Goal: Task Accomplishment & Management: Use online tool/utility

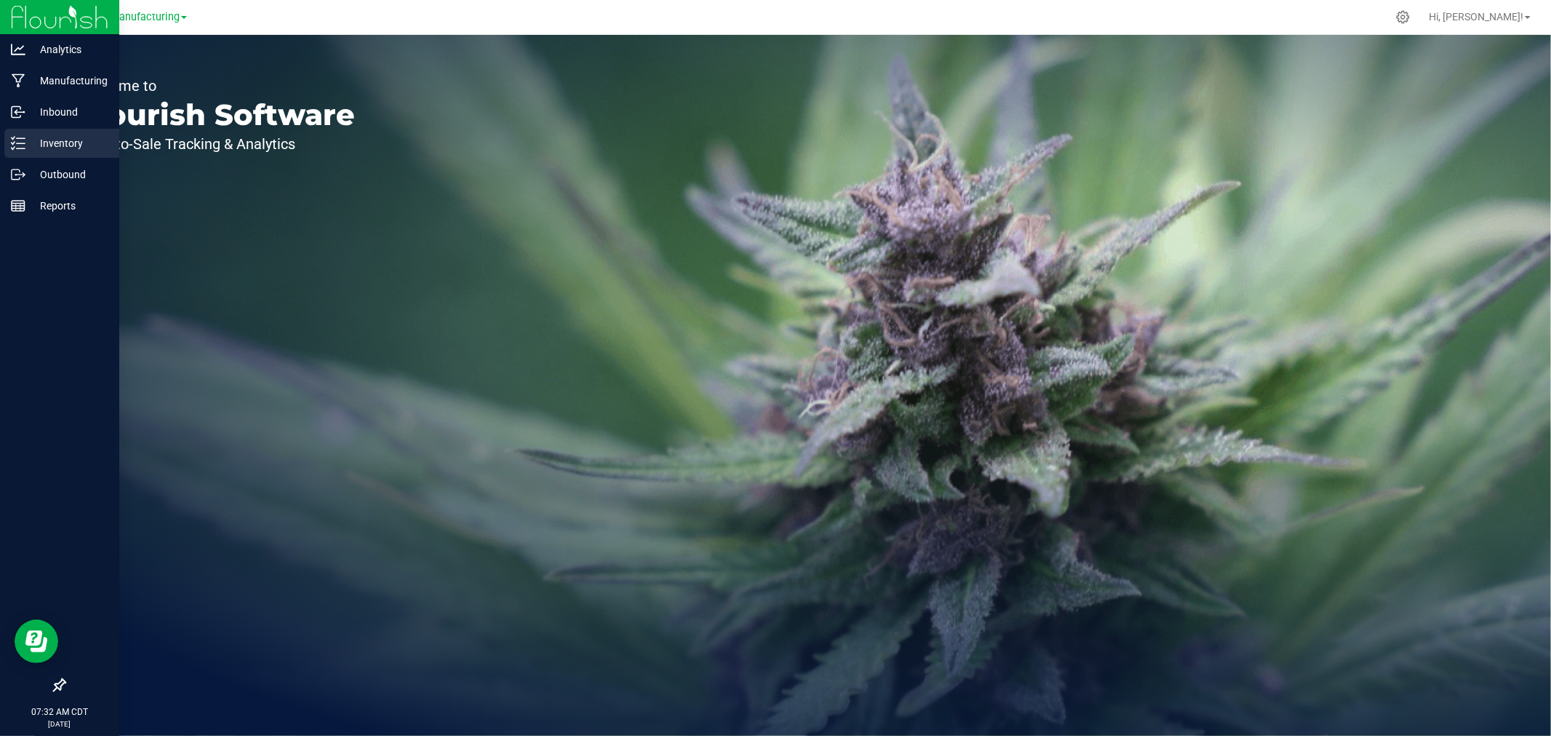
click at [15, 142] on icon at bounding box center [13, 143] width 3 height 2
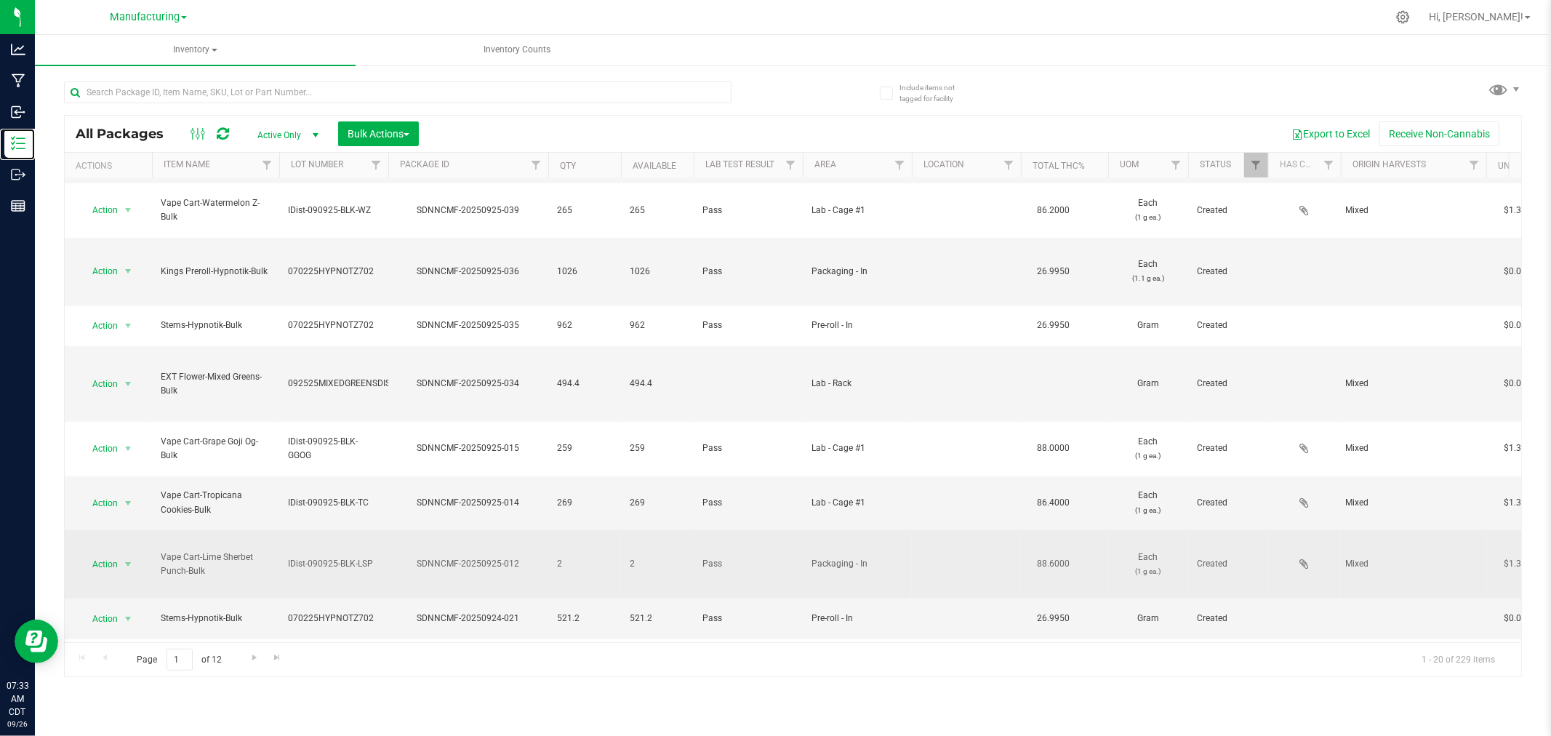
scroll to position [242, 0]
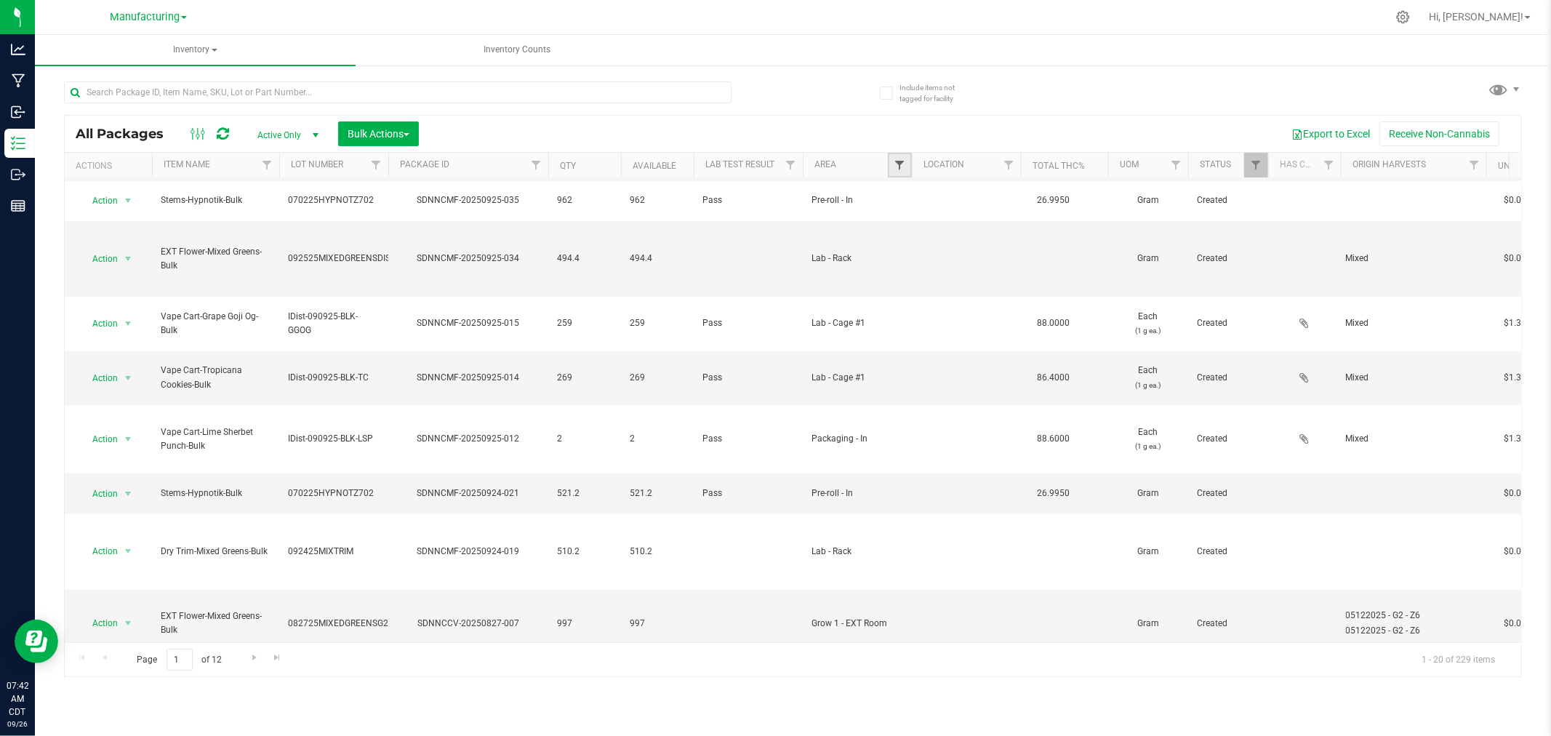
click at [899, 167] on span "Filter" at bounding box center [900, 165] width 12 height 12
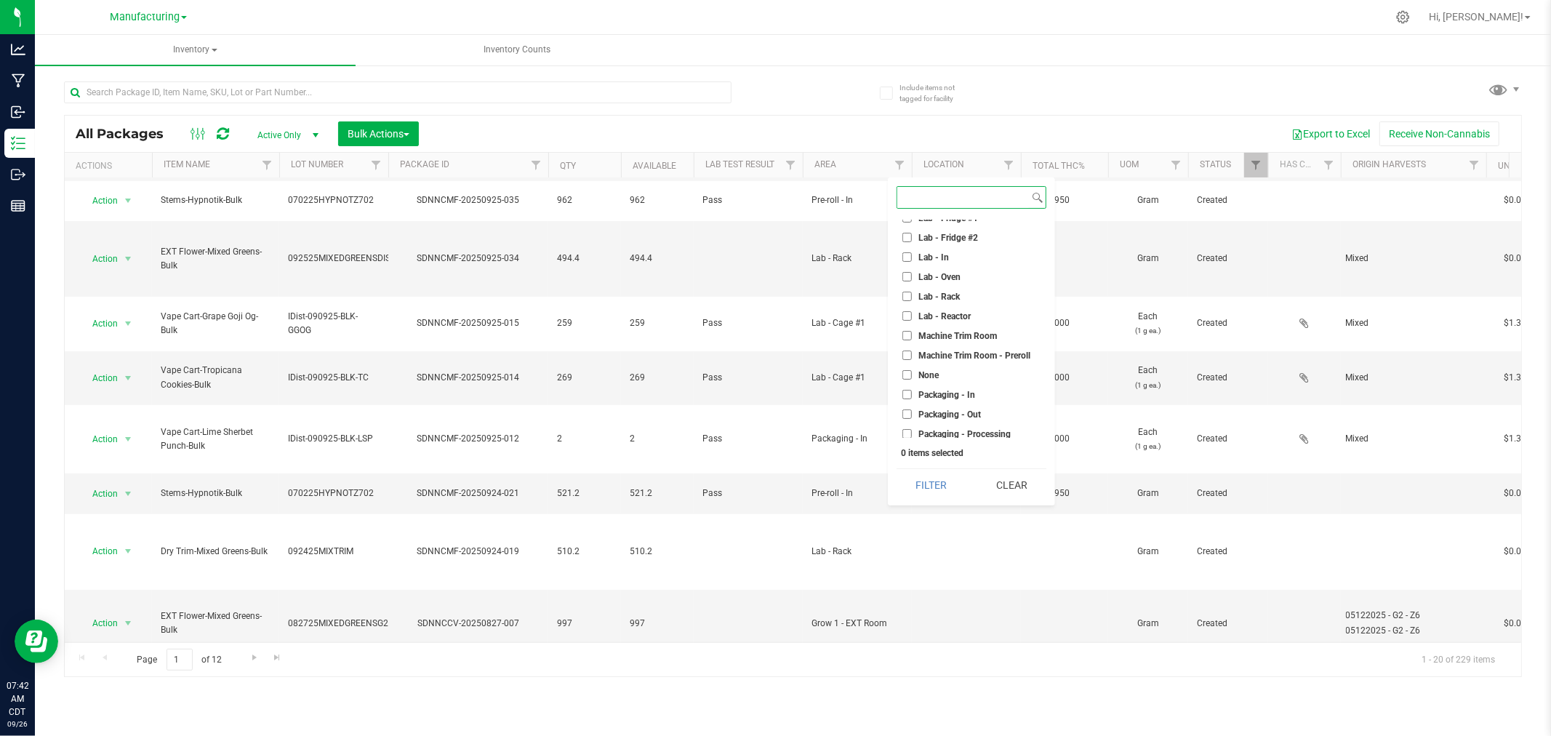
scroll to position [323, 0]
drag, startPoint x: 904, startPoint y: 276, endPoint x: 942, endPoint y: 355, distance: 87.5
click at [904, 276] on input "Machine Trim Room - Preroll" at bounding box center [906, 277] width 9 height 9
checkbox input "true"
click at [950, 494] on button "Filter" at bounding box center [932, 485] width 70 height 32
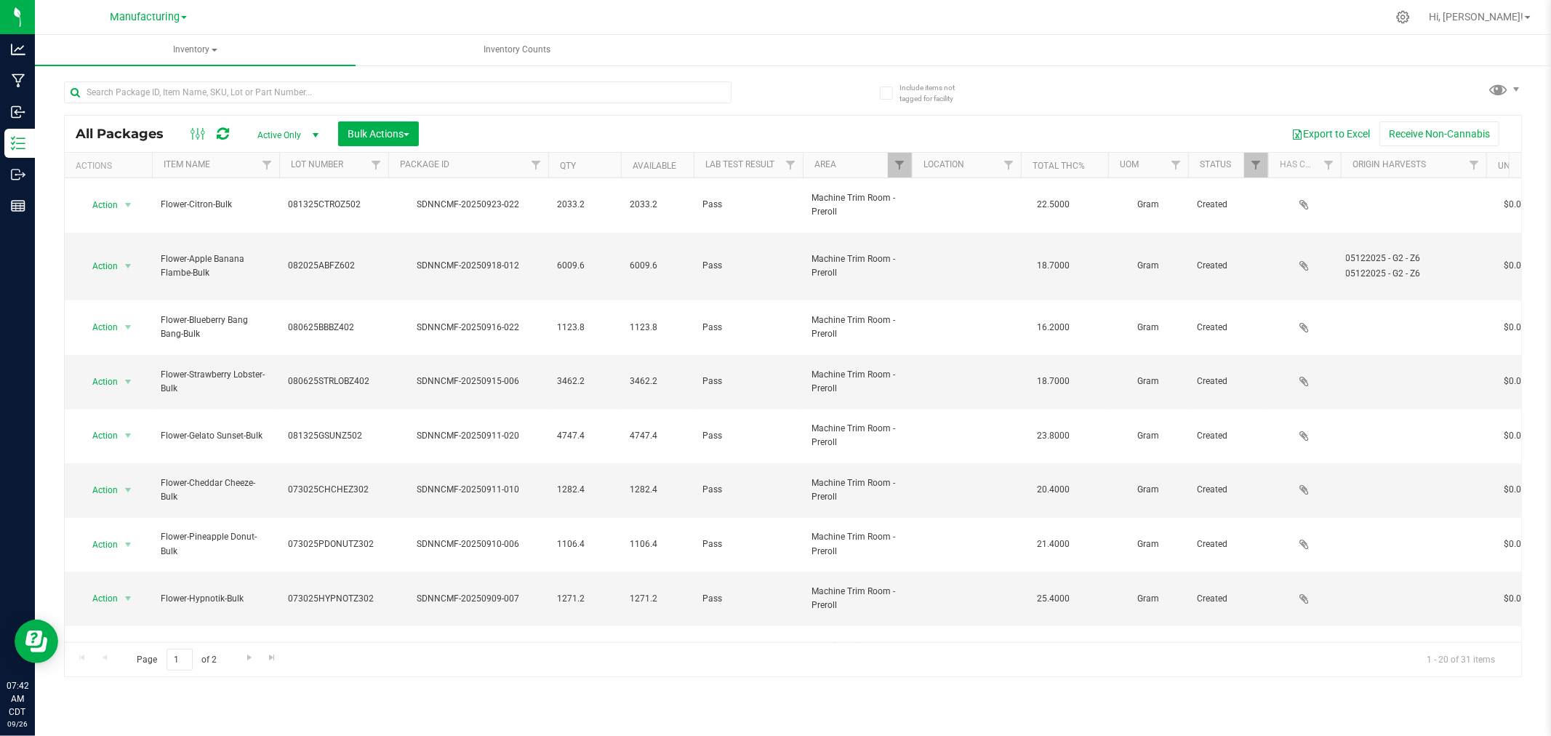
click at [1161, 31] on nav "Manufacturing Hi, [PERSON_NAME]!" at bounding box center [793, 17] width 1516 height 35
click at [188, 90] on input "text" at bounding box center [397, 92] width 667 height 22
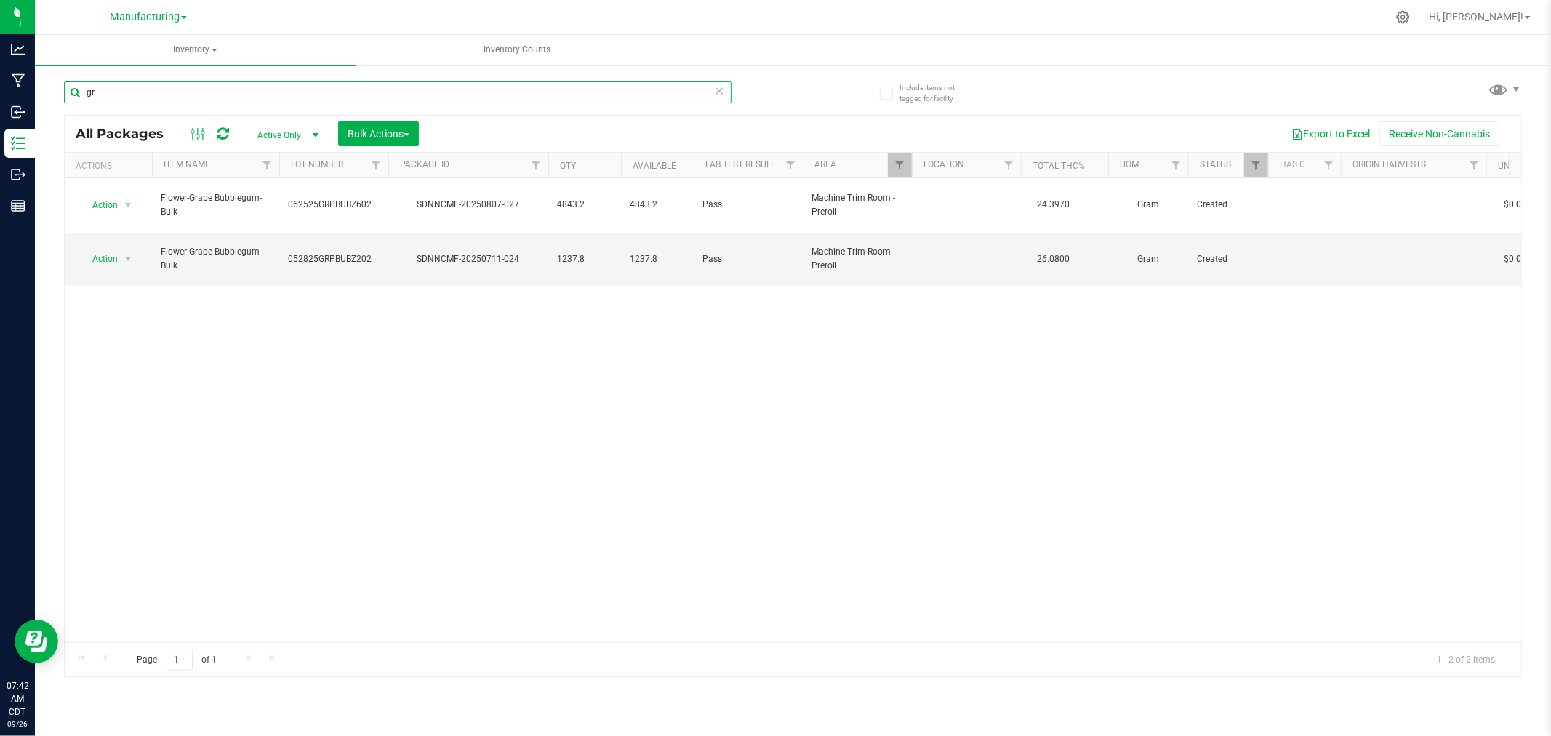
type input "g"
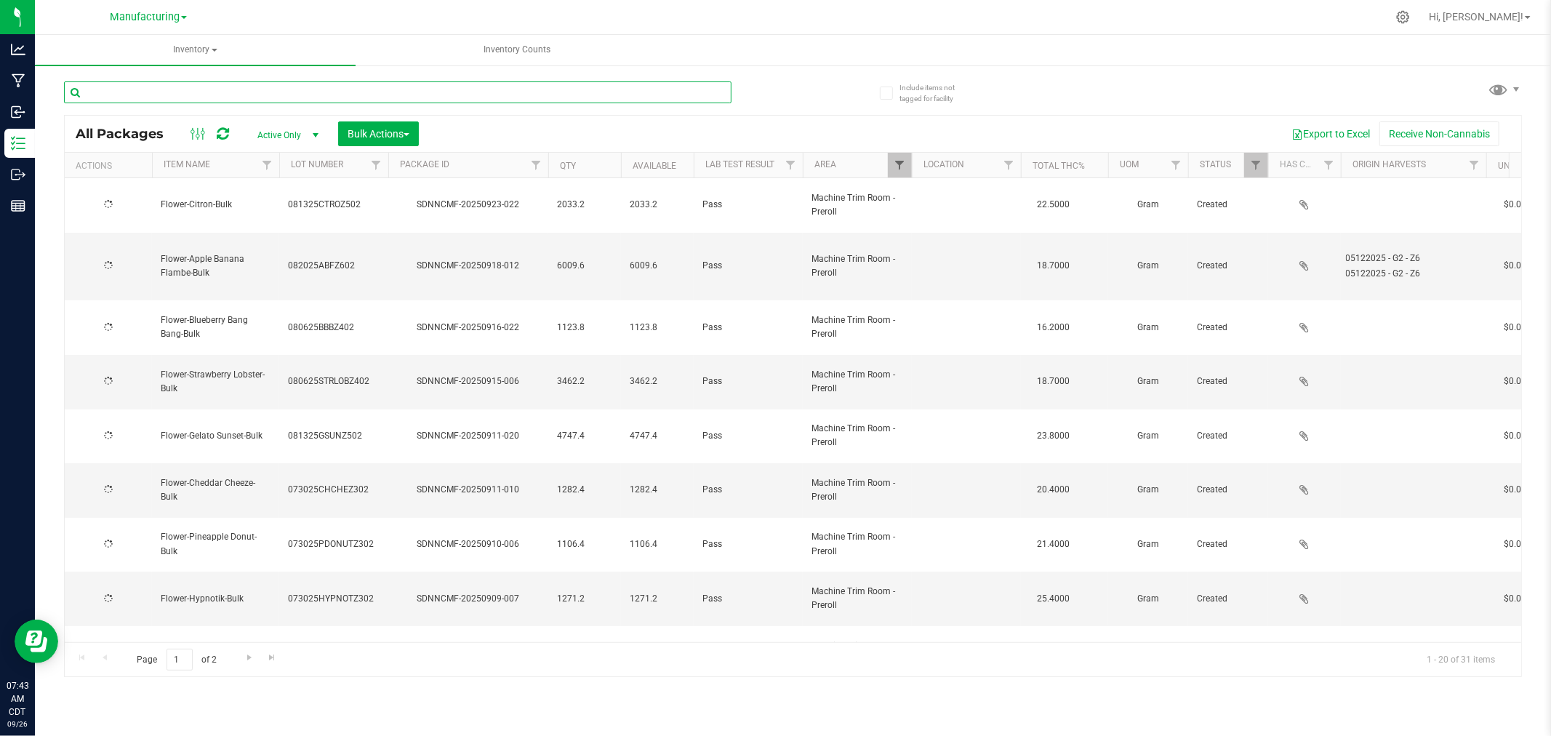
checkbox input "true"
click at [902, 171] on span "Filter" at bounding box center [900, 165] width 12 height 12
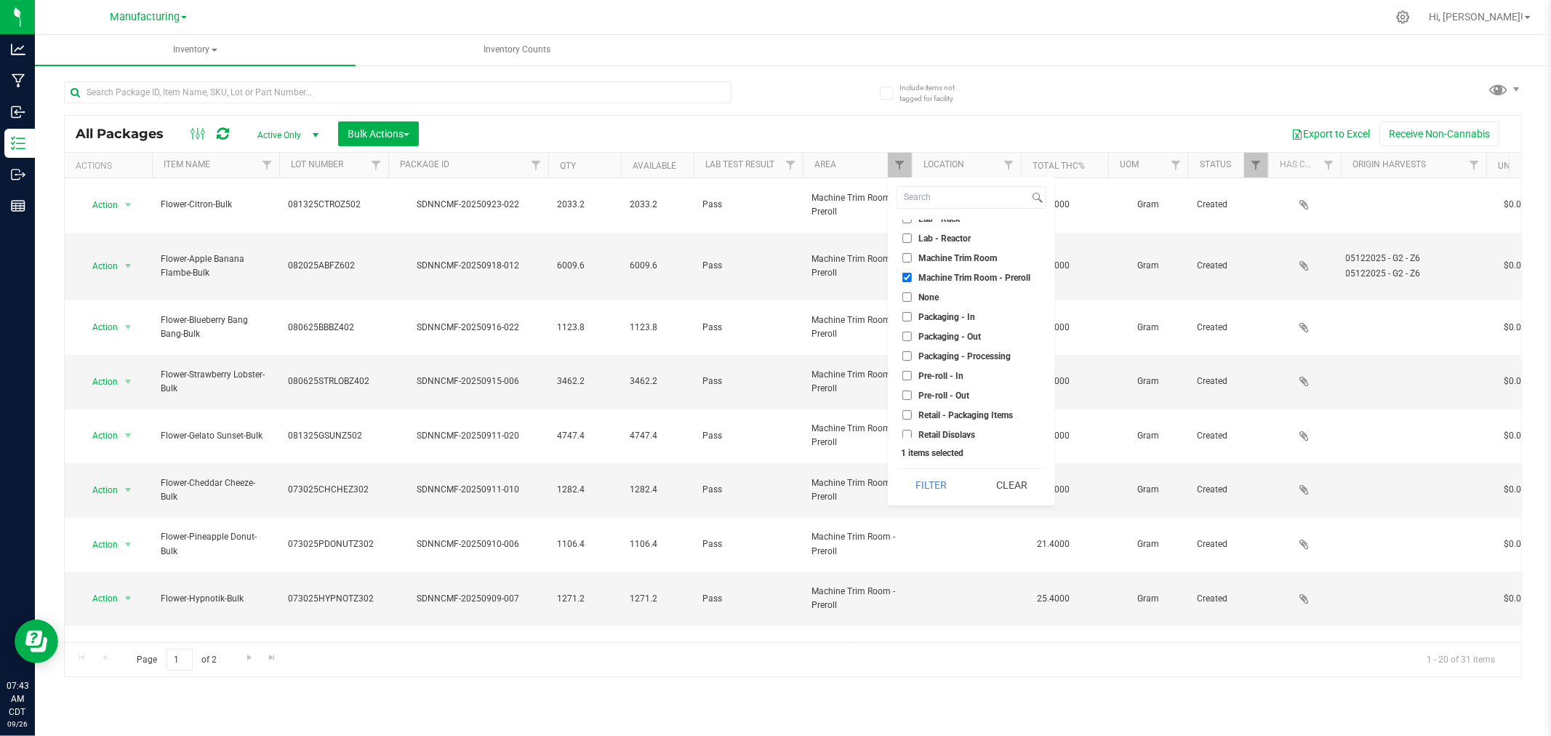
click at [905, 255] on input "Machine Trim Room" at bounding box center [906, 257] width 9 height 9
checkbox input "true"
click at [905, 275] on input "Machine Trim Room - Preroll" at bounding box center [906, 277] width 9 height 9
checkbox input "false"
drag, startPoint x: 933, startPoint y: 487, endPoint x: 894, endPoint y: 483, distance: 38.8
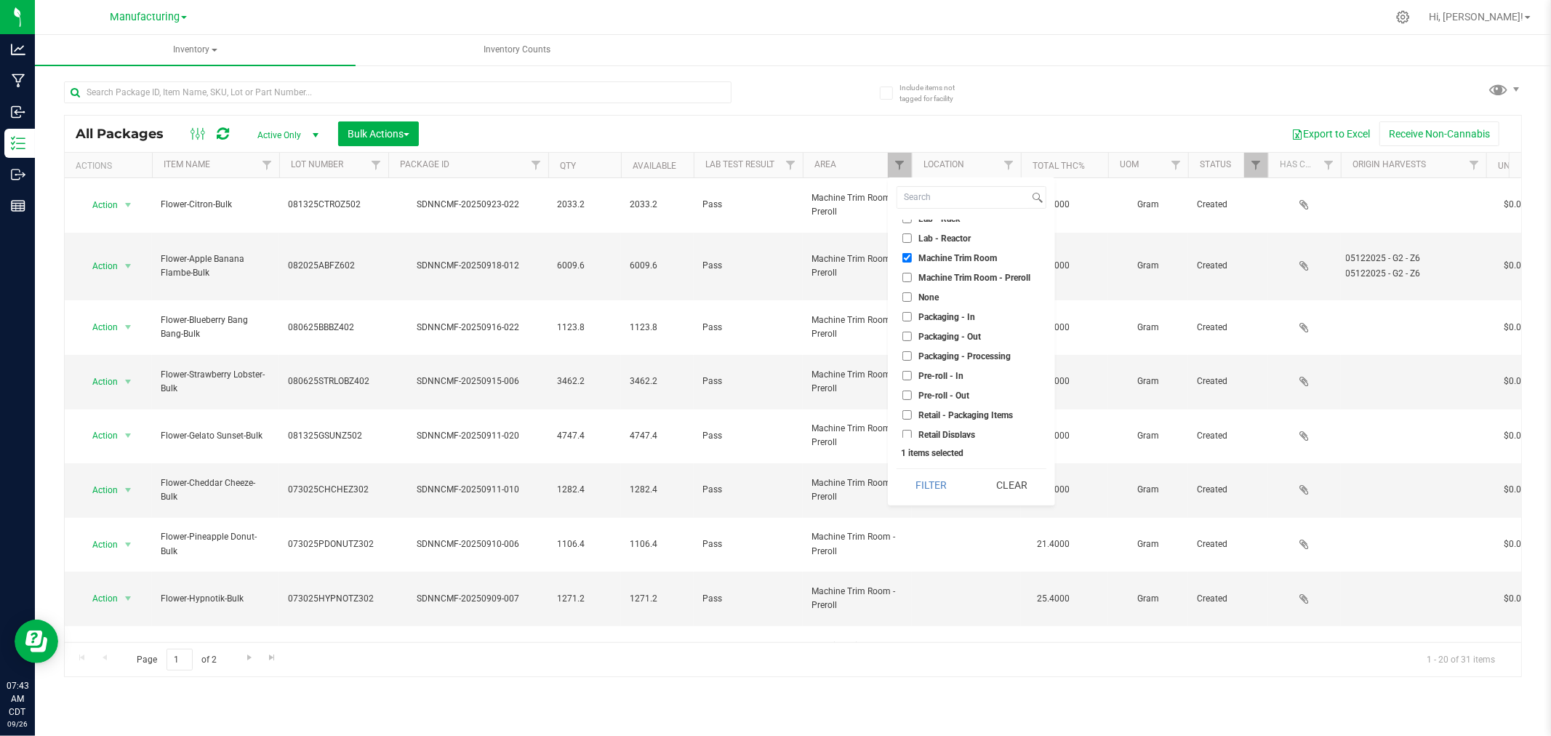
click at [933, 486] on button "Filter" at bounding box center [932, 485] width 70 height 32
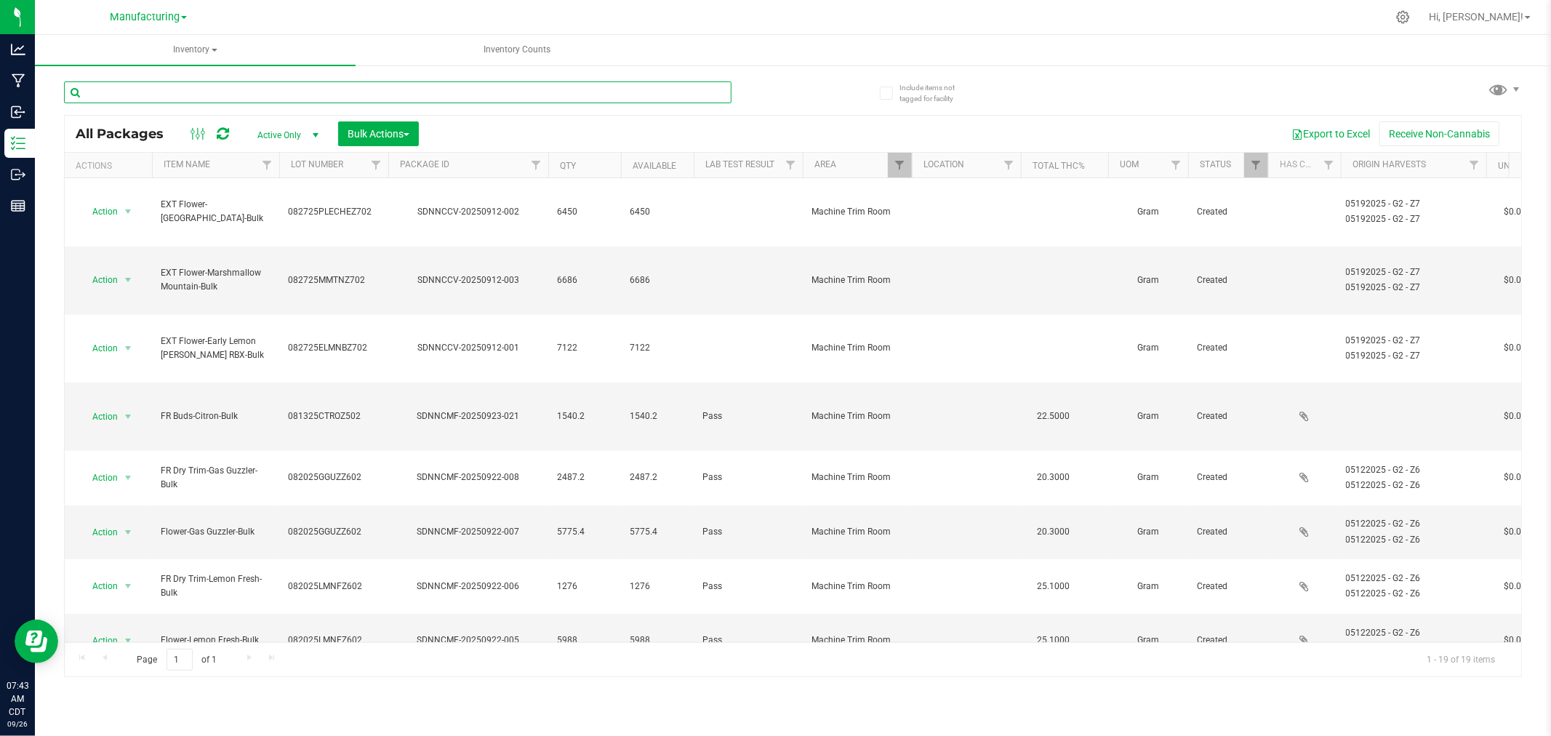
click at [160, 92] on input "text" at bounding box center [397, 92] width 667 height 22
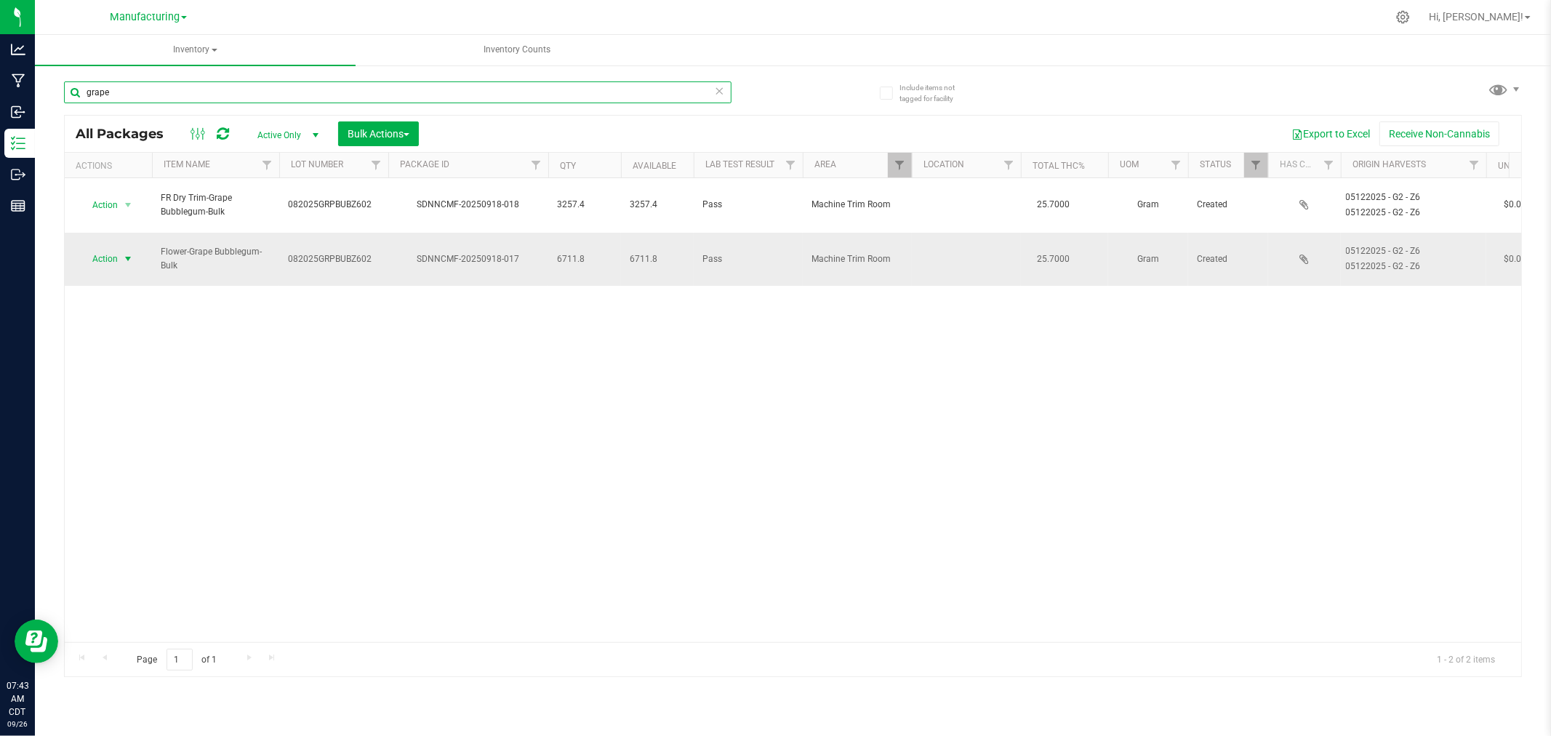
type input "grape"
click at [129, 253] on span "select" at bounding box center [128, 259] width 12 height 12
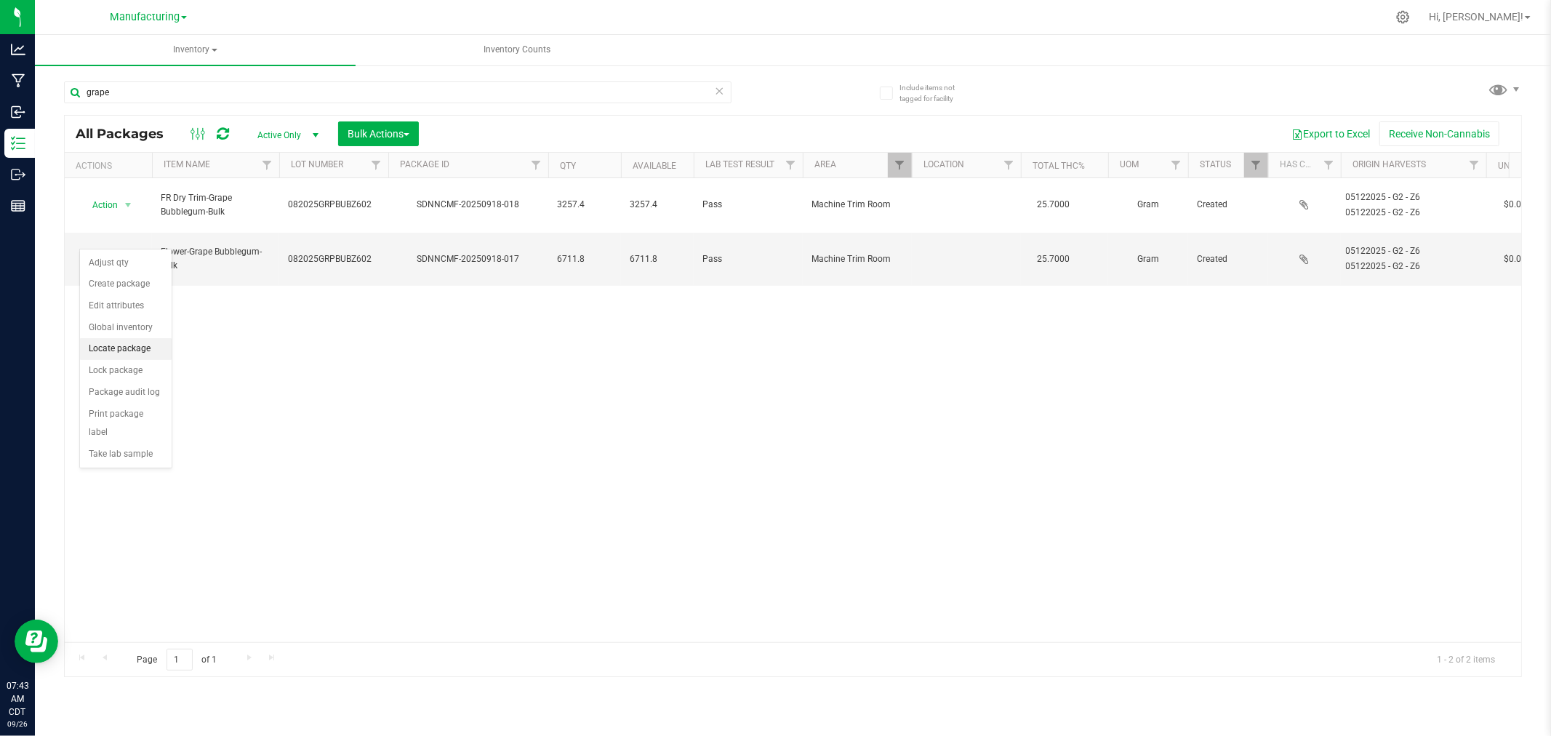
click at [106, 348] on li "Locate package" at bounding box center [126, 349] width 92 height 22
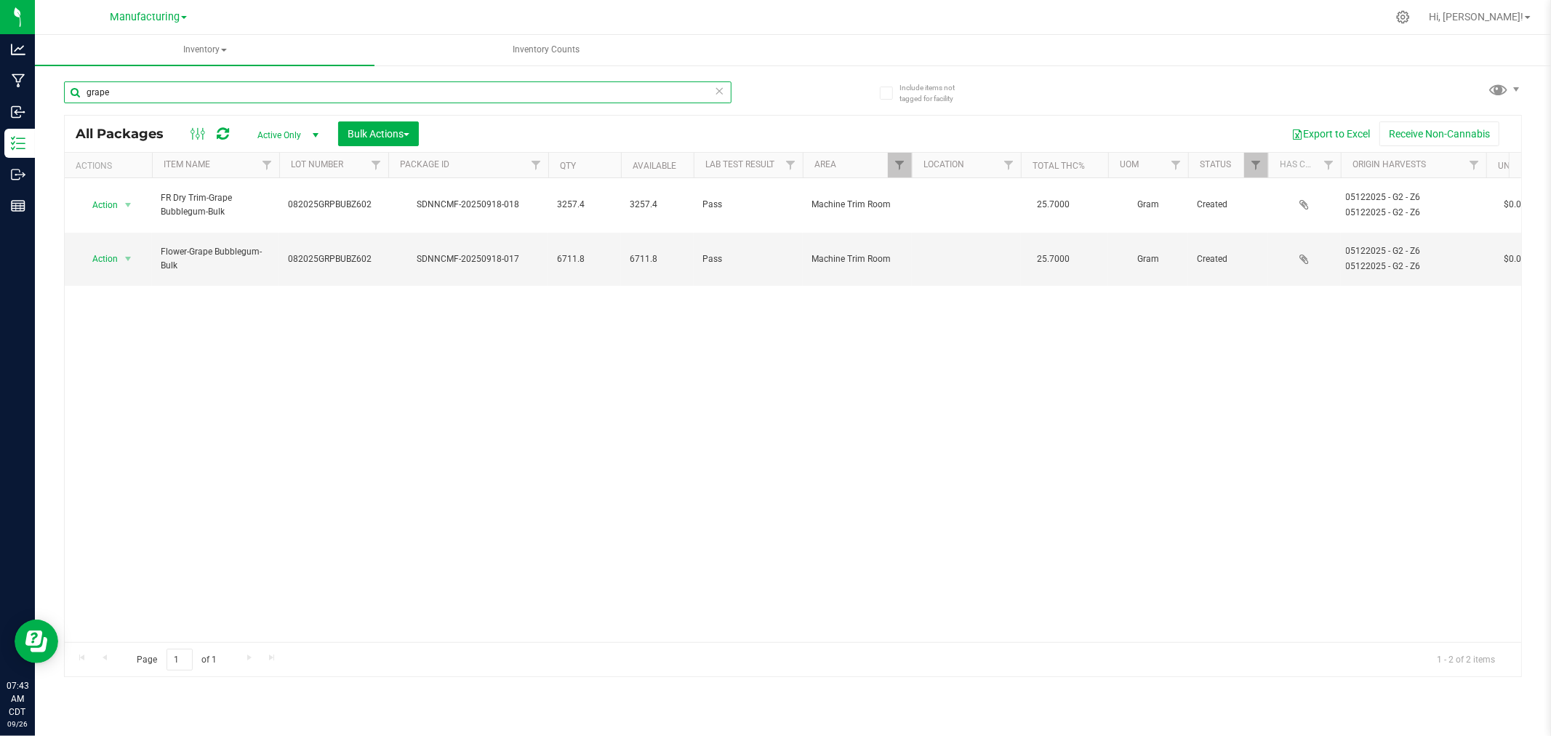
click at [115, 90] on input "grape" at bounding box center [397, 92] width 667 height 22
type input "g"
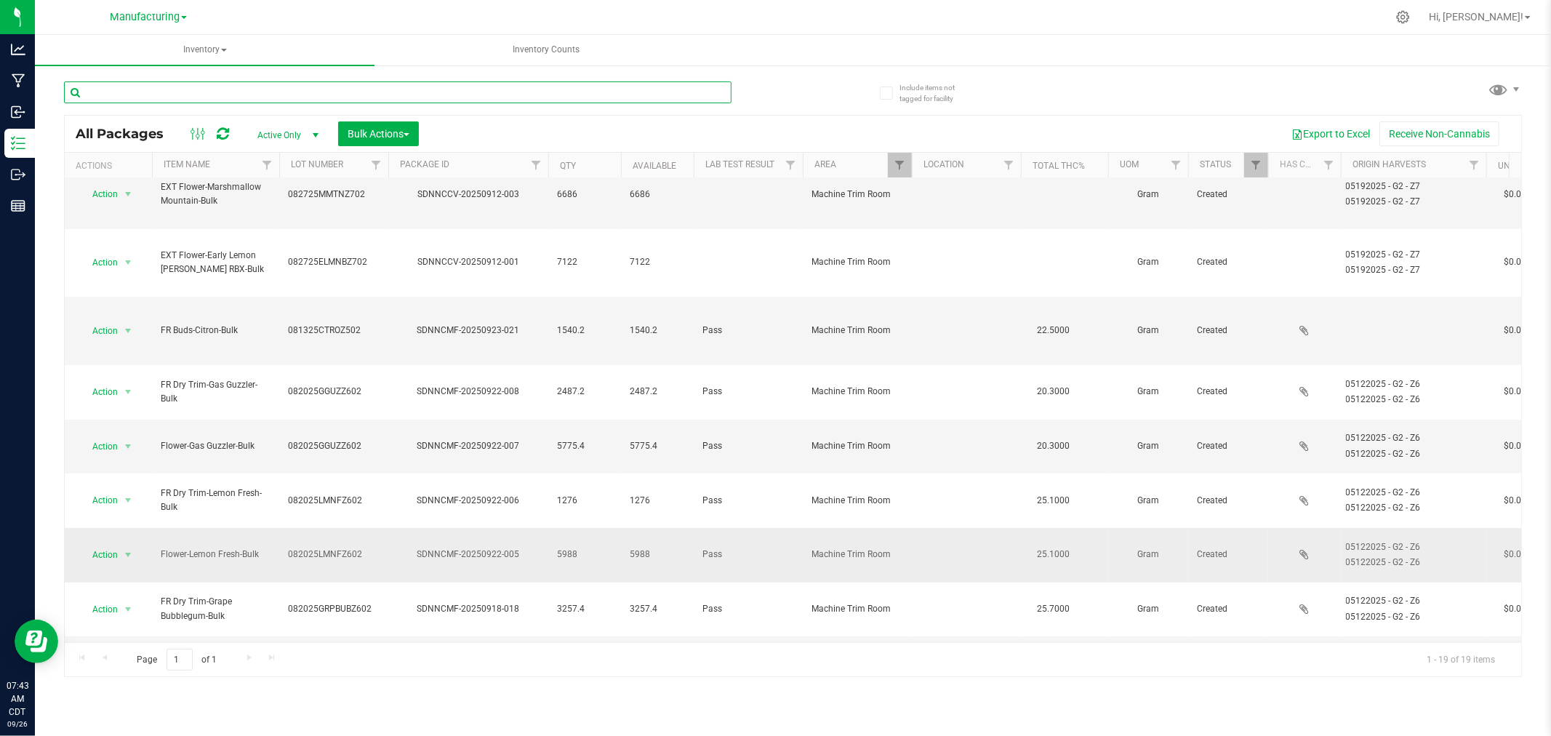
scroll to position [288, 0]
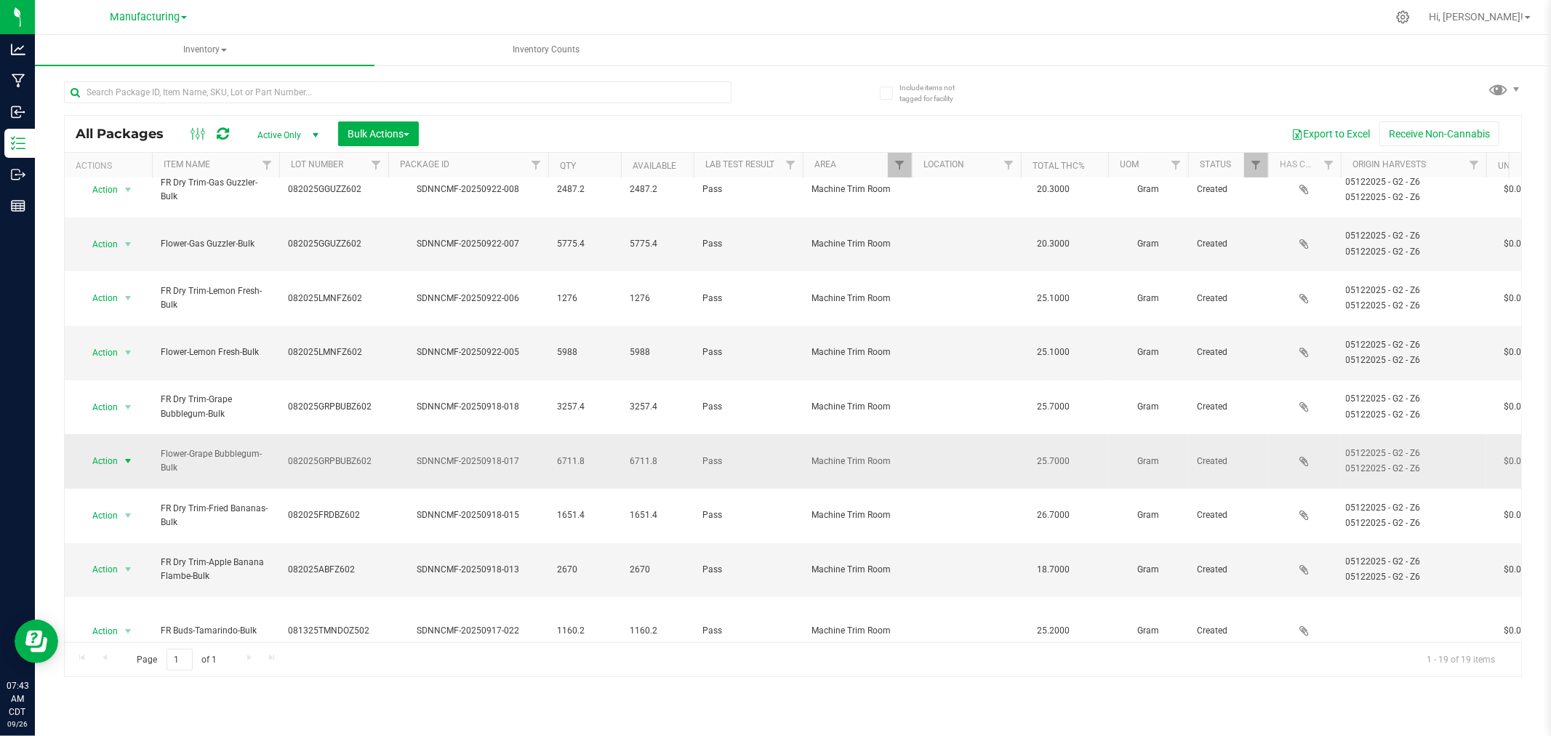
click at [129, 455] on span "select" at bounding box center [128, 461] width 12 height 12
click at [119, 374] on li "Locate package" at bounding box center [126, 376] width 92 height 22
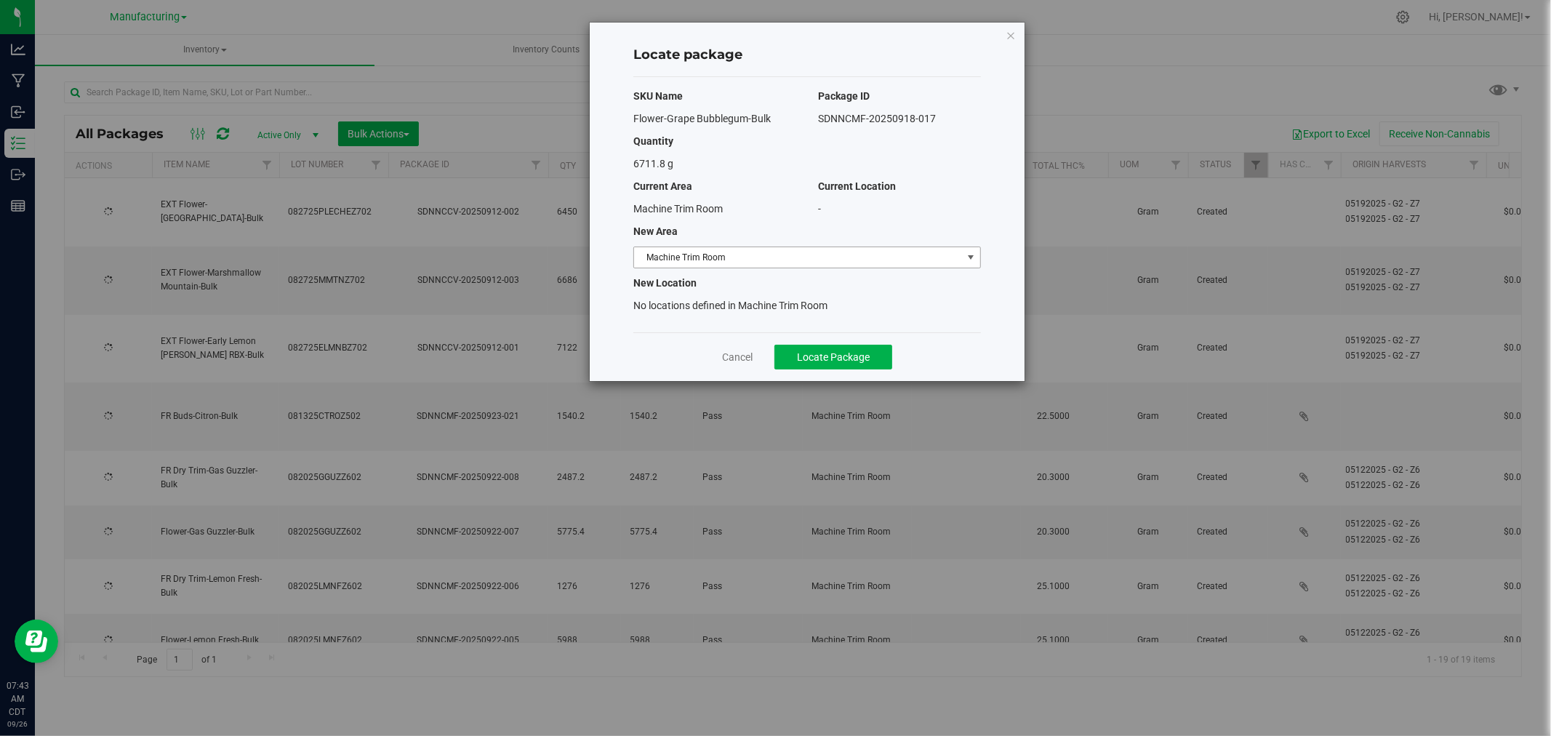
click at [918, 259] on span "Machine Trim Room" at bounding box center [798, 257] width 328 height 20
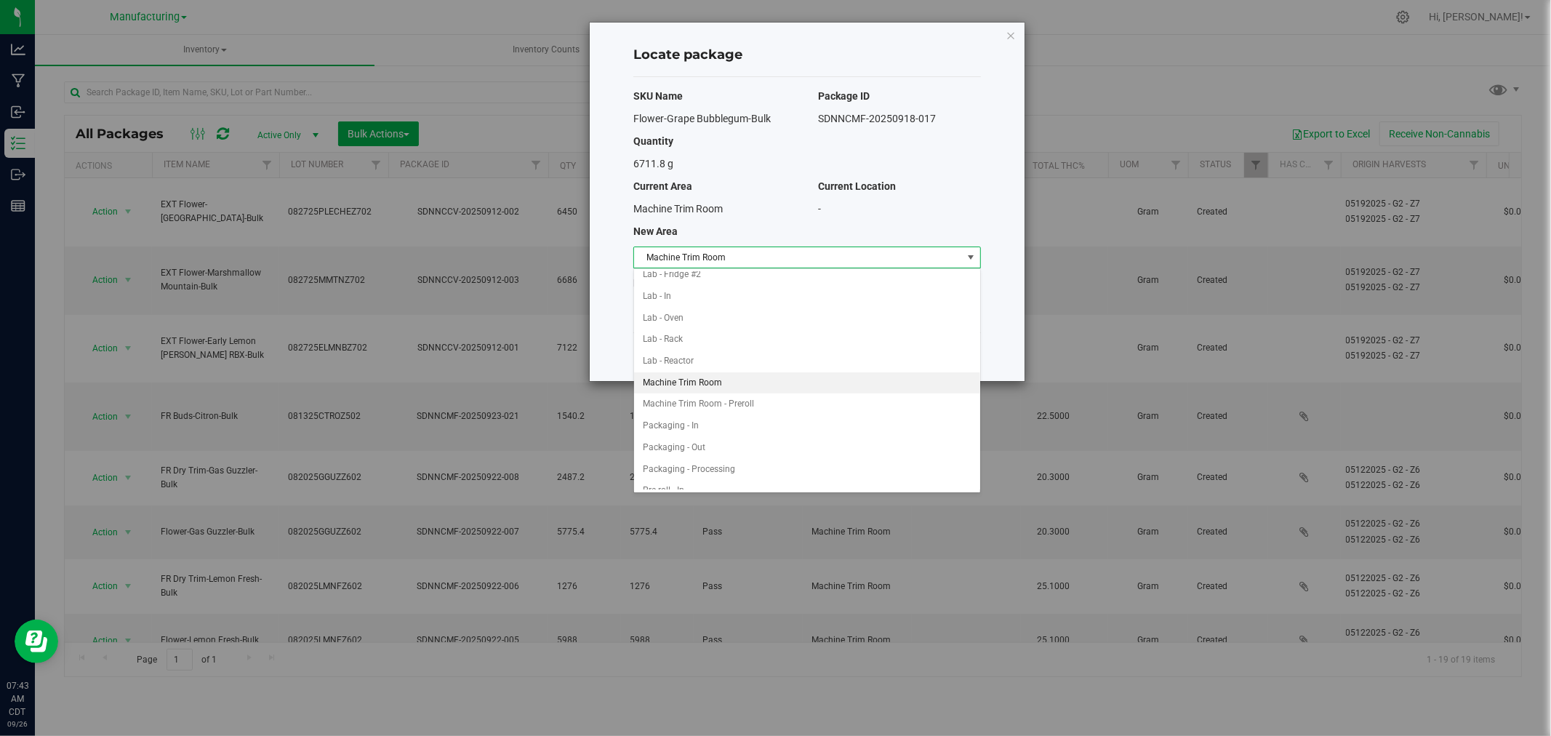
scroll to position [233, 0]
click at [758, 412] on li "Machine Trim Room - Preroll" at bounding box center [807, 417] width 346 height 22
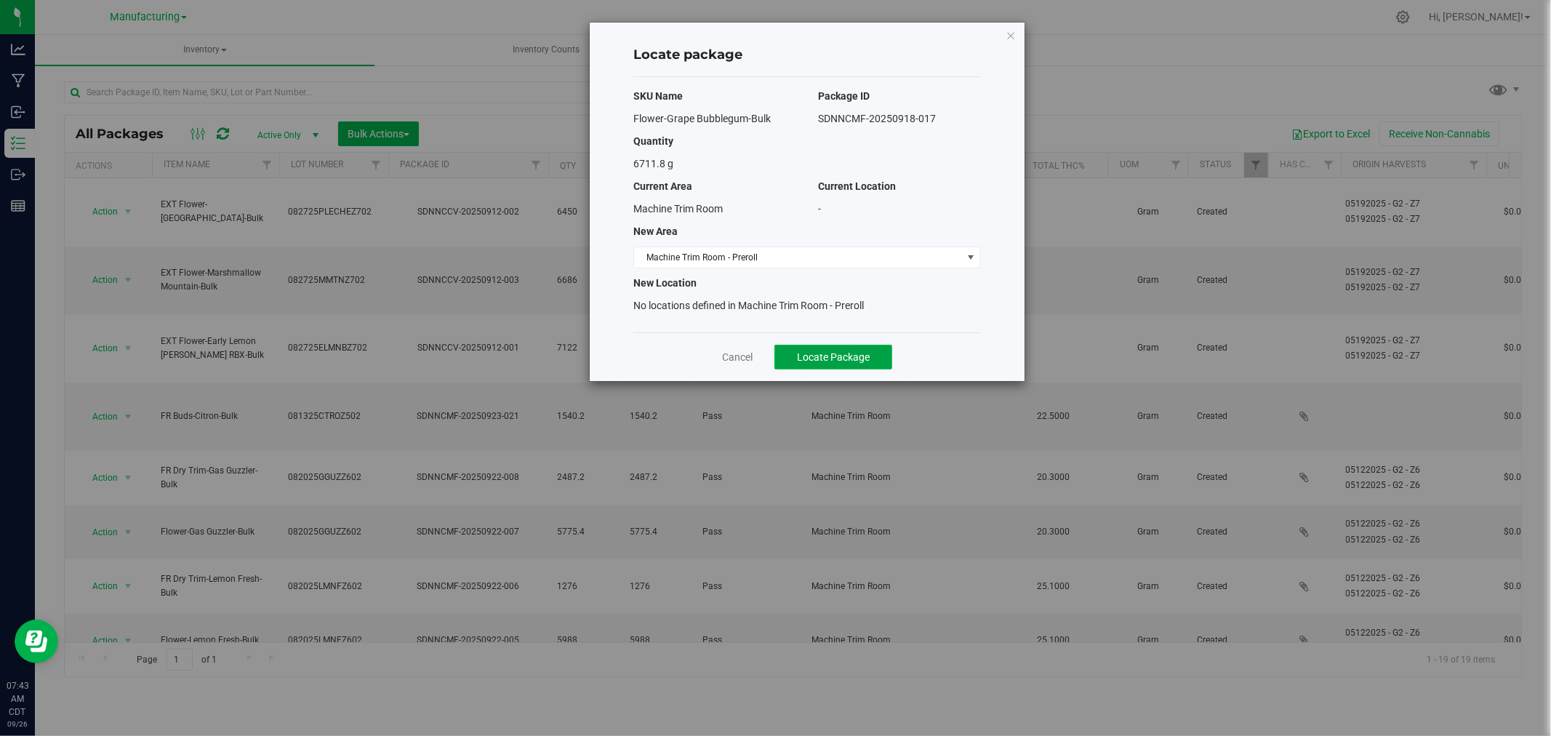
click at [830, 356] on span "Locate Package" at bounding box center [833, 357] width 73 height 12
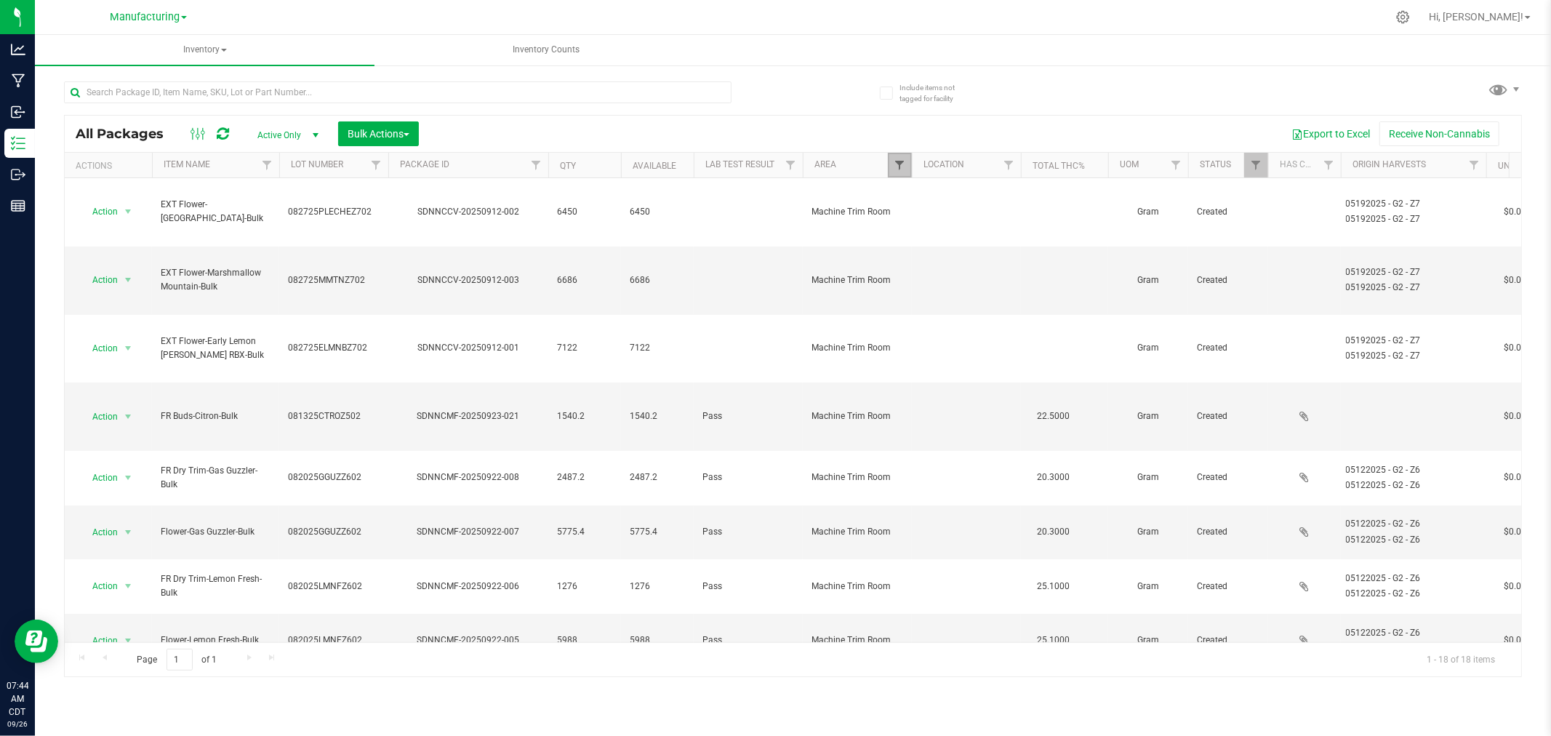
click at [898, 169] on span "Filter" at bounding box center [900, 165] width 12 height 12
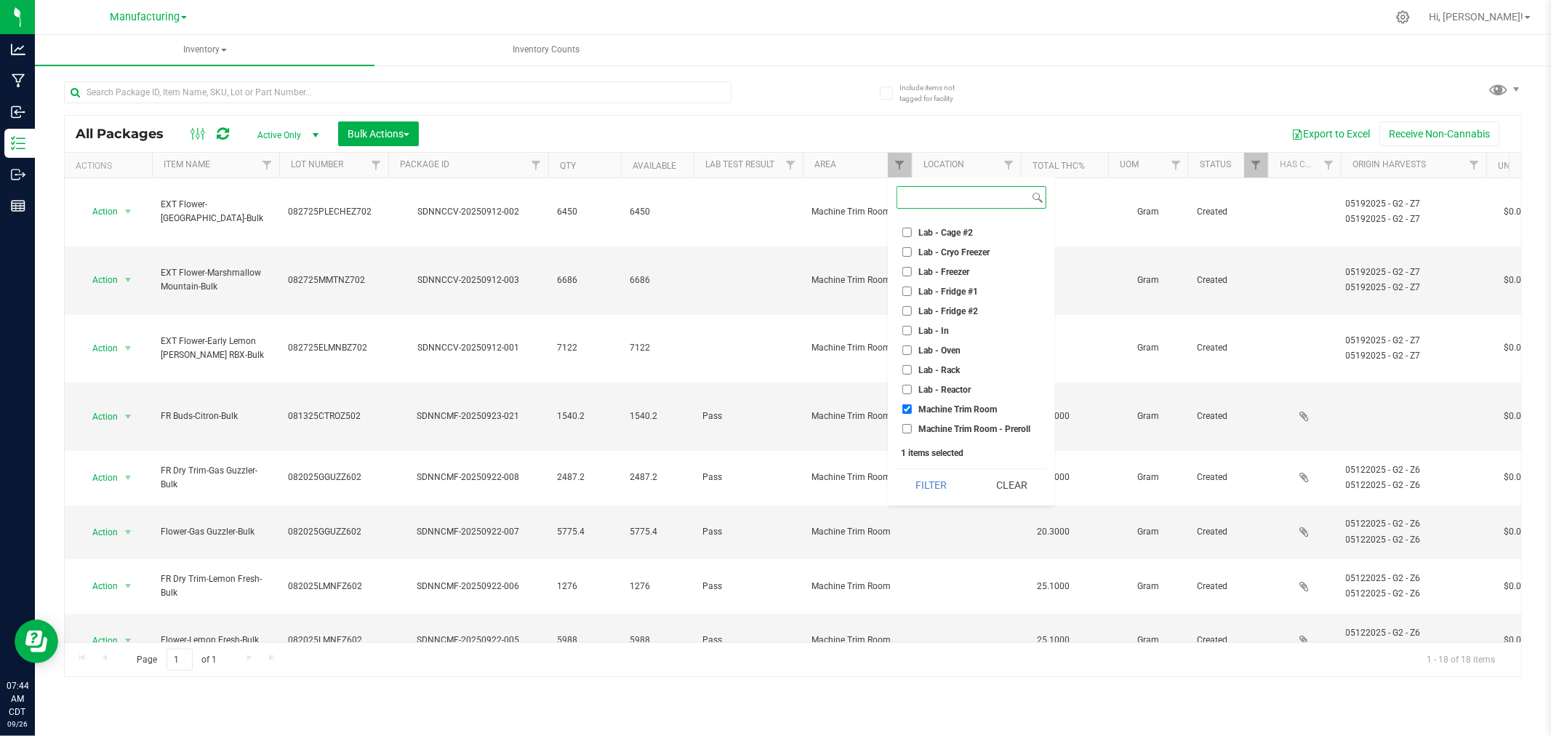
scroll to position [323, 0]
click at [906, 273] on input "Machine Trim Room - Preroll" at bounding box center [906, 277] width 9 height 9
checkbox input "true"
click at [906, 256] on input "Machine Trim Room" at bounding box center [906, 257] width 9 height 9
checkbox input "false"
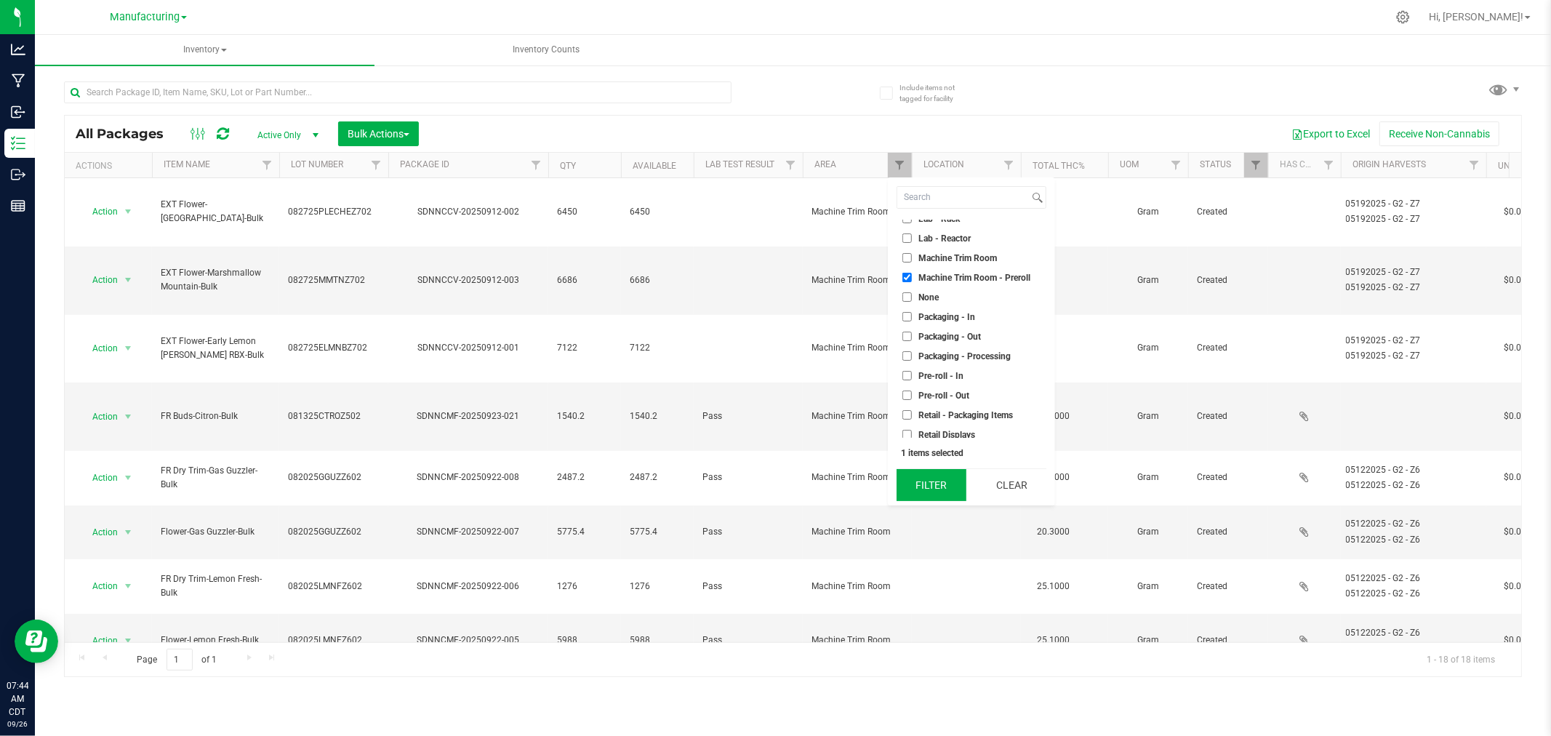
click at [915, 489] on button "Filter" at bounding box center [932, 485] width 70 height 32
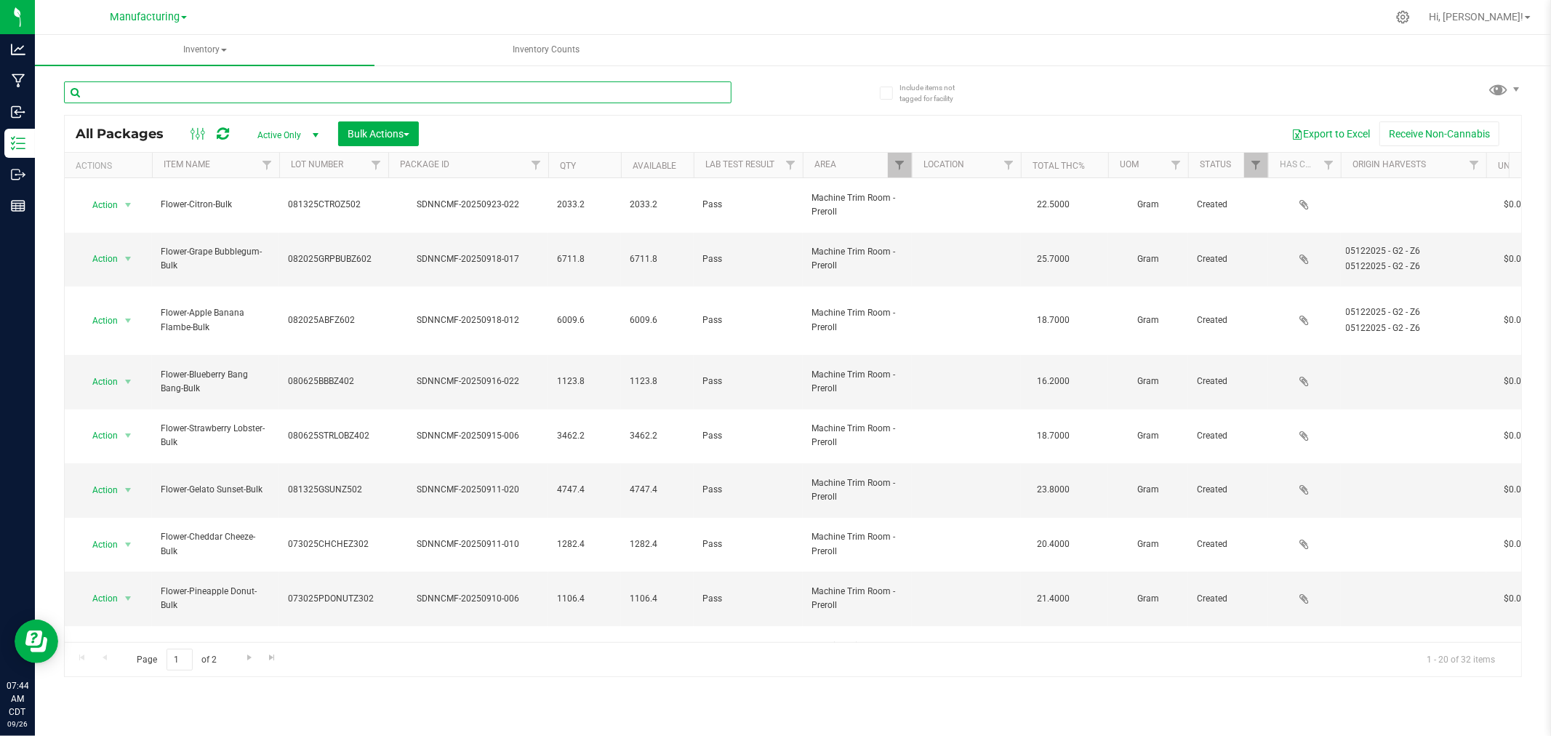
click at [136, 93] on input "text" at bounding box center [397, 92] width 667 height 22
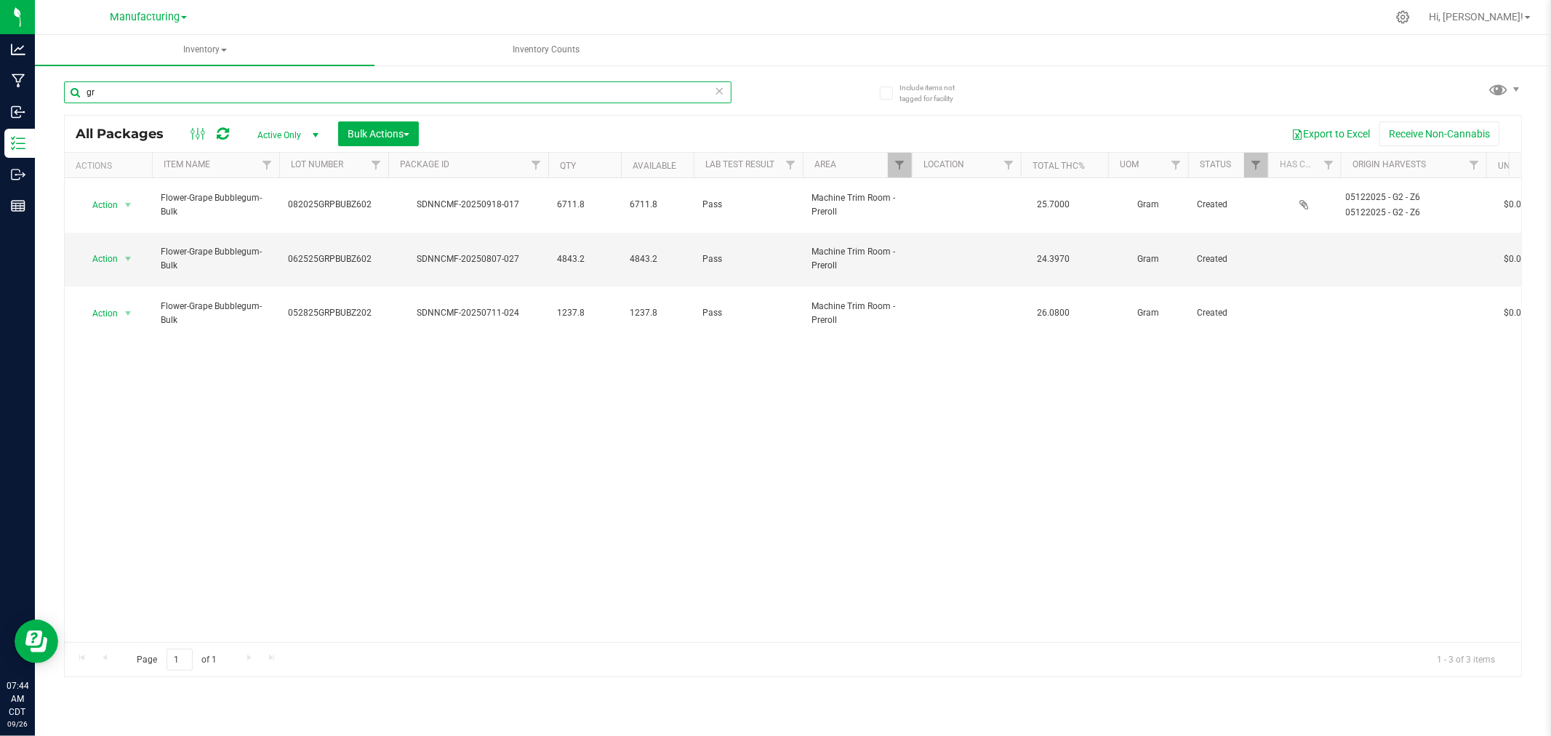
type input "g"
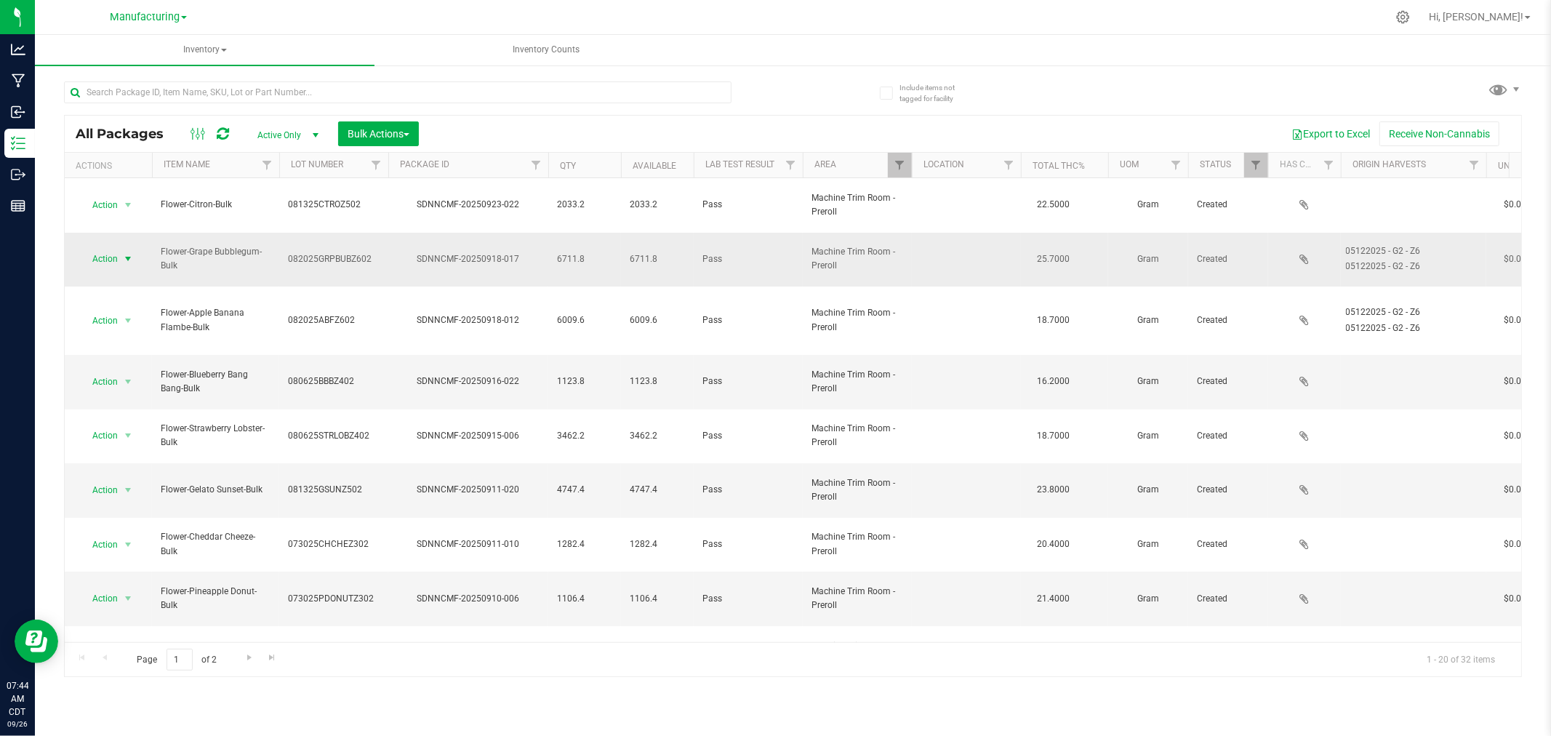
click at [129, 253] on span "select" at bounding box center [128, 259] width 12 height 12
click at [142, 352] on li "Locate package" at bounding box center [126, 349] width 92 height 22
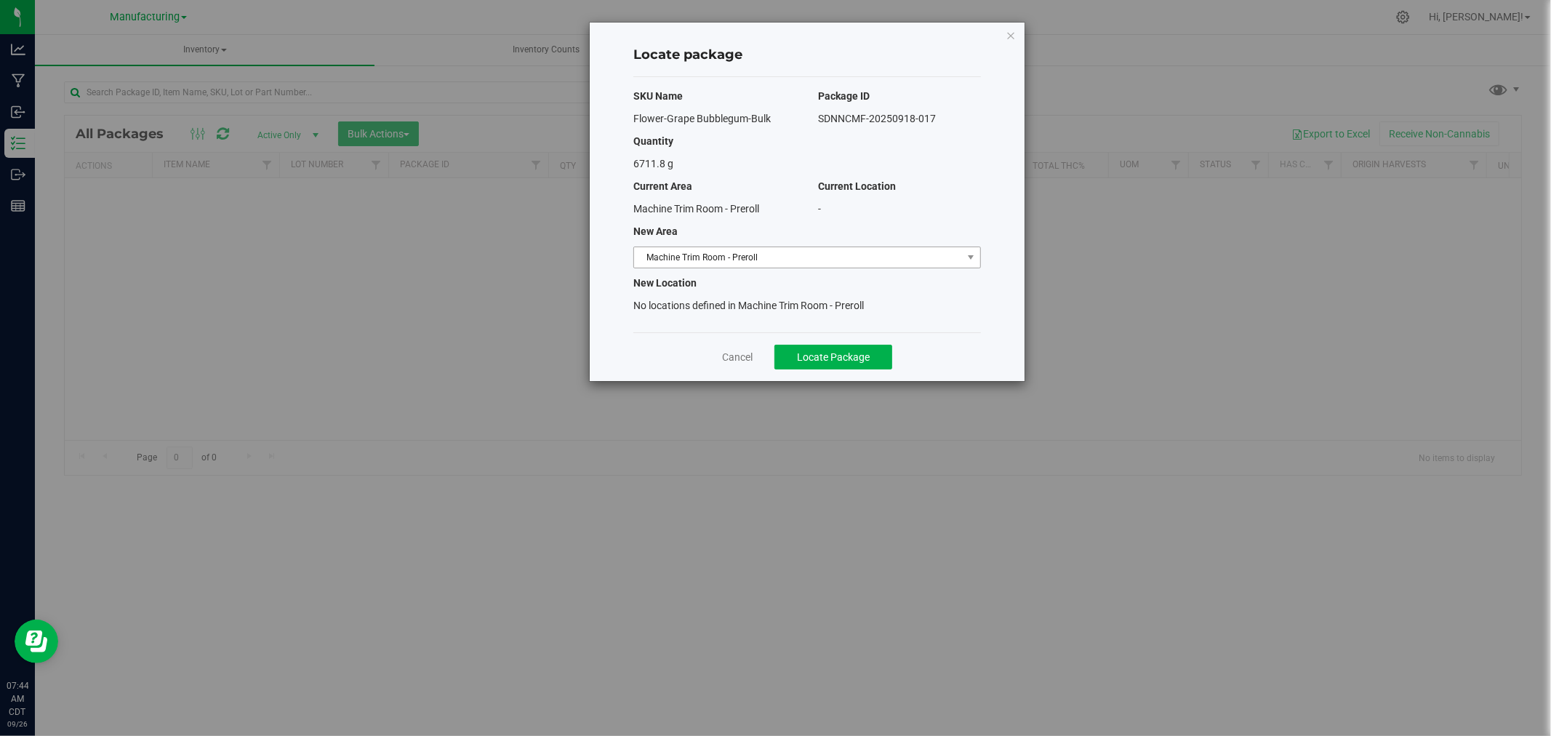
click at [929, 258] on span "Machine Trim Room - Preroll" at bounding box center [798, 257] width 328 height 20
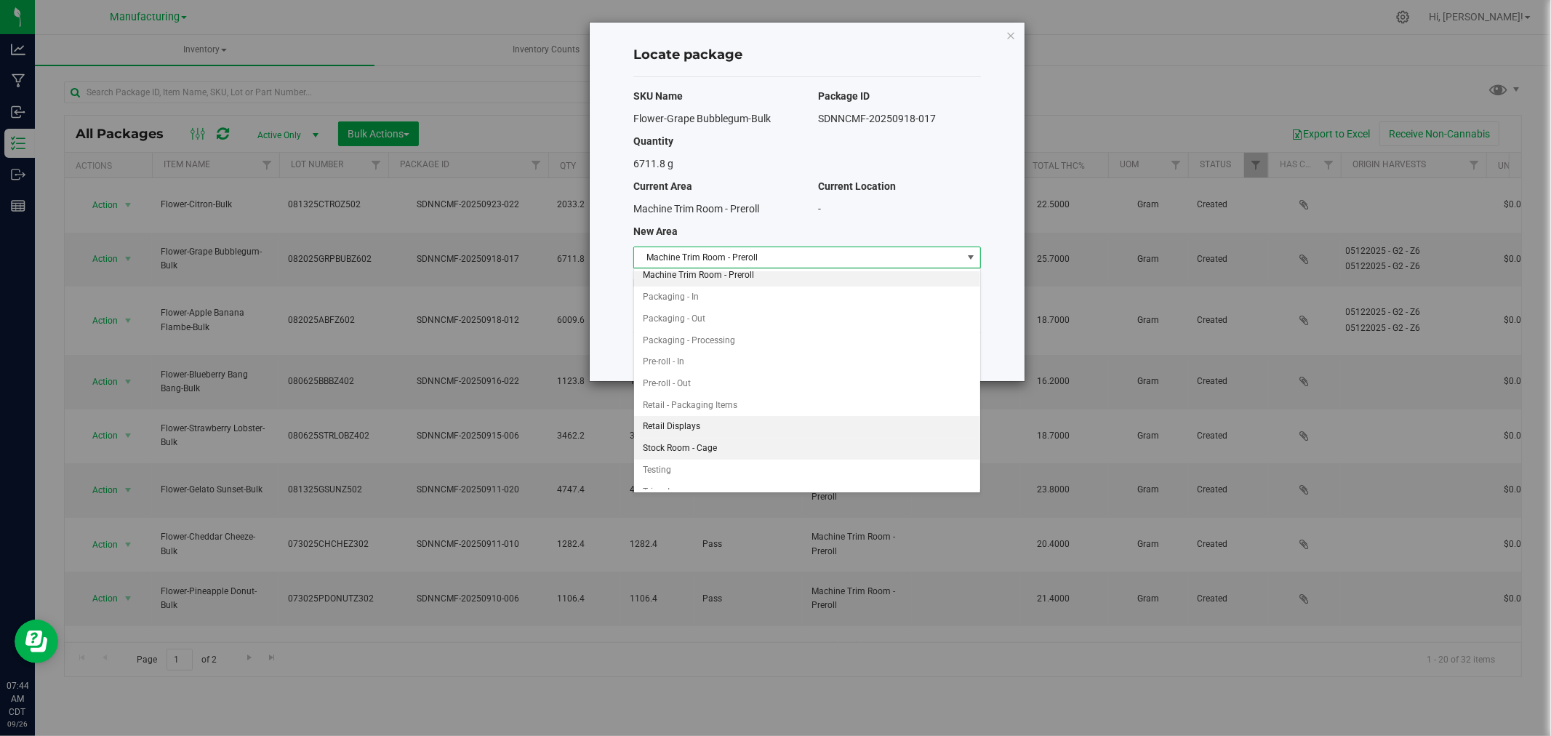
scroll to position [412, 0]
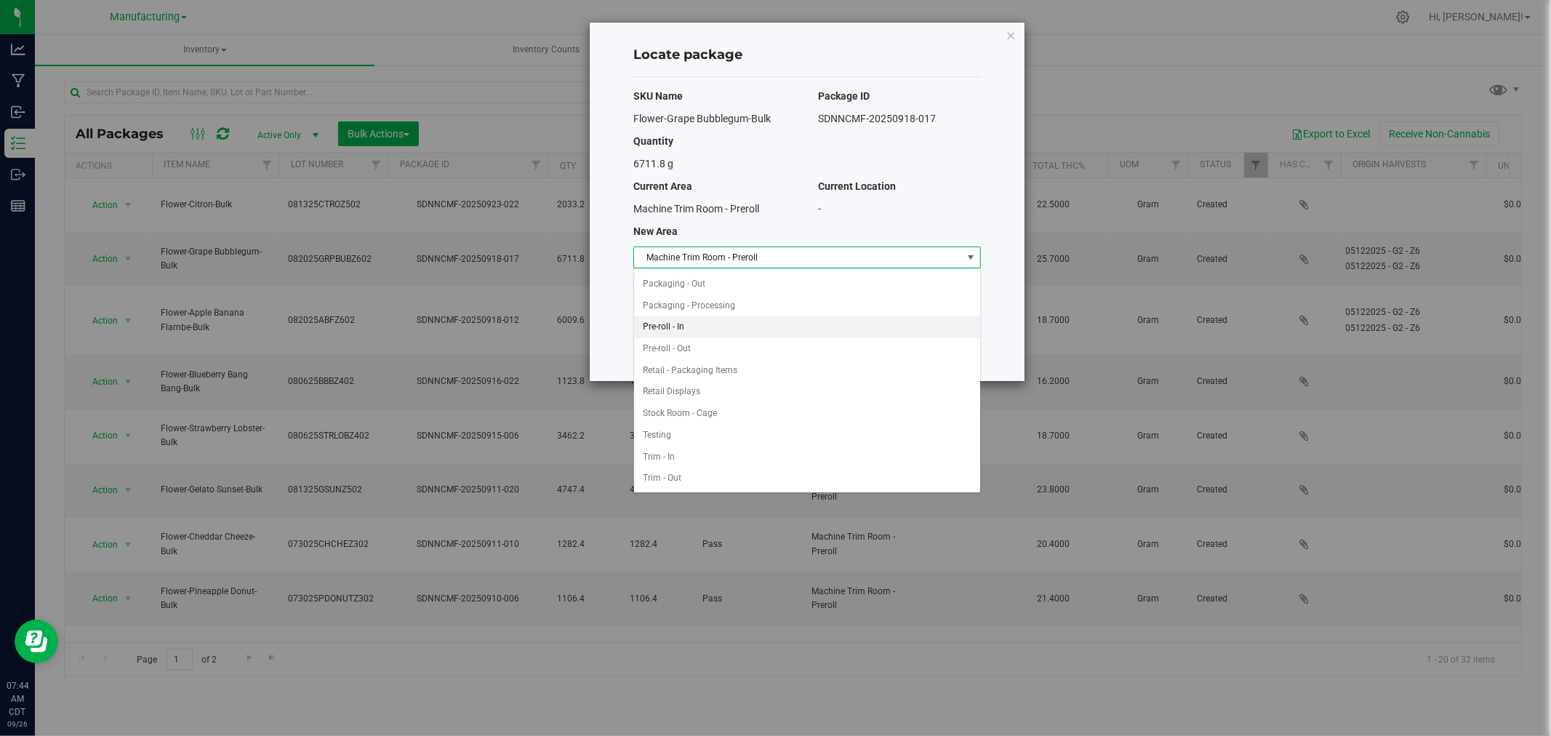
click at [683, 320] on li "Pre-roll - In" at bounding box center [807, 327] width 346 height 22
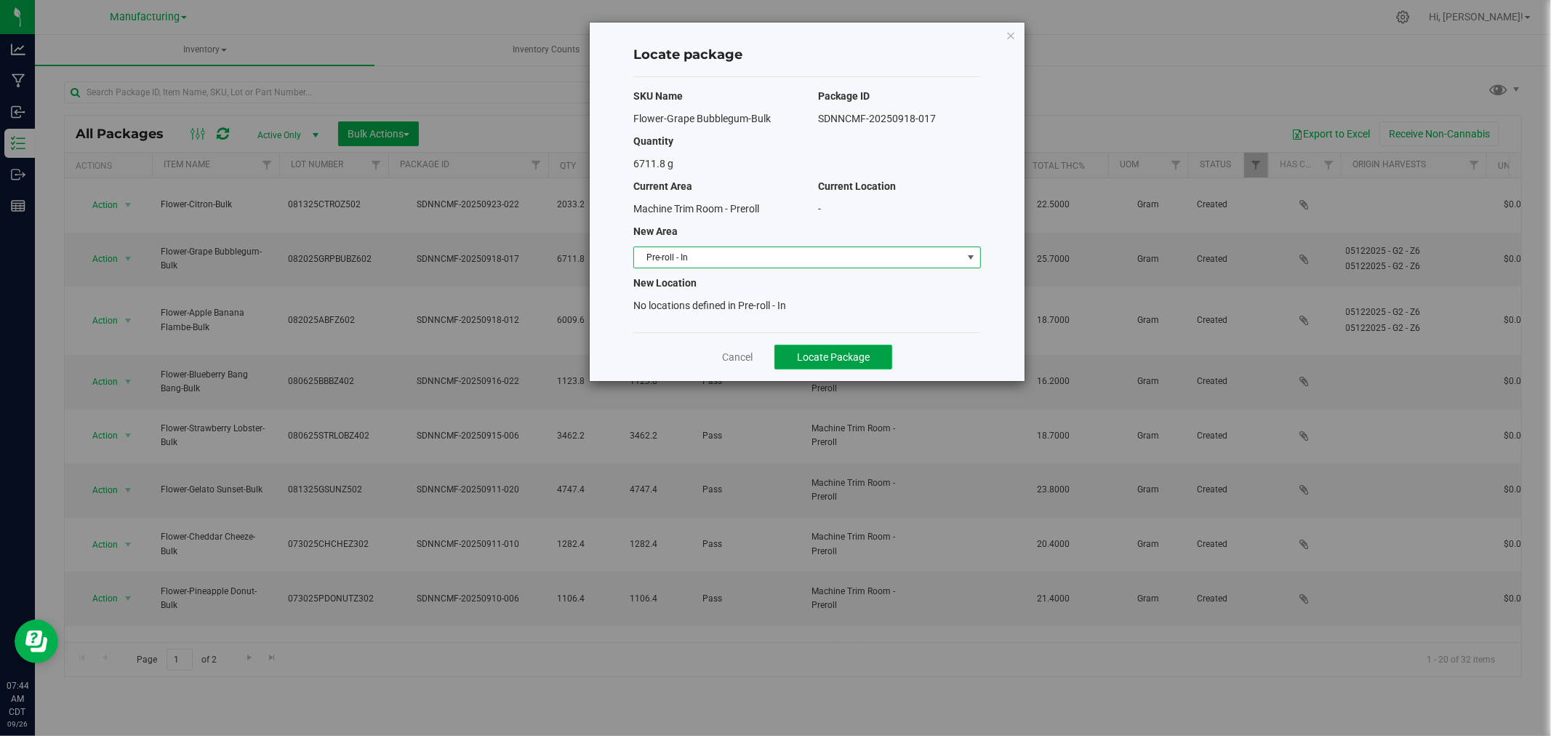
click at [817, 361] on span "Locate Package" at bounding box center [833, 357] width 73 height 12
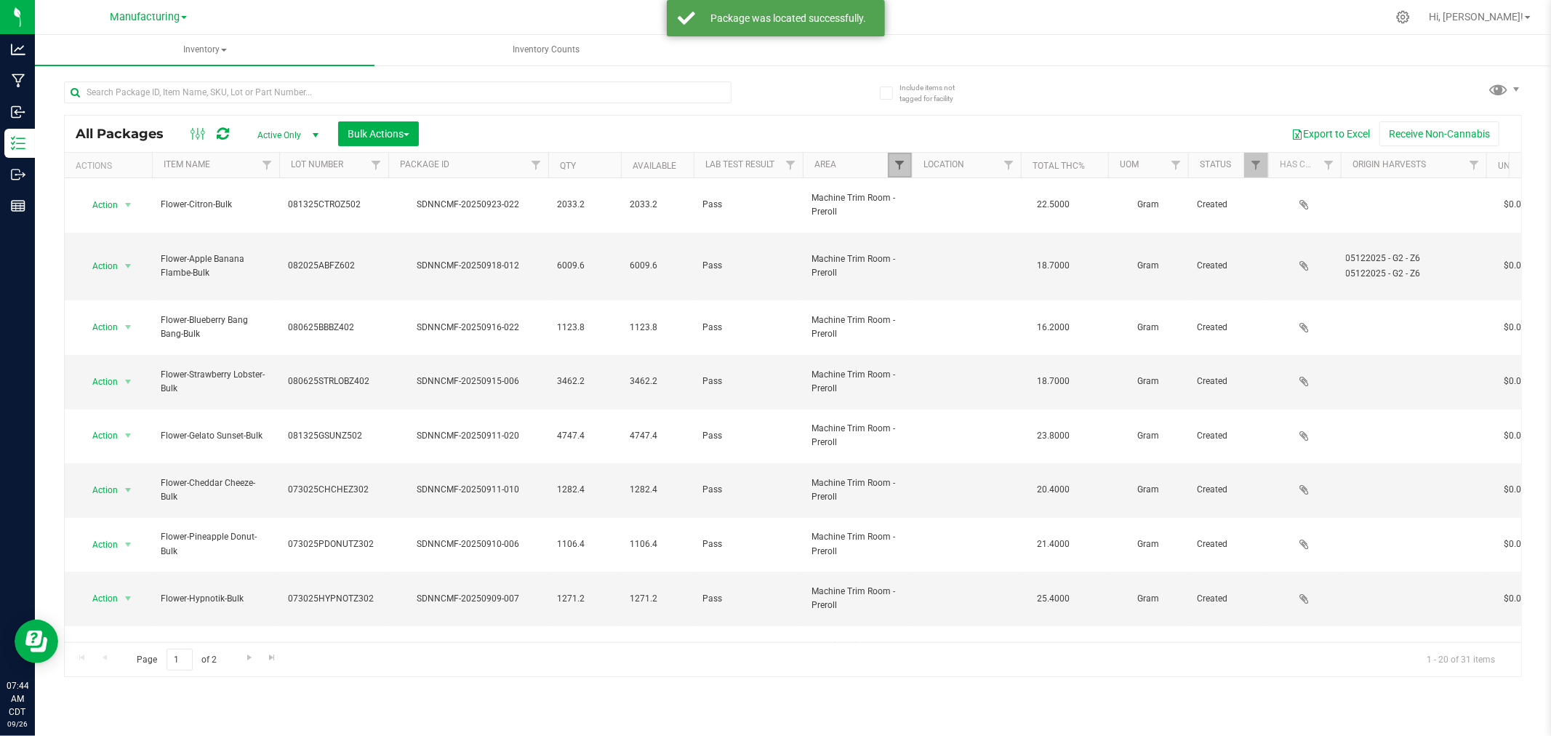
click at [902, 168] on span "Filter" at bounding box center [900, 165] width 12 height 12
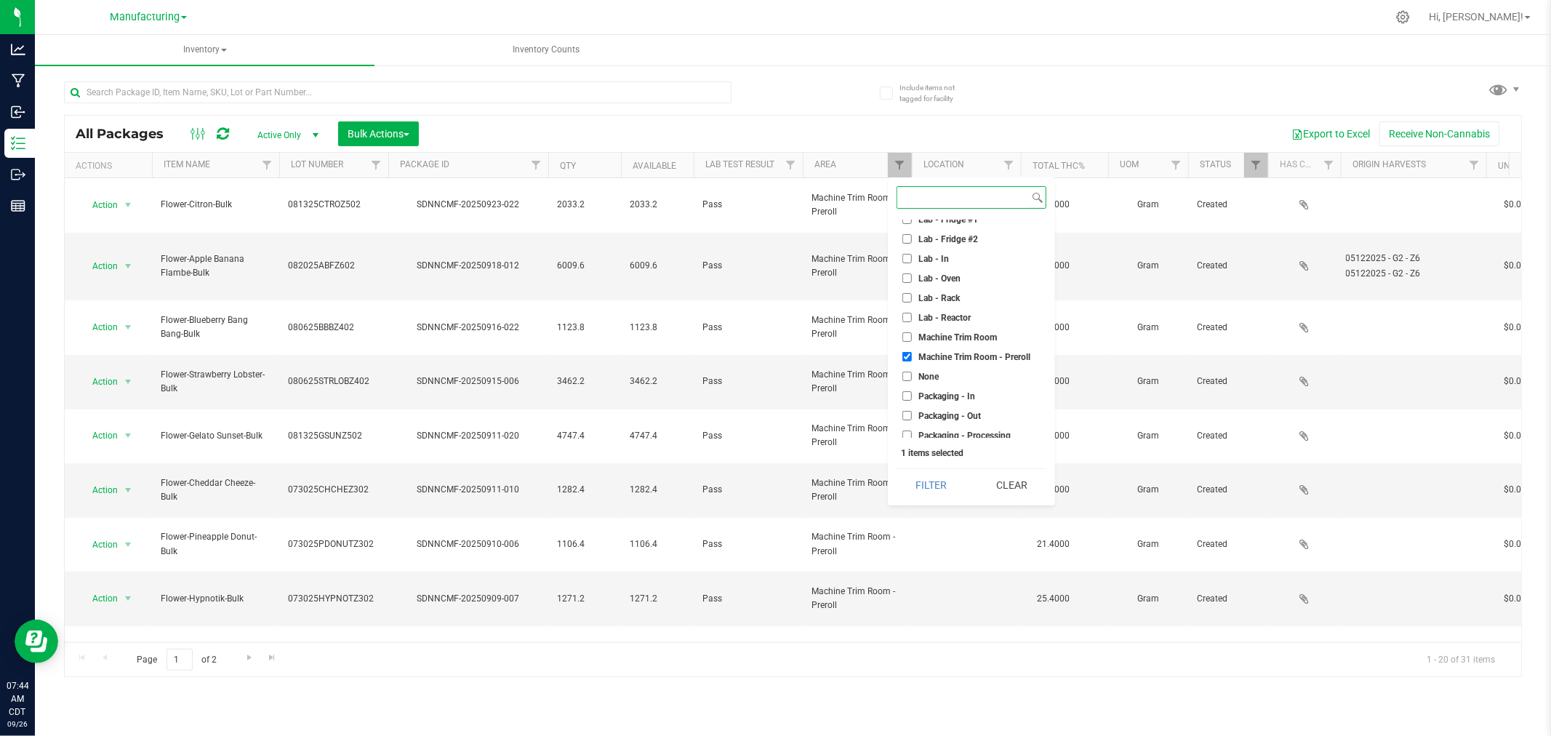
scroll to position [243, 0]
click at [906, 353] on input "Machine Trim Room - Preroll" at bounding box center [906, 357] width 9 height 9
checkbox input "false"
click at [905, 412] on input "Trim - In" at bounding box center [906, 411] width 9 height 9
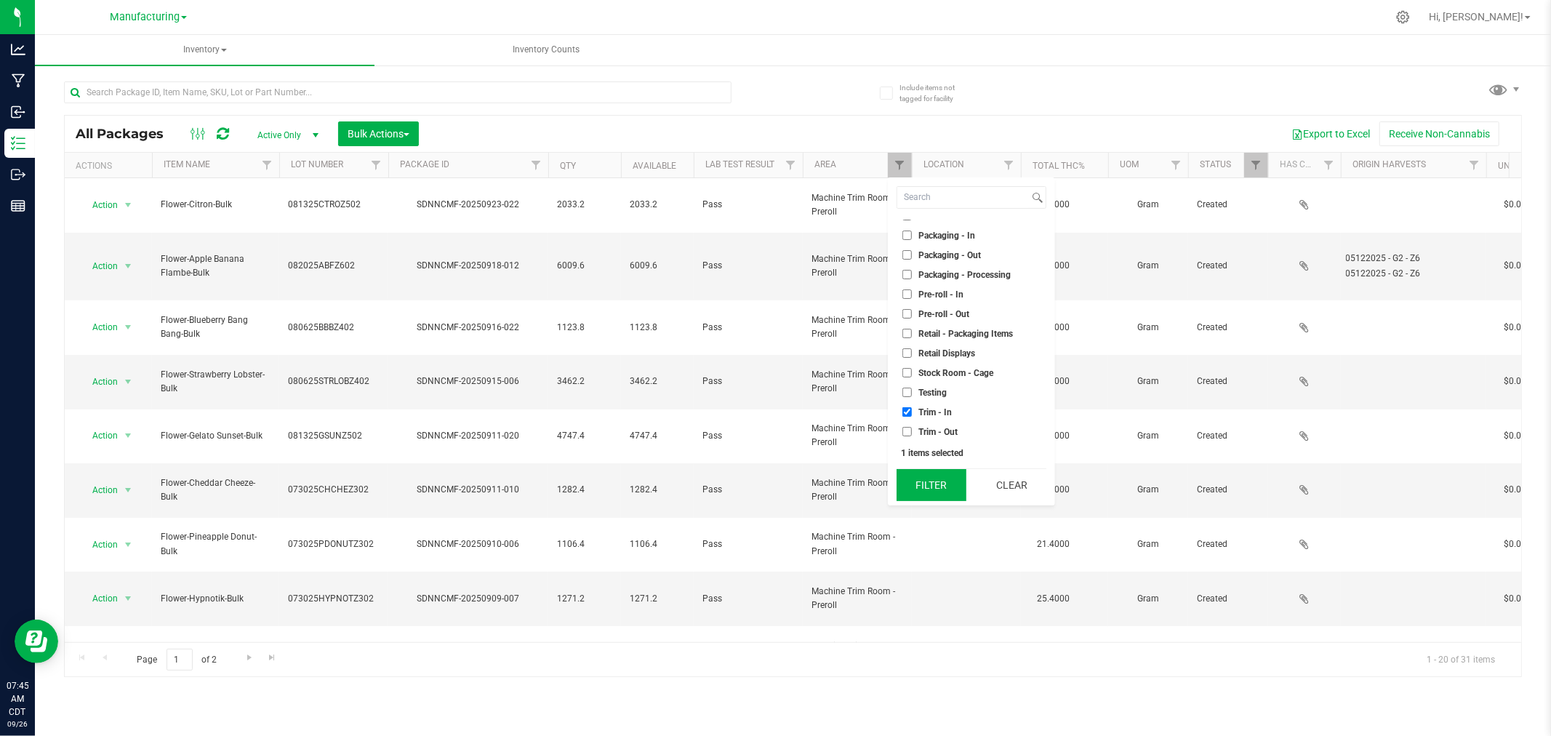
click at [934, 492] on button "Filter" at bounding box center [932, 485] width 70 height 32
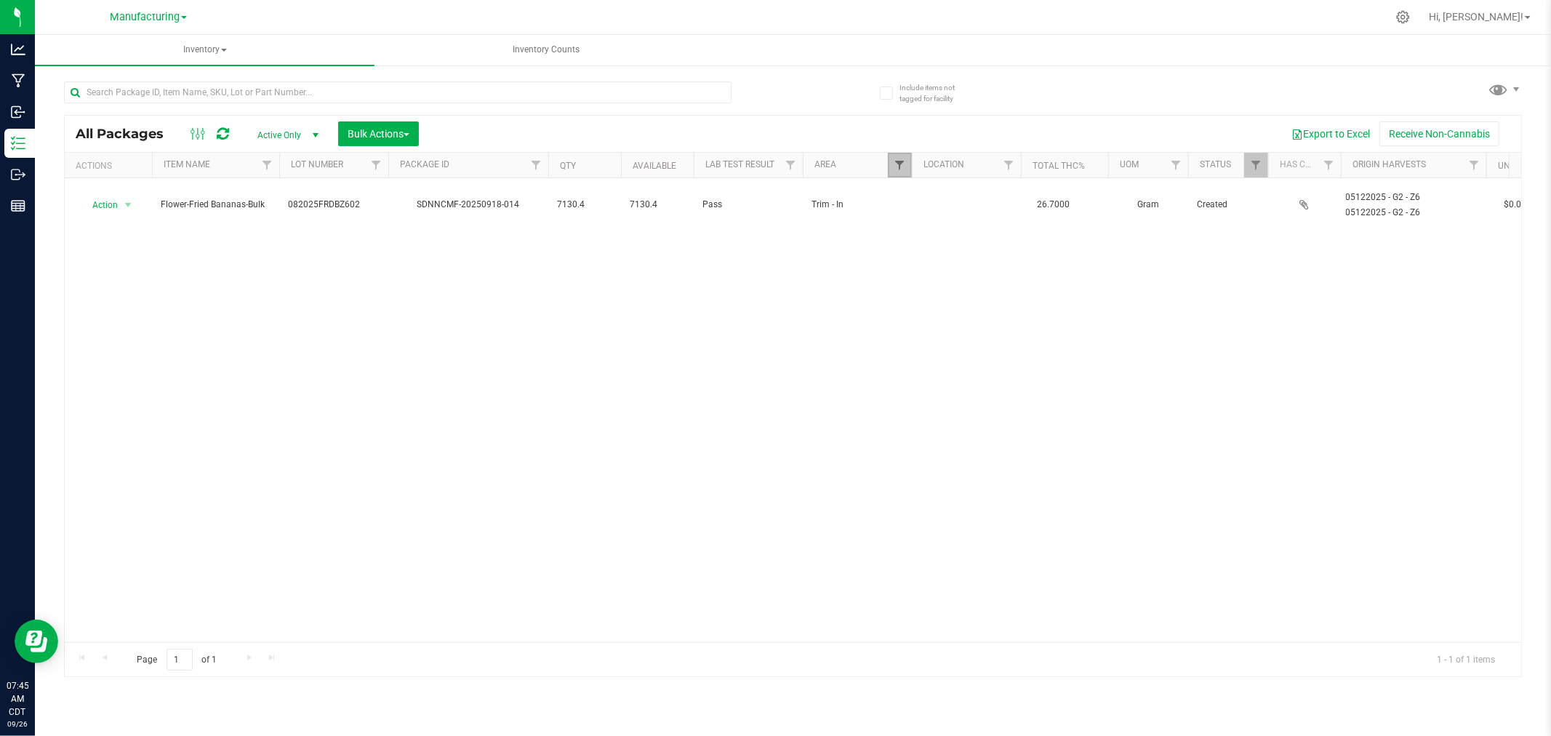
click at [902, 165] on span "Filter" at bounding box center [900, 165] width 12 height 12
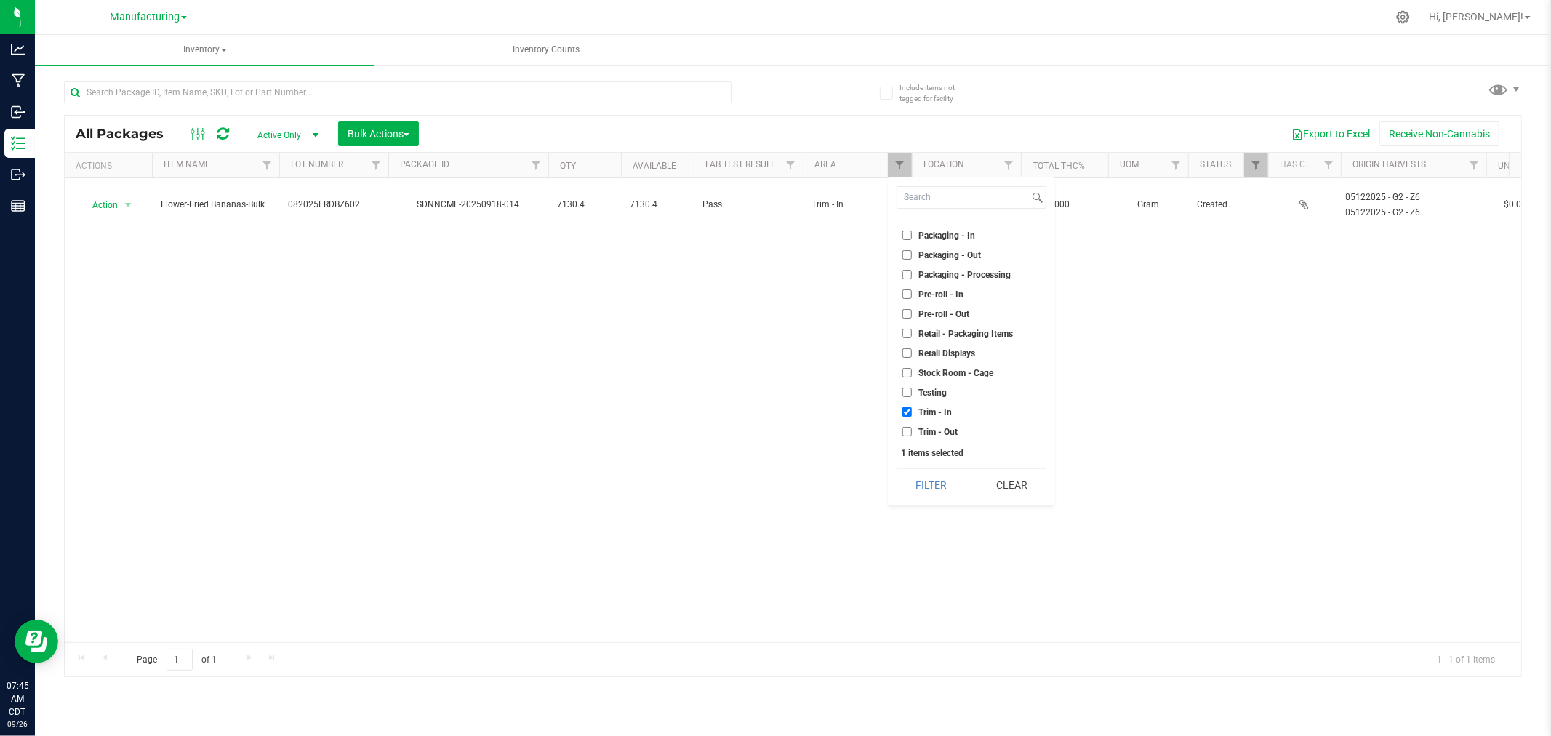
click at [906, 412] on input "Trim - In" at bounding box center [906, 411] width 9 height 9
checkbox input "false"
click at [907, 355] on input "Machine Trim Room - Preroll" at bounding box center [906, 357] width 9 height 9
checkbox input "true"
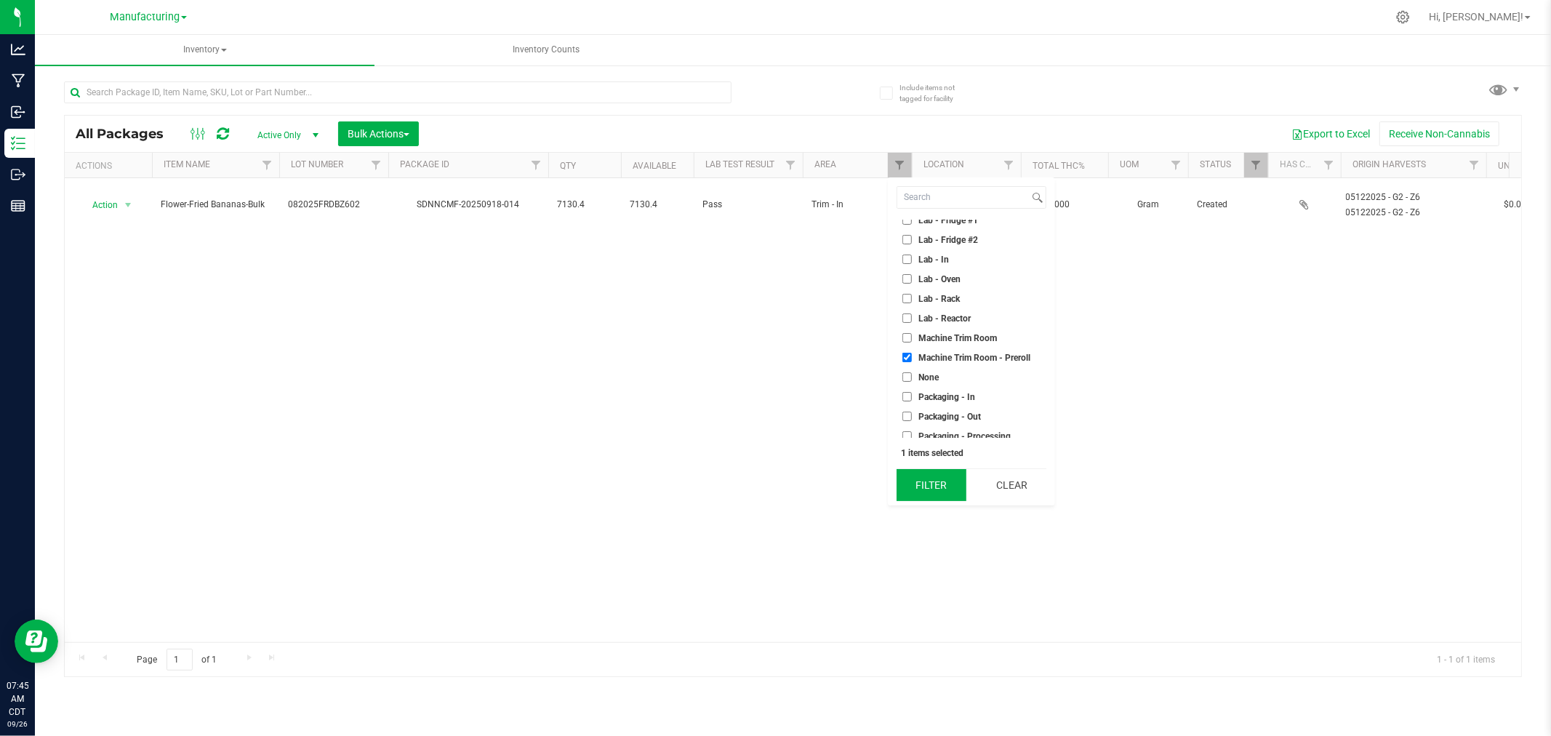
click at [946, 500] on button "Filter" at bounding box center [932, 485] width 70 height 32
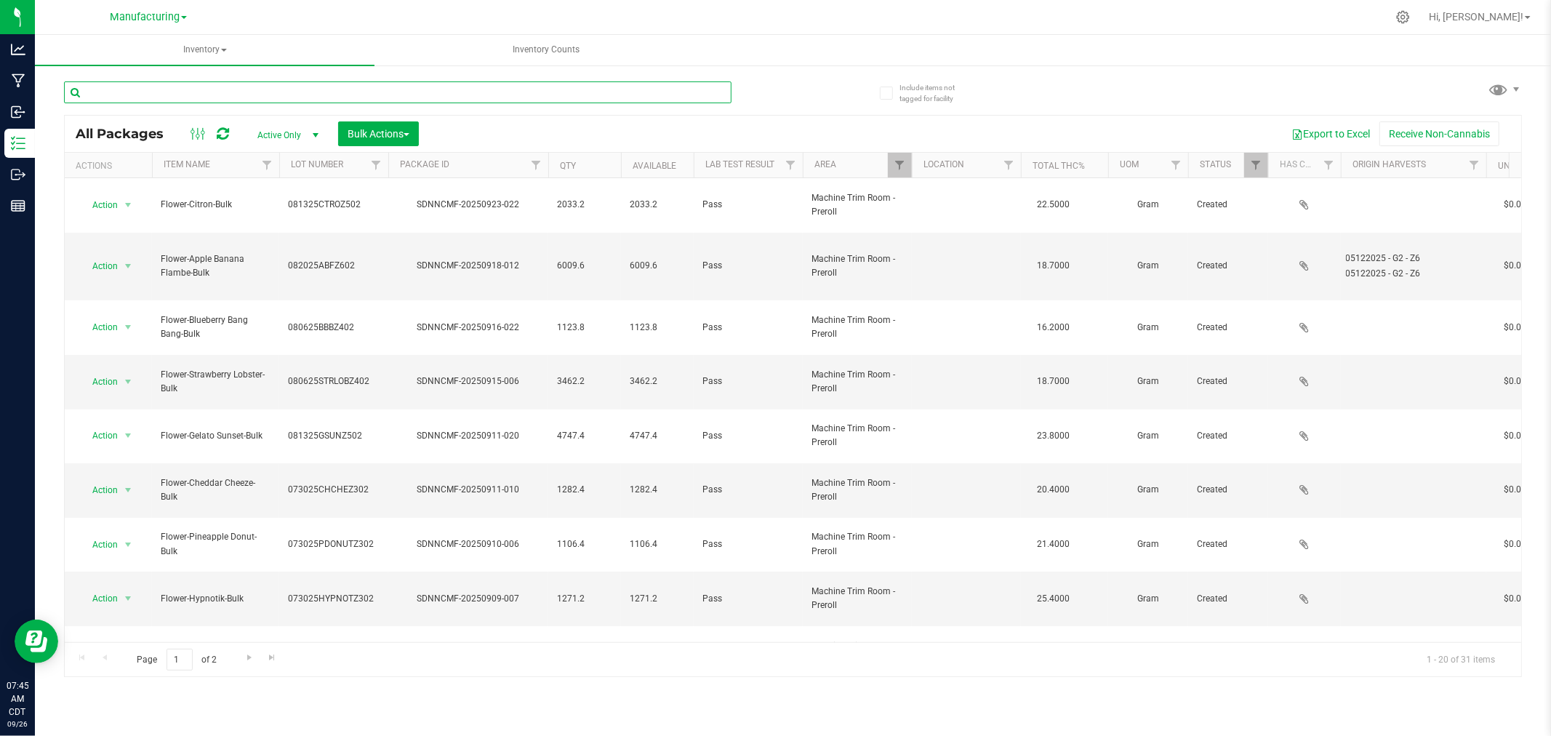
click at [118, 93] on input "text" at bounding box center [397, 92] width 667 height 22
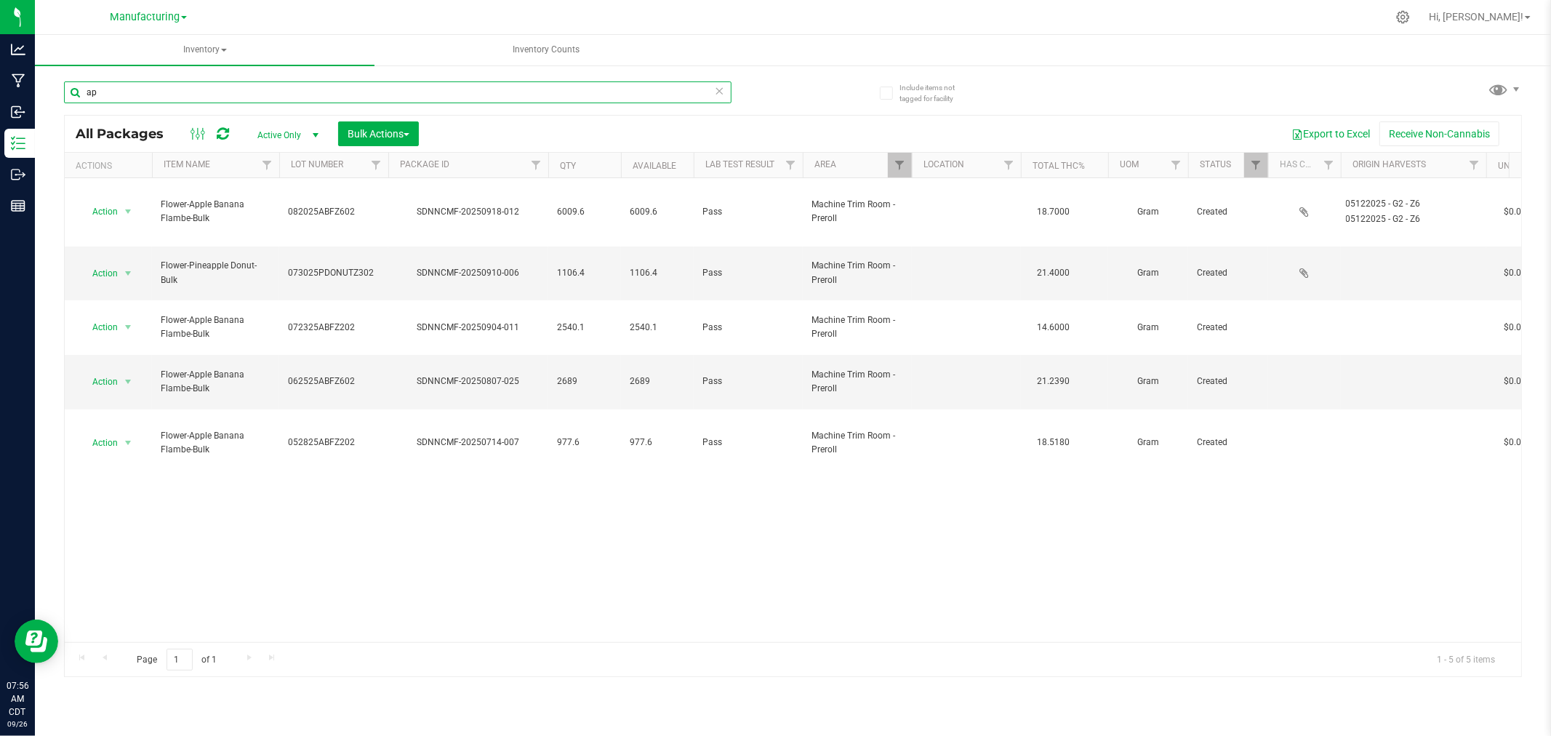
type input "a"
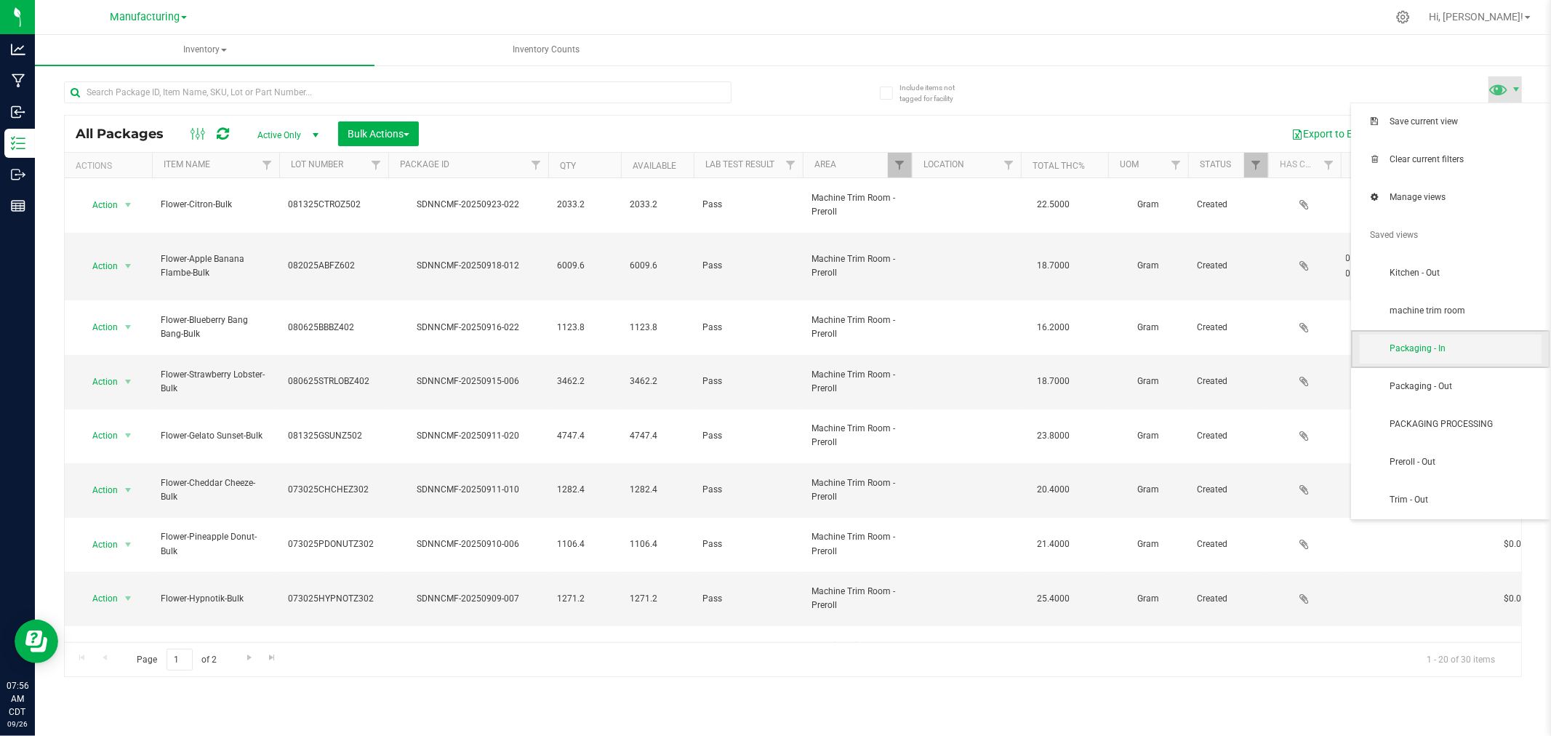
click at [1491, 352] on span "Packaging - In" at bounding box center [1464, 348] width 151 height 12
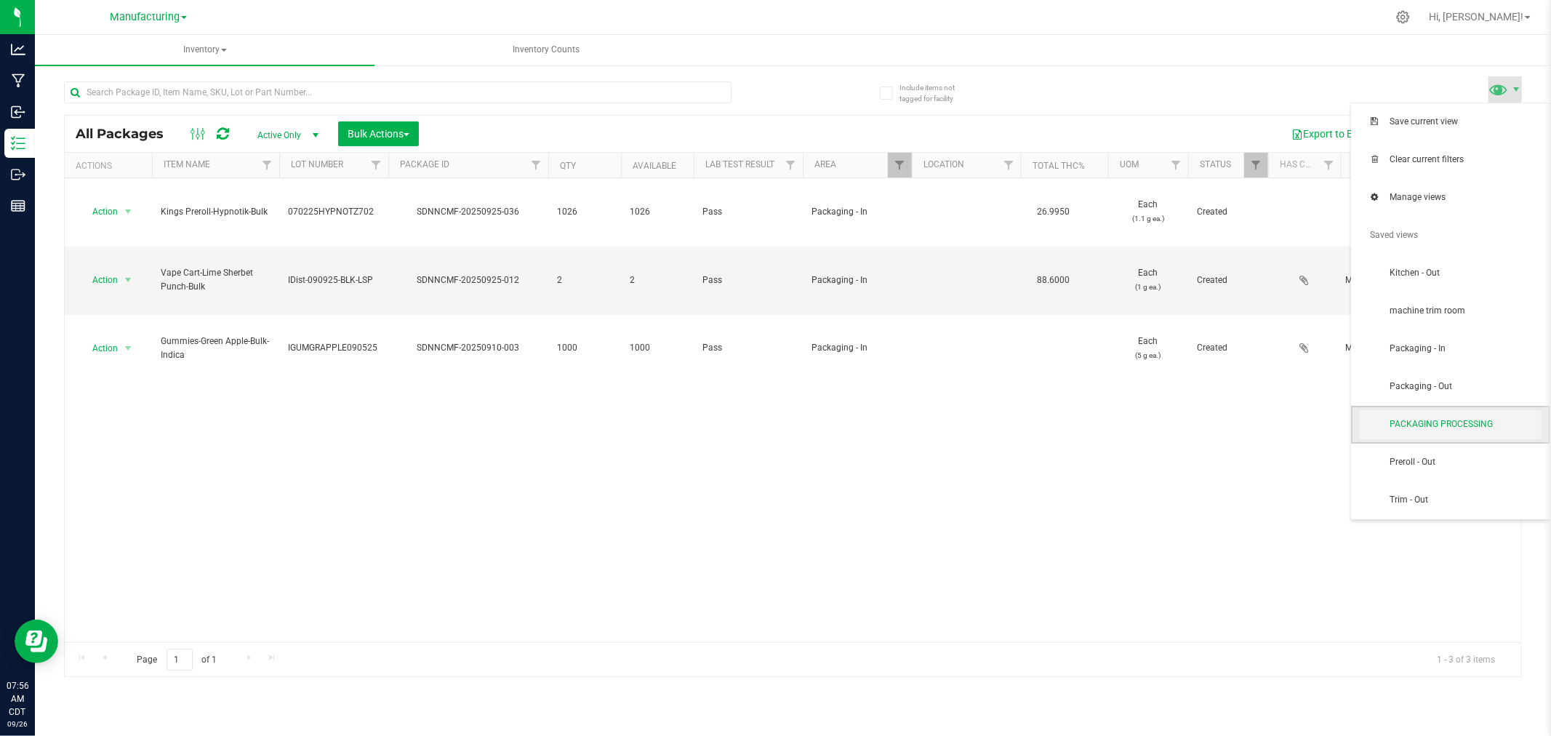
click at [1451, 416] on span "PACKAGING PROCESSING" at bounding box center [1451, 424] width 182 height 29
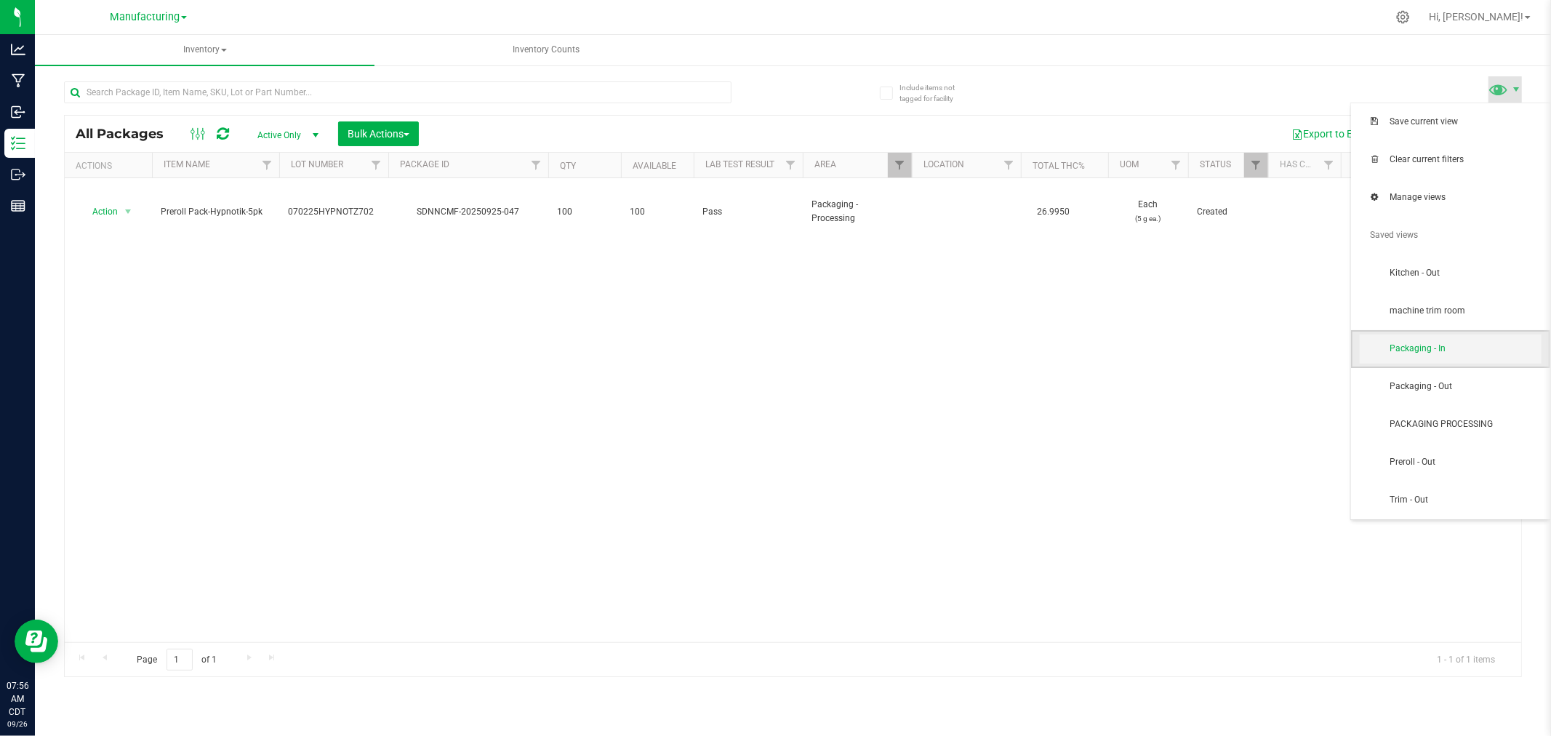
click at [1443, 345] on span "Packaging - In" at bounding box center [1464, 348] width 151 height 12
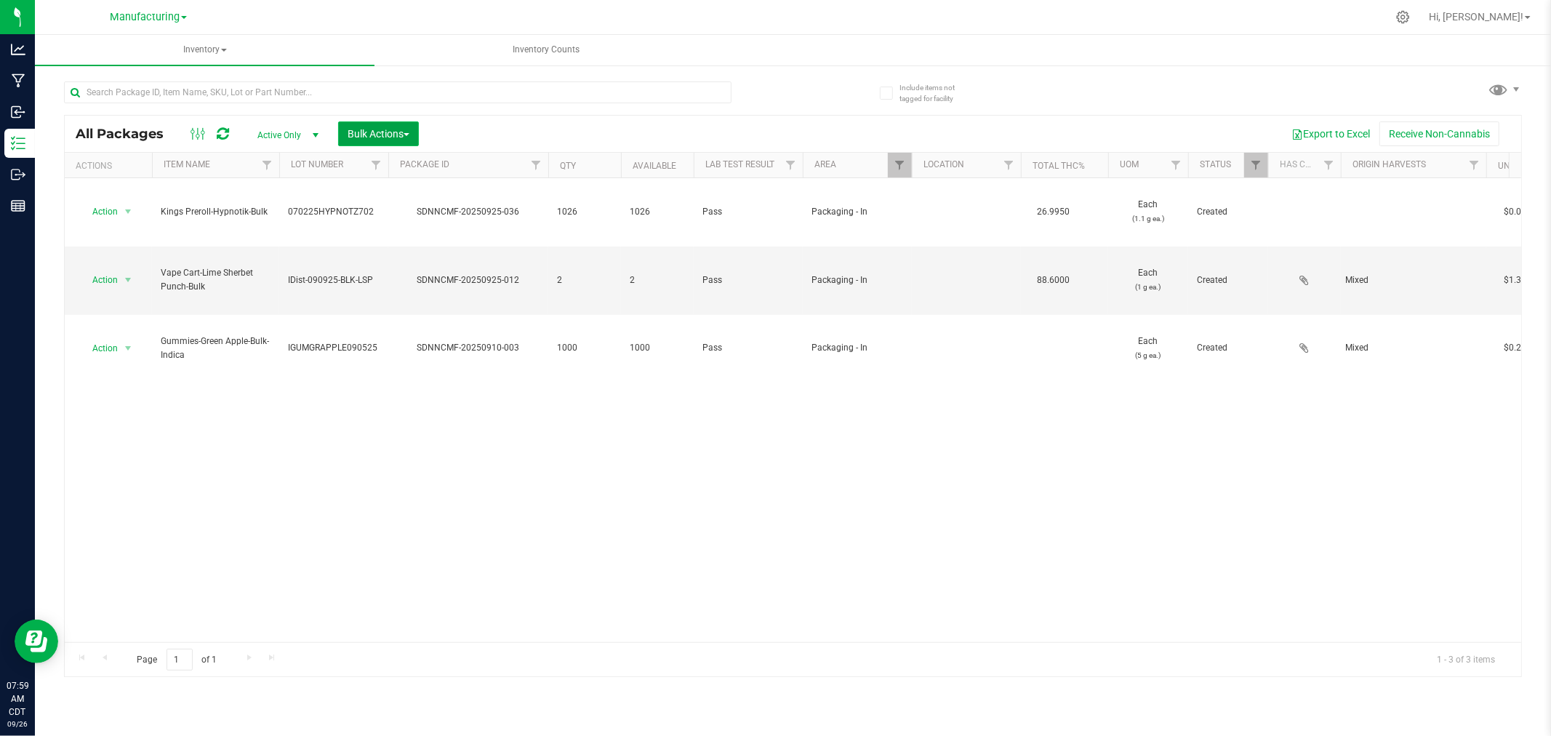
click at [395, 133] on span "Bulk Actions" at bounding box center [379, 134] width 62 height 12
click at [400, 162] on span "Add to manufacturing run" at bounding box center [402, 167] width 110 height 12
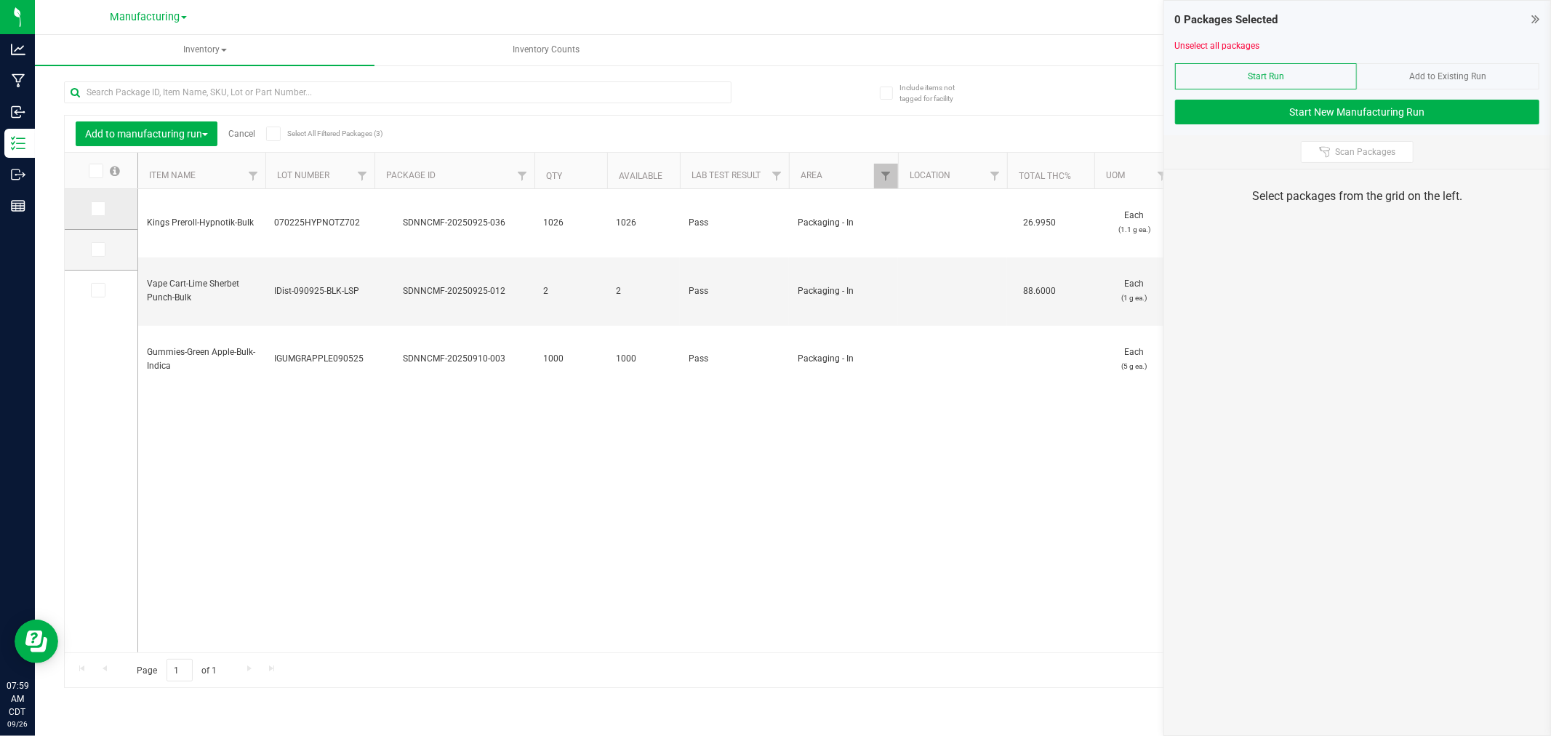
click at [100, 209] on icon at bounding box center [96, 209] width 9 height 0
click at [0, 0] on input "checkbox" at bounding box center [0, 0] width 0 height 0
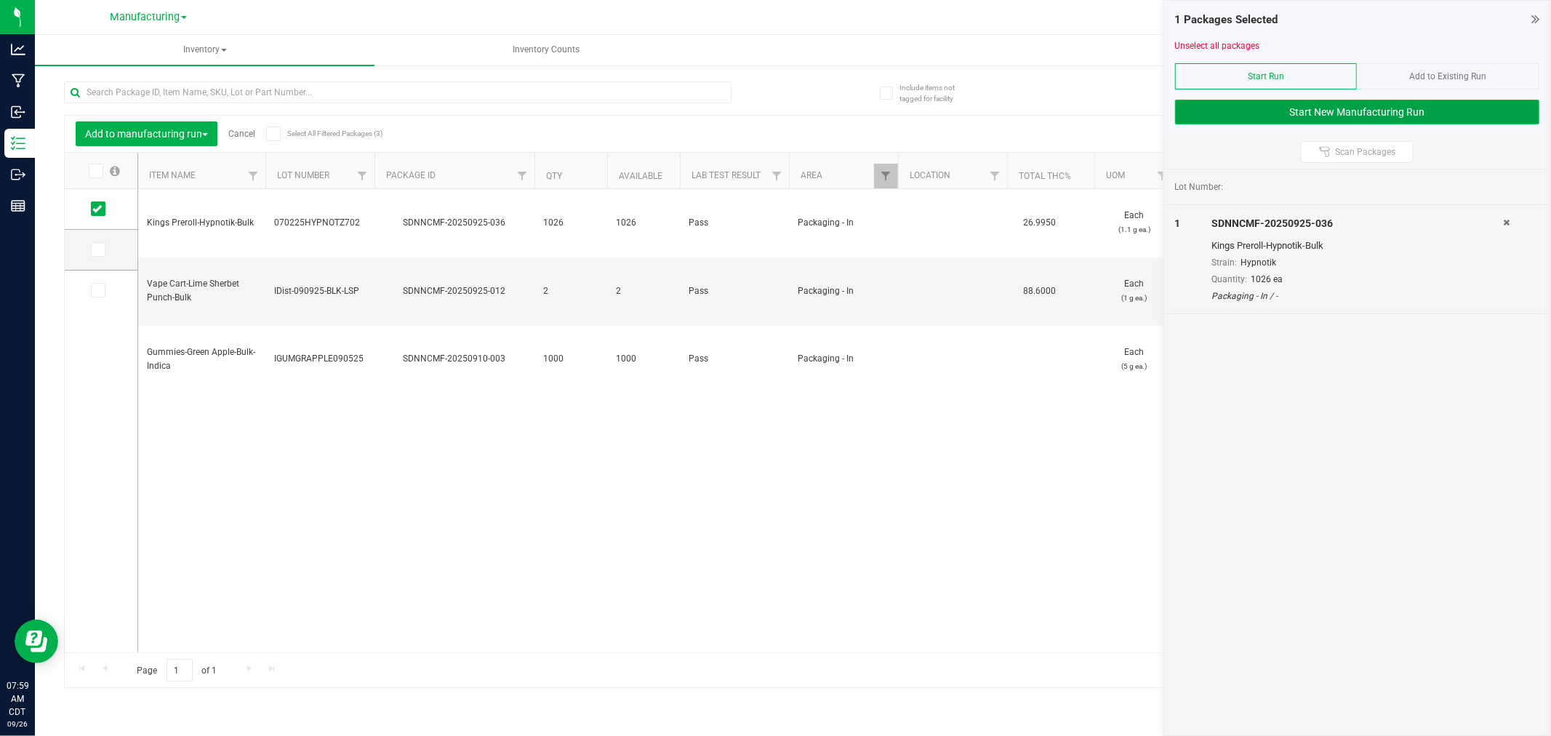
click at [1309, 106] on button "Start New Manufacturing Run" at bounding box center [1357, 112] width 364 height 25
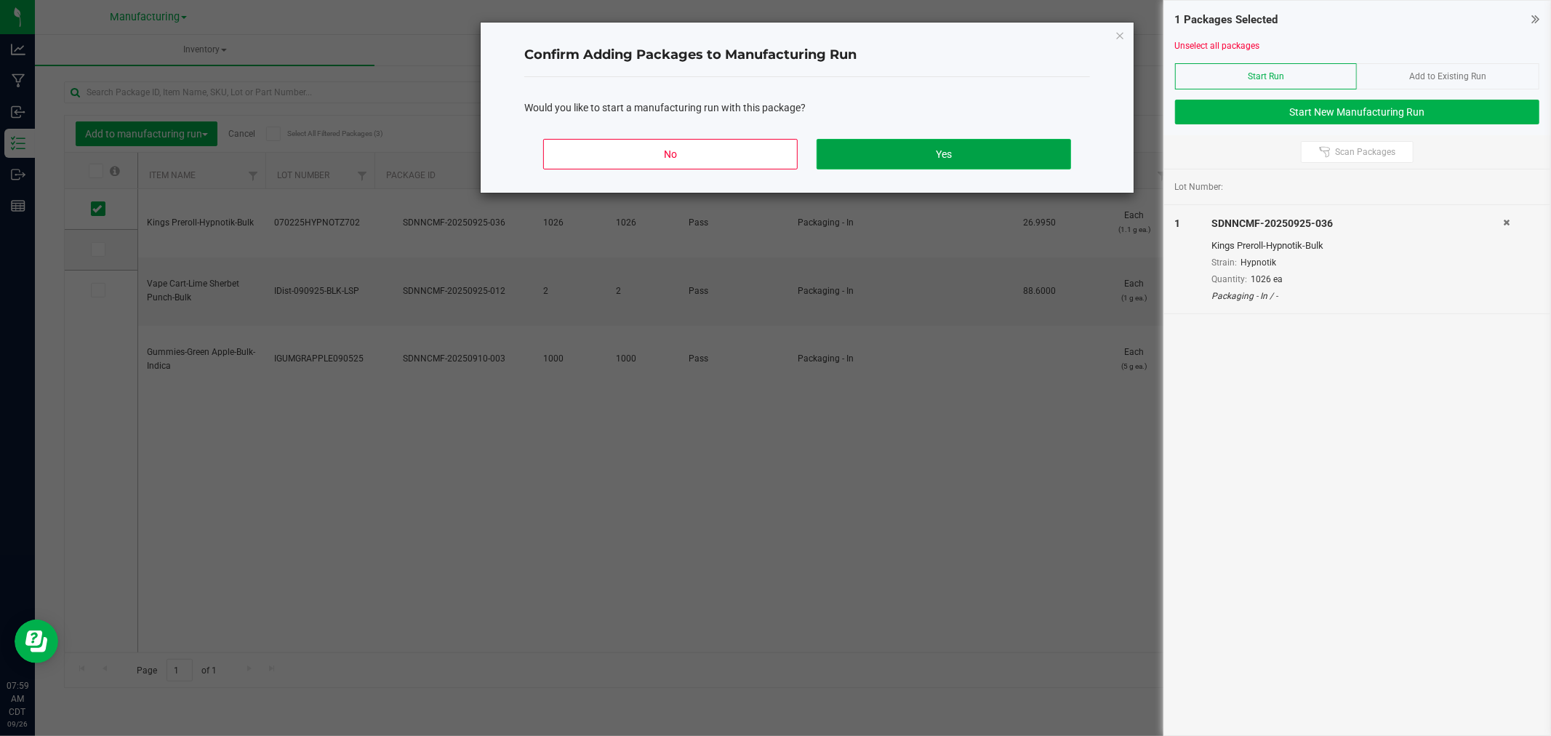
click at [1049, 143] on button "Yes" at bounding box center [944, 154] width 254 height 31
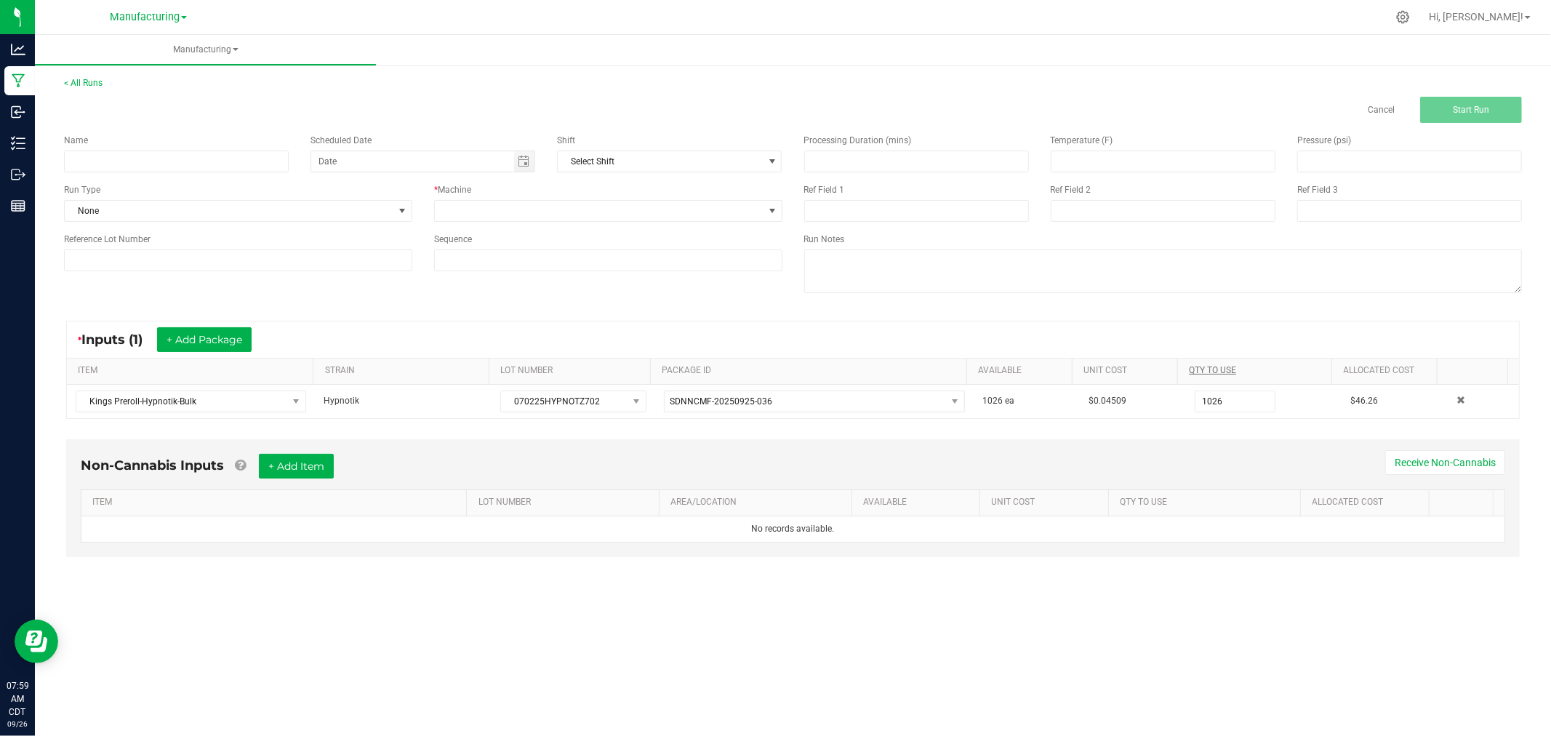
drag, startPoint x: 1225, startPoint y: 404, endPoint x: 1240, endPoint y: 367, distance: 39.8
click at [1225, 404] on input "1026" at bounding box center [1234, 401] width 79 height 20
type input "526 ea"
click at [1260, 292] on textarea at bounding box center [1163, 271] width 718 height 44
click at [220, 156] on input at bounding box center [176, 162] width 225 height 22
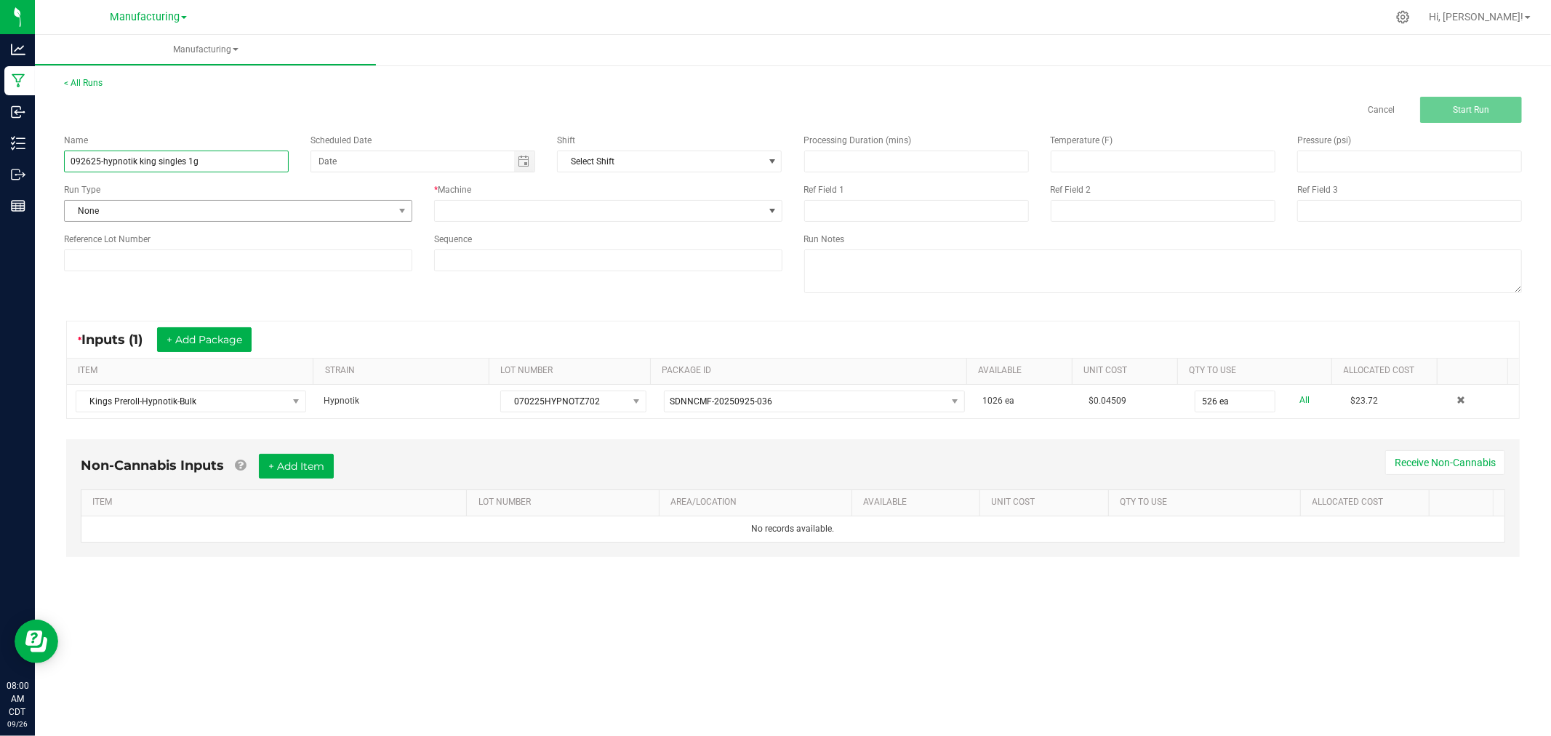
type input "092625-hypnotik king singles 1g"
click at [330, 208] on span "None" at bounding box center [229, 211] width 329 height 20
click at [246, 371] on li "Packaging" at bounding box center [238, 374] width 347 height 22
click at [448, 214] on span at bounding box center [599, 211] width 329 height 20
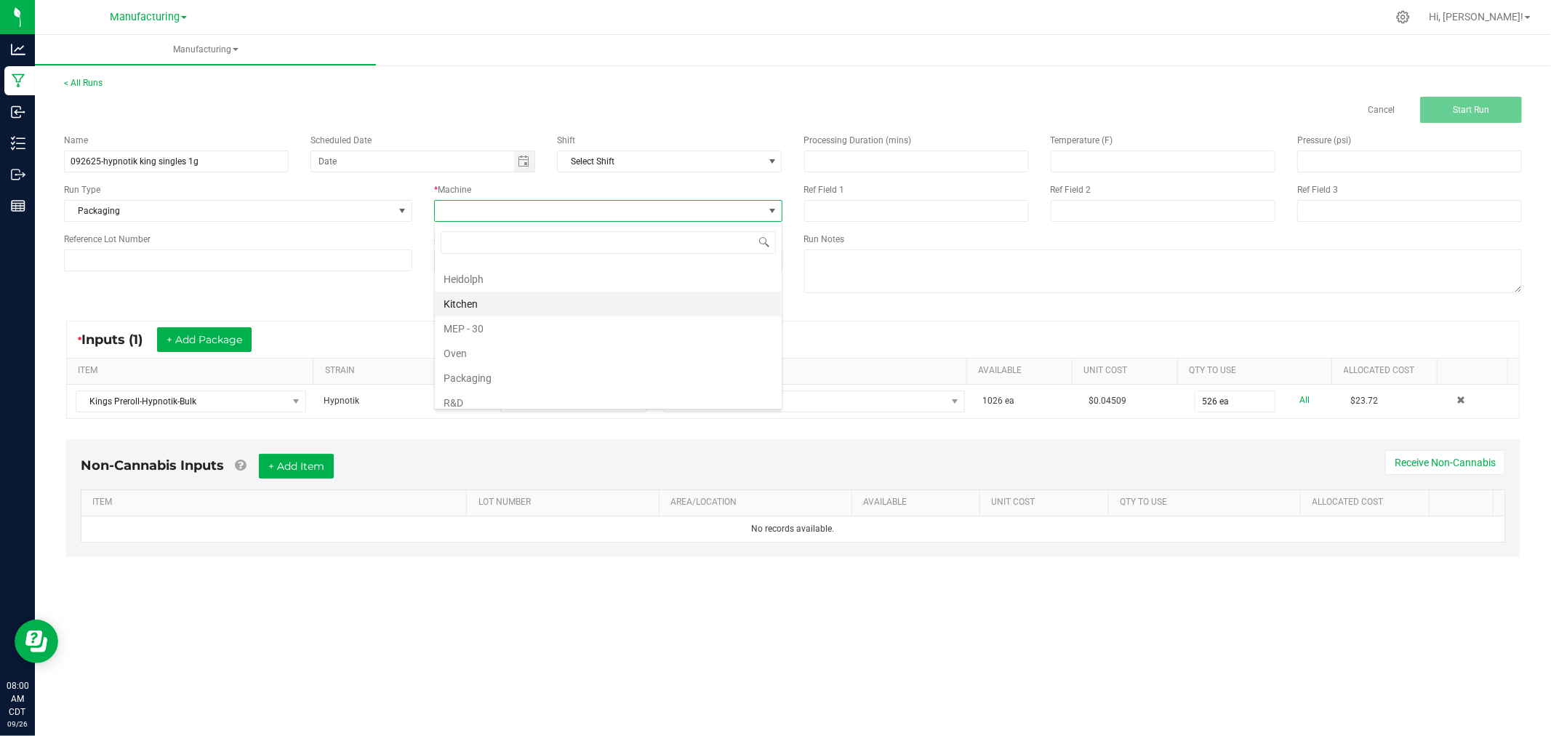
scroll to position [81, 0]
click at [476, 337] on li "Packaging" at bounding box center [608, 341] width 347 height 25
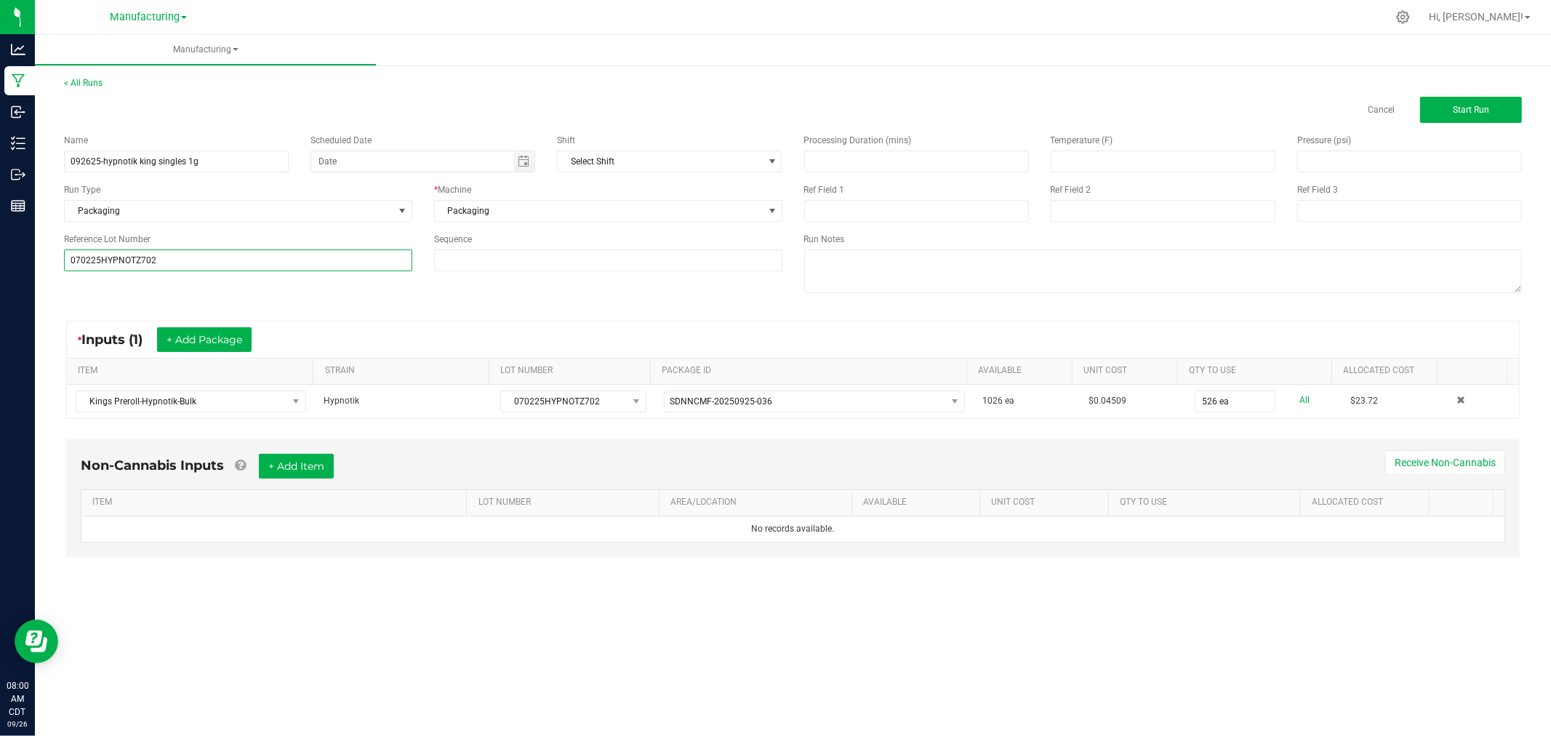
type input "070225HYPNOTZ702"
click at [82, 289] on div "Name 092625-hypnotik king singles 1g Scheduled Date Shift Select Shift Run Type…" at bounding box center [793, 215] width 1480 height 185
click at [1488, 114] on button "Start Run" at bounding box center [1471, 110] width 102 height 26
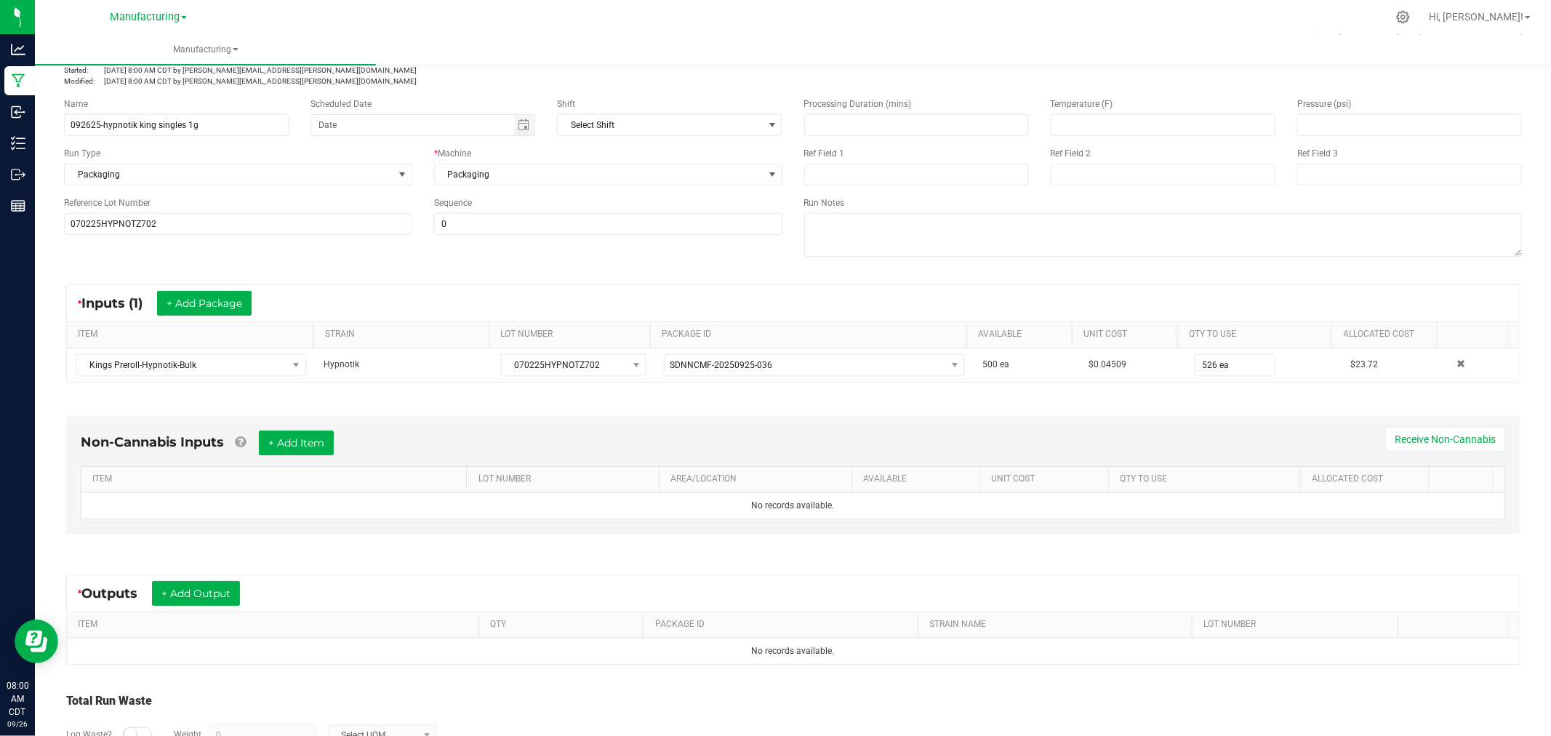
scroll to position [163, 0]
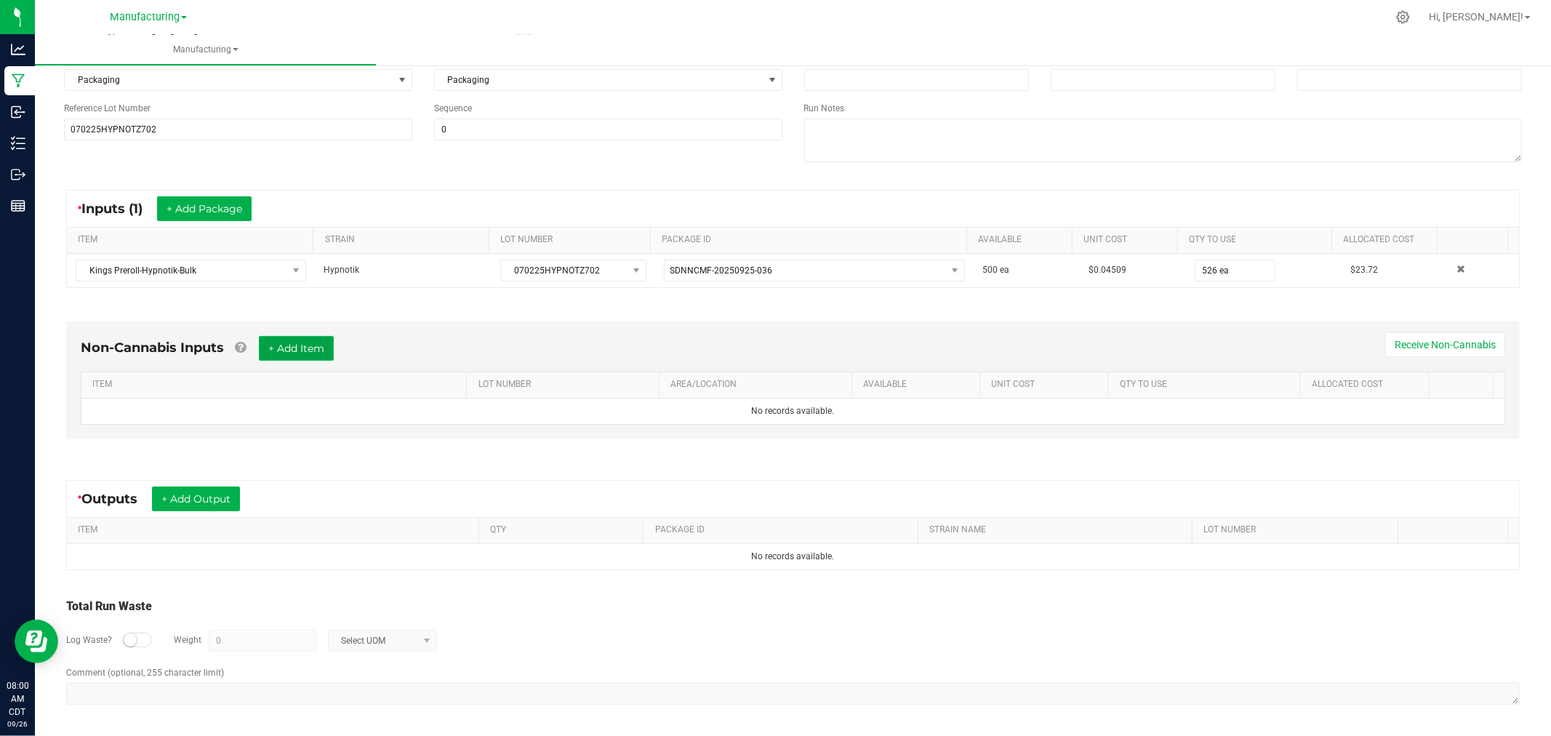
click at [311, 351] on button "+ Add Item" at bounding box center [296, 348] width 75 height 25
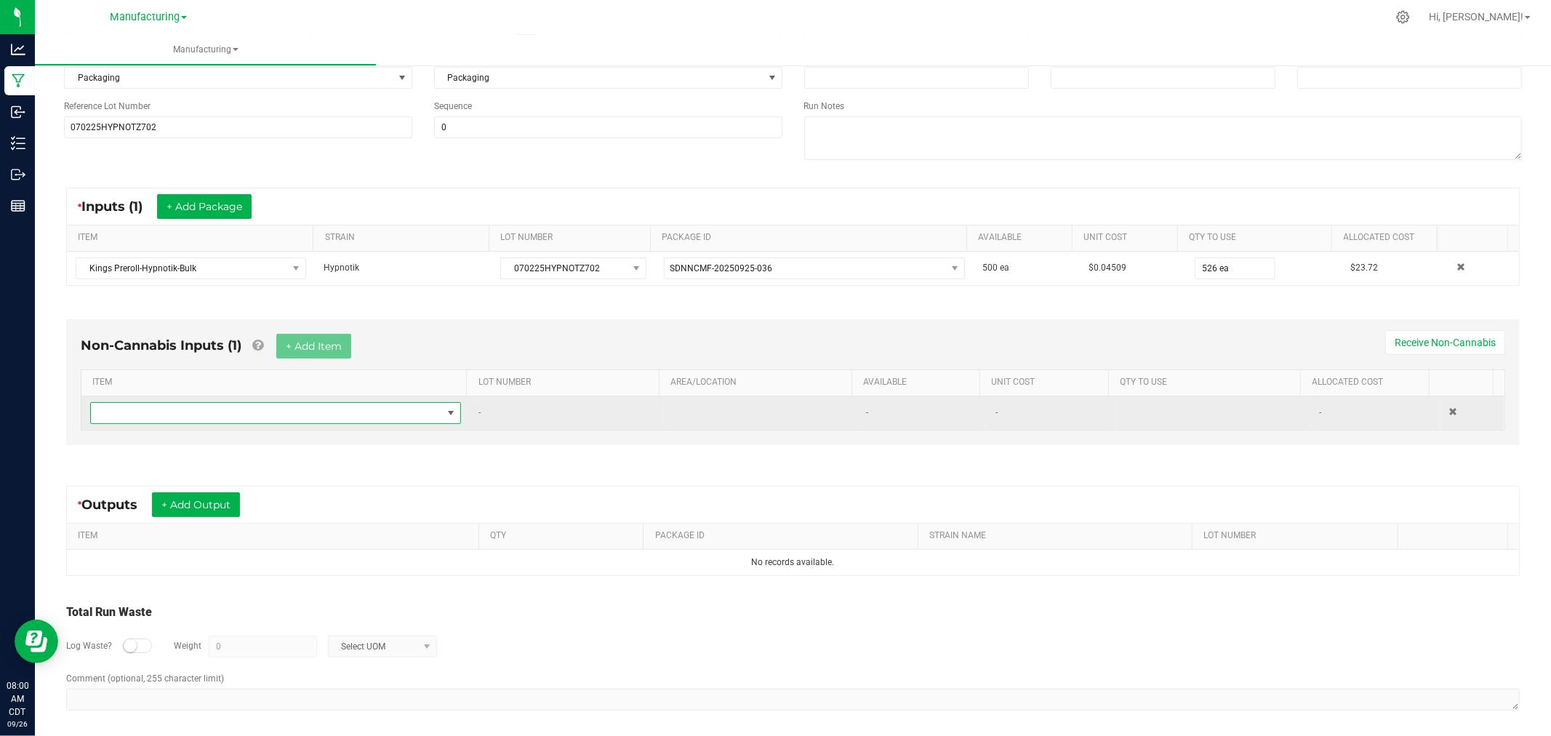
click at [327, 417] on span "NO DATA FOUND" at bounding box center [266, 413] width 351 height 20
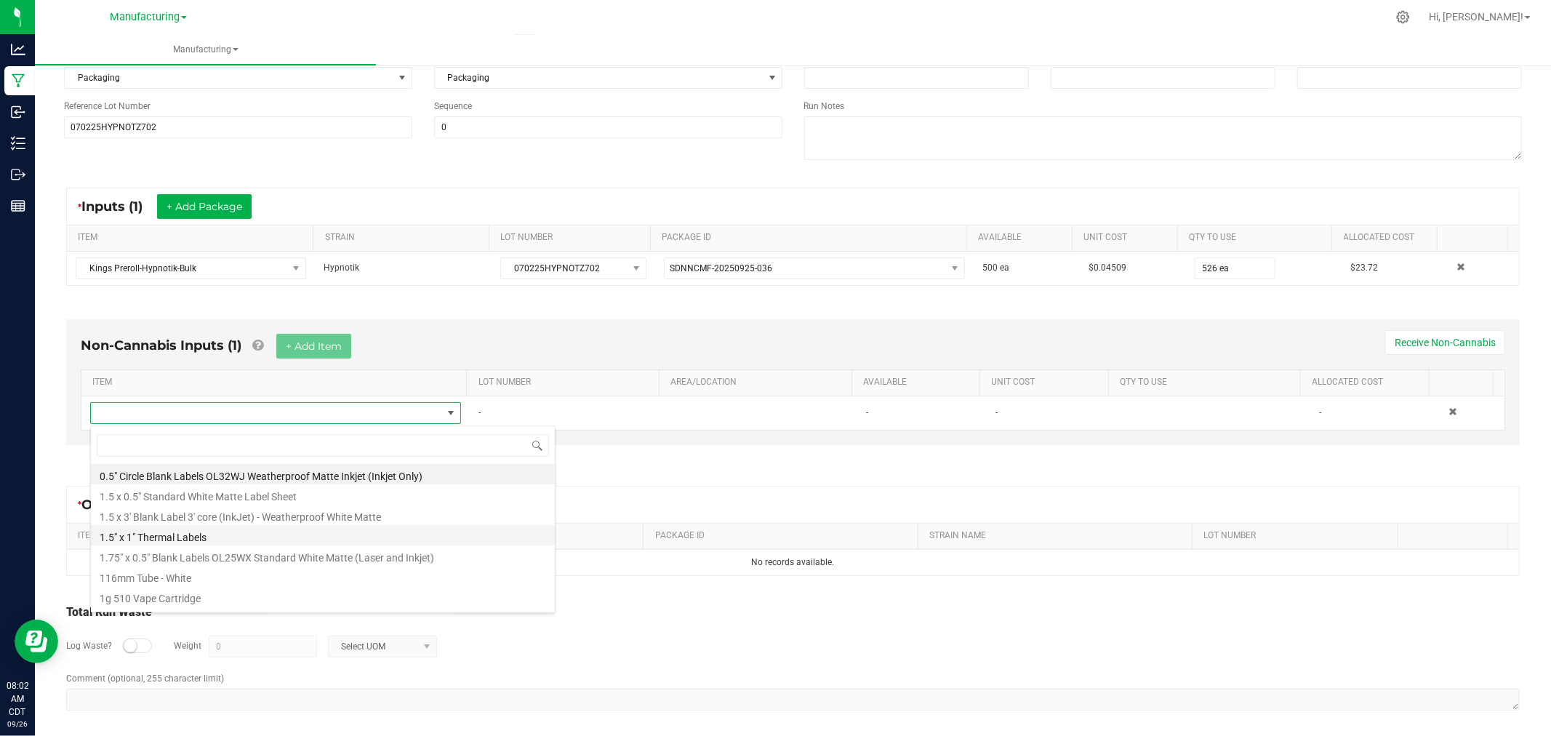
click at [266, 540] on li "1.5" x 1" Thermal Labels" at bounding box center [323, 535] width 464 height 20
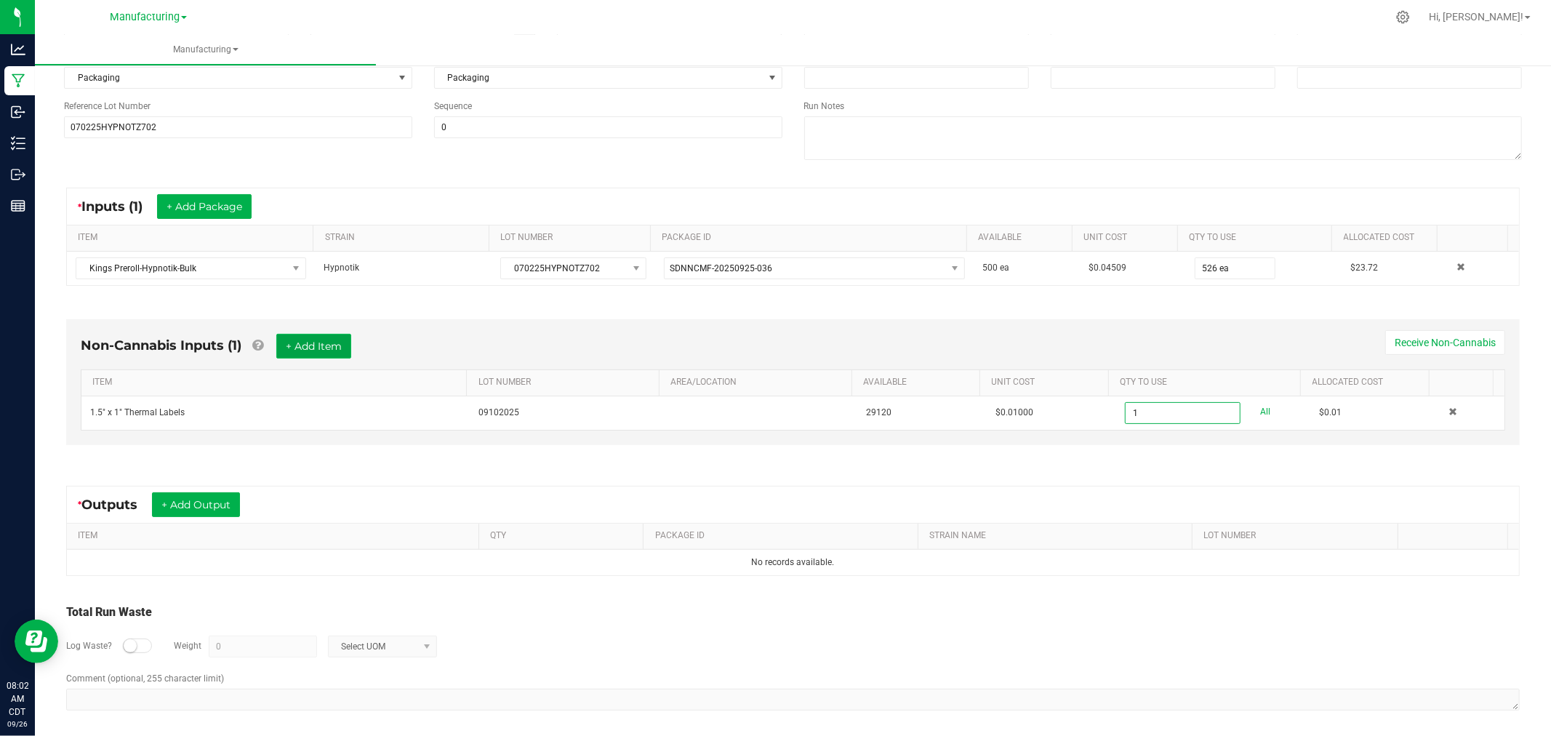
type input "1 ea"
click at [335, 350] on button "+ Add Item" at bounding box center [313, 346] width 75 height 25
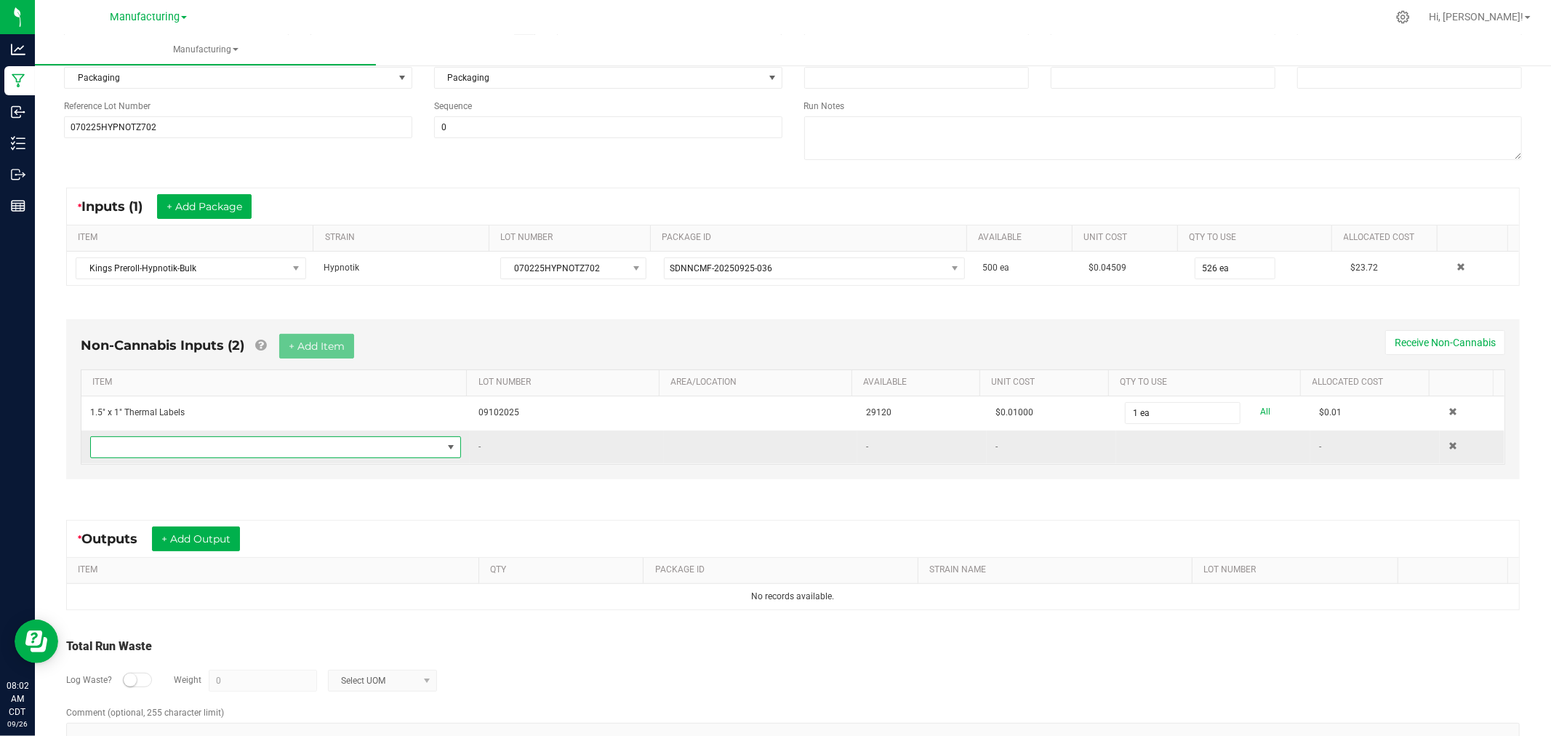
click at [346, 449] on span "NO DATA FOUND" at bounding box center [266, 447] width 351 height 20
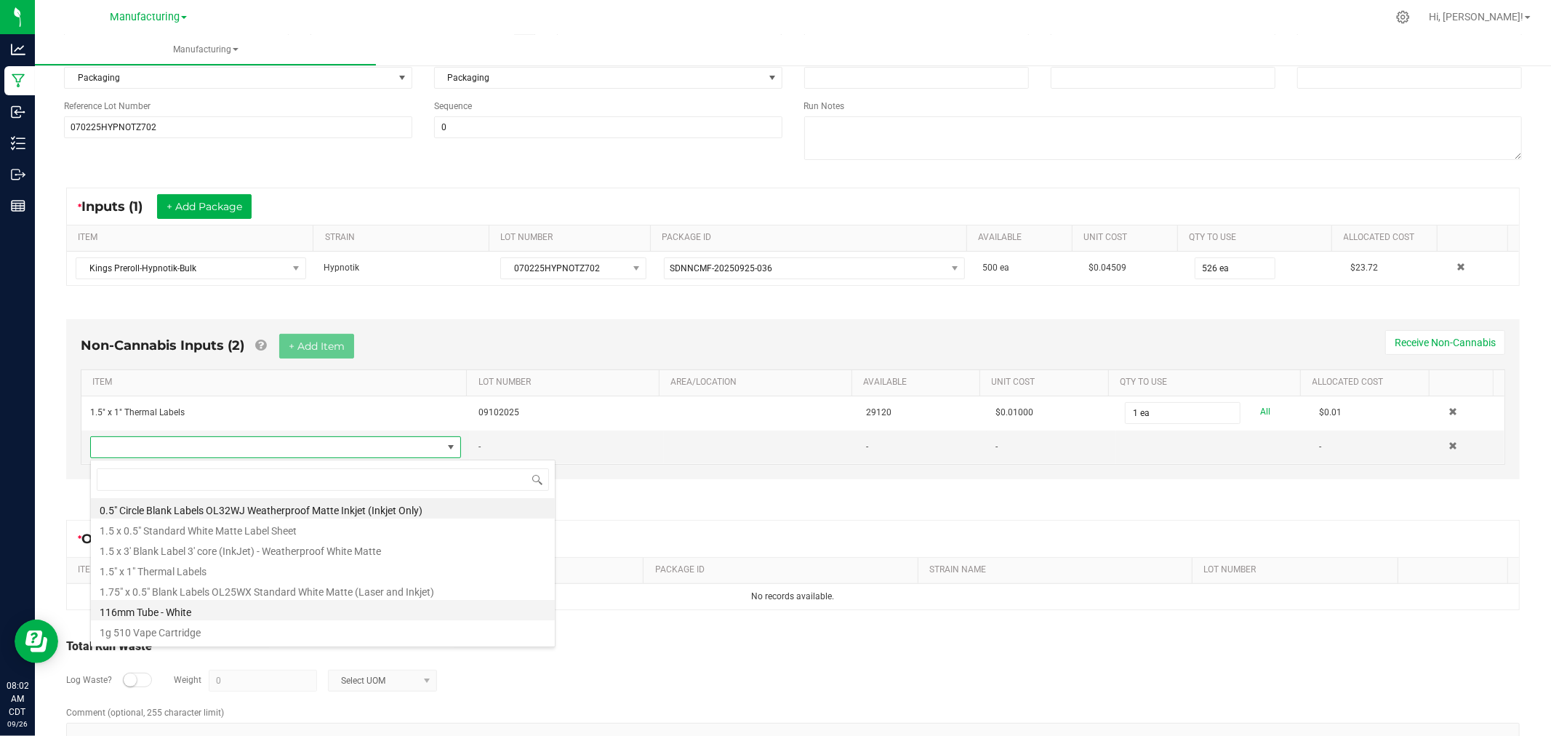
click at [254, 611] on li "116mm Tube - White" at bounding box center [323, 610] width 464 height 20
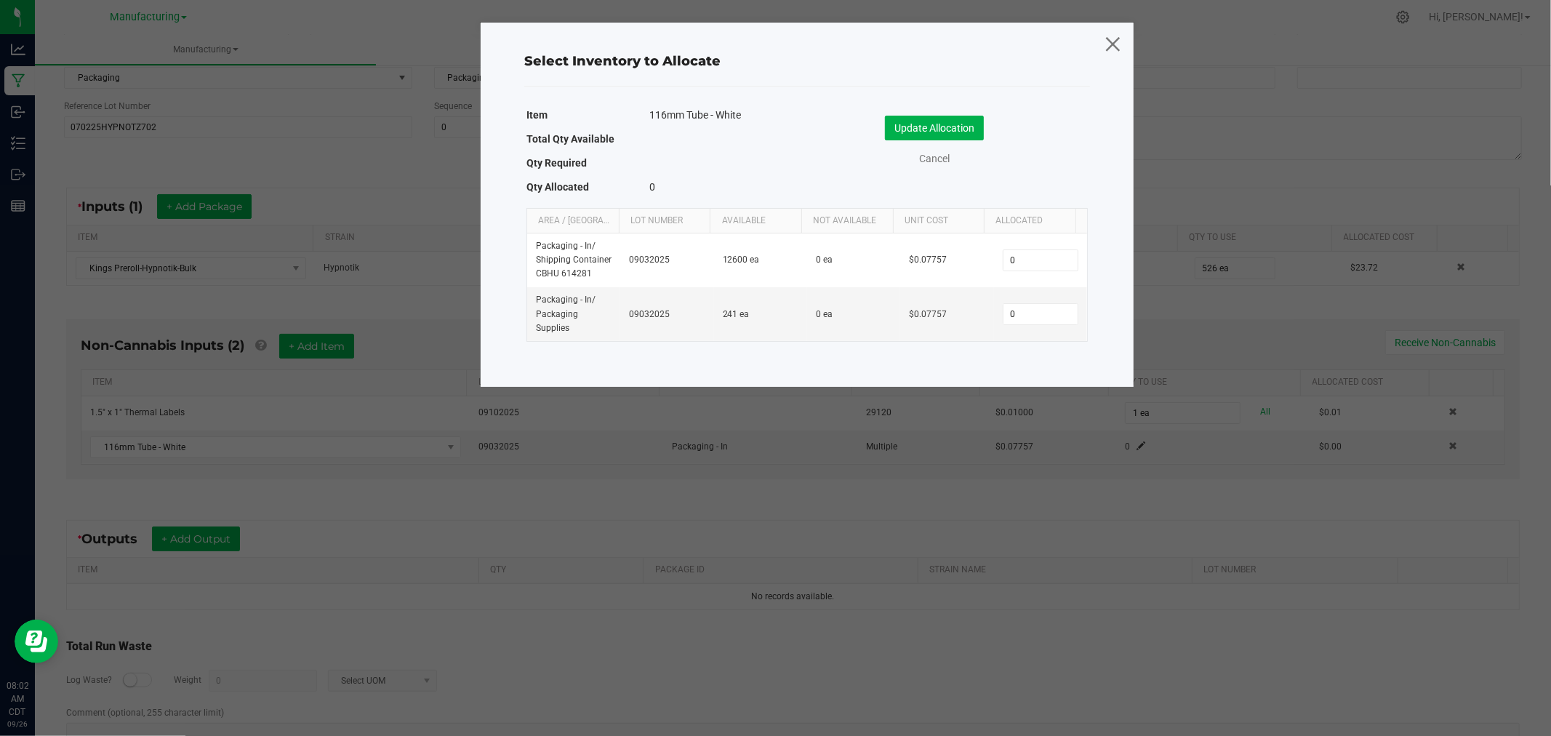
click at [1115, 42] on icon at bounding box center [1113, 43] width 20 height 35
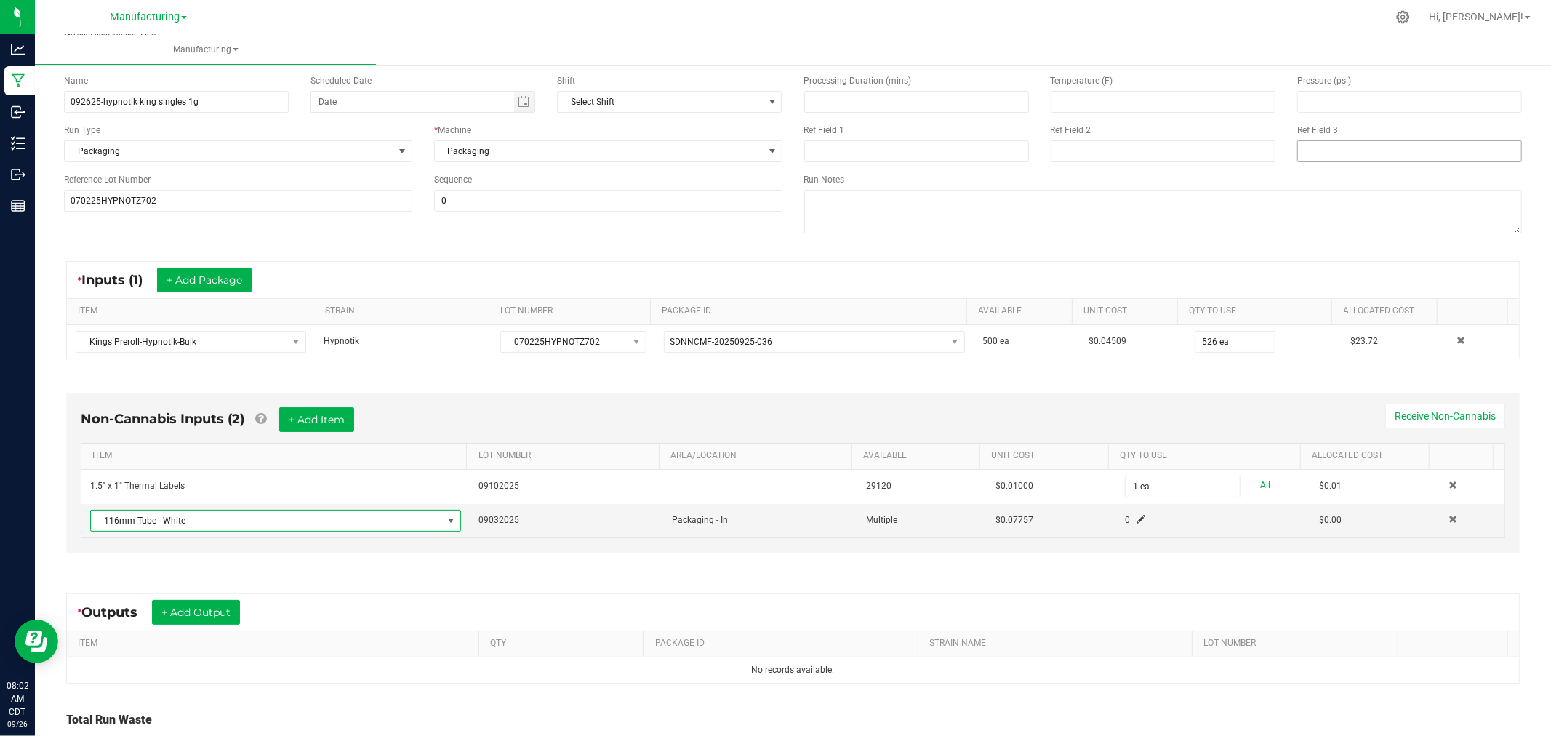
scroll to position [0, 0]
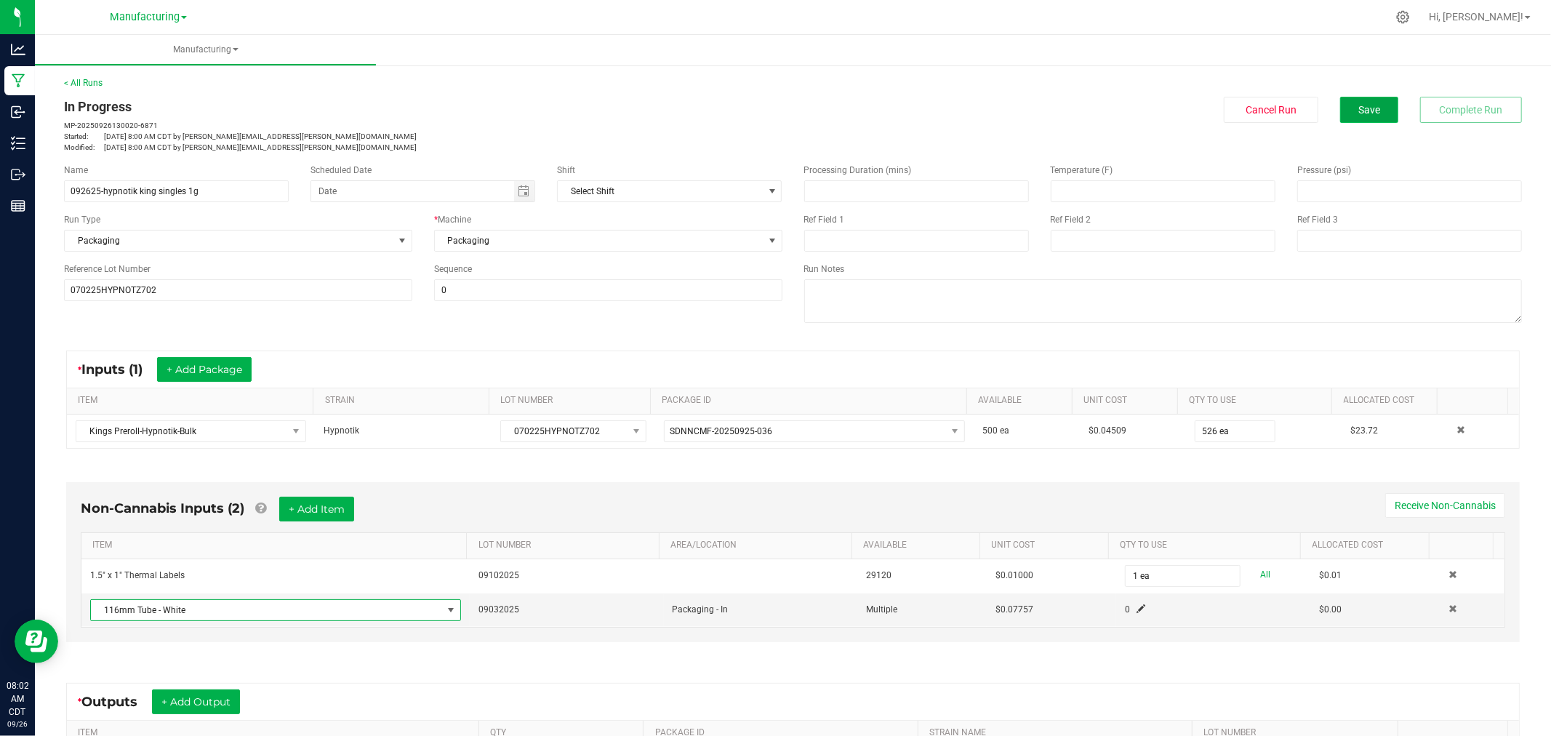
click at [1340, 114] on button "Save" at bounding box center [1369, 110] width 58 height 26
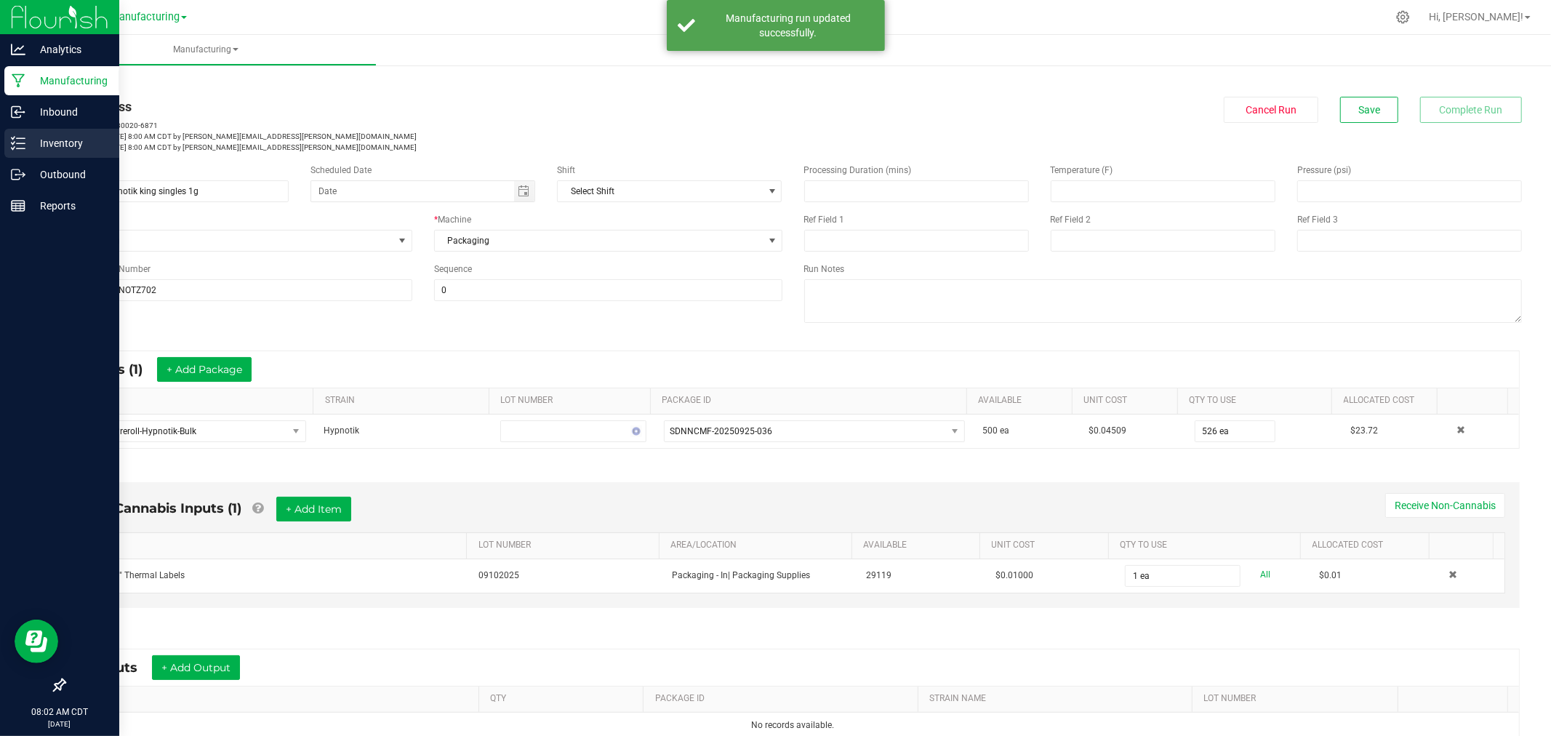
click at [28, 145] on p "Inventory" at bounding box center [68, 143] width 87 height 17
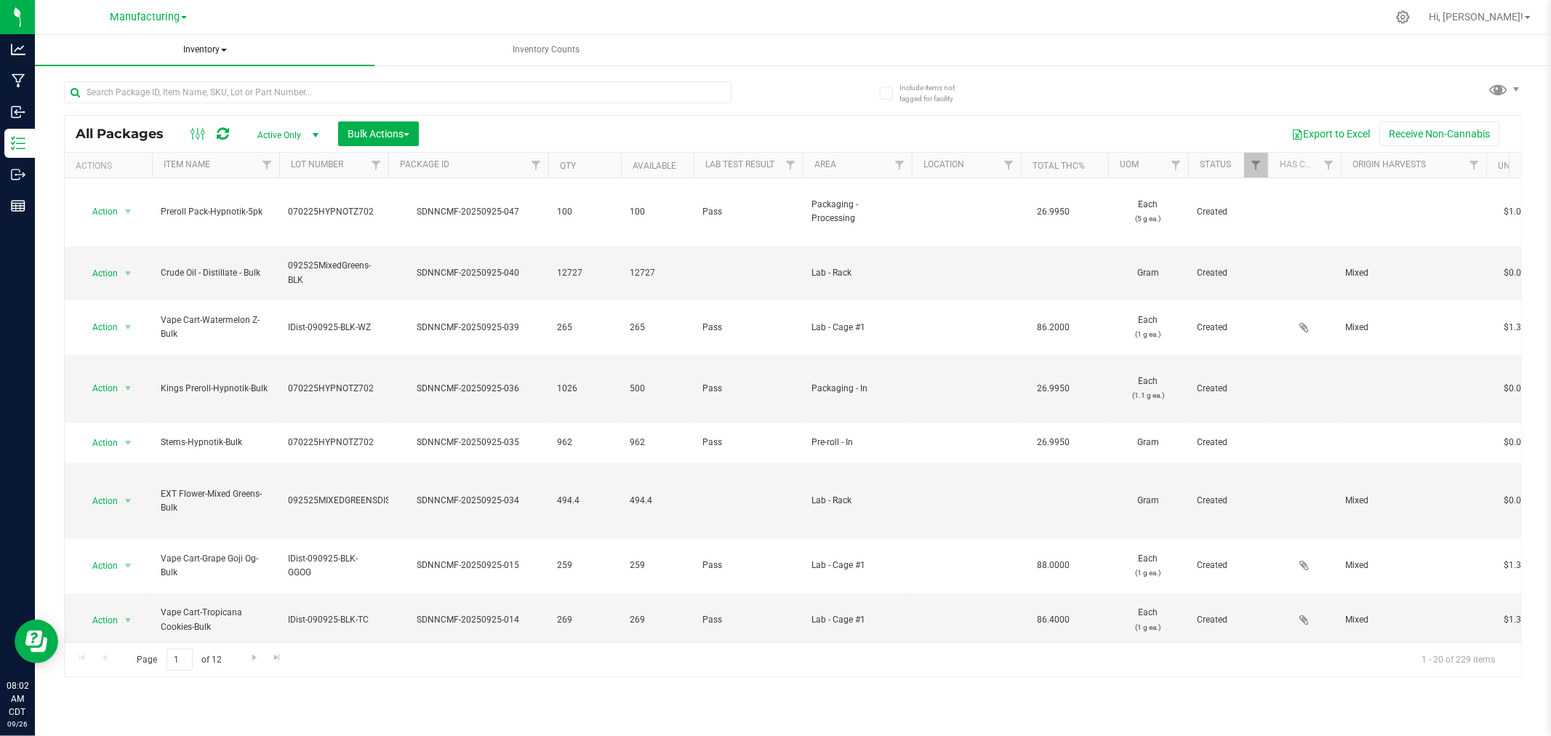
click at [201, 47] on span "Inventory" at bounding box center [205, 50] width 340 height 31
click at [185, 99] on li "All inventory" at bounding box center [205, 104] width 340 height 17
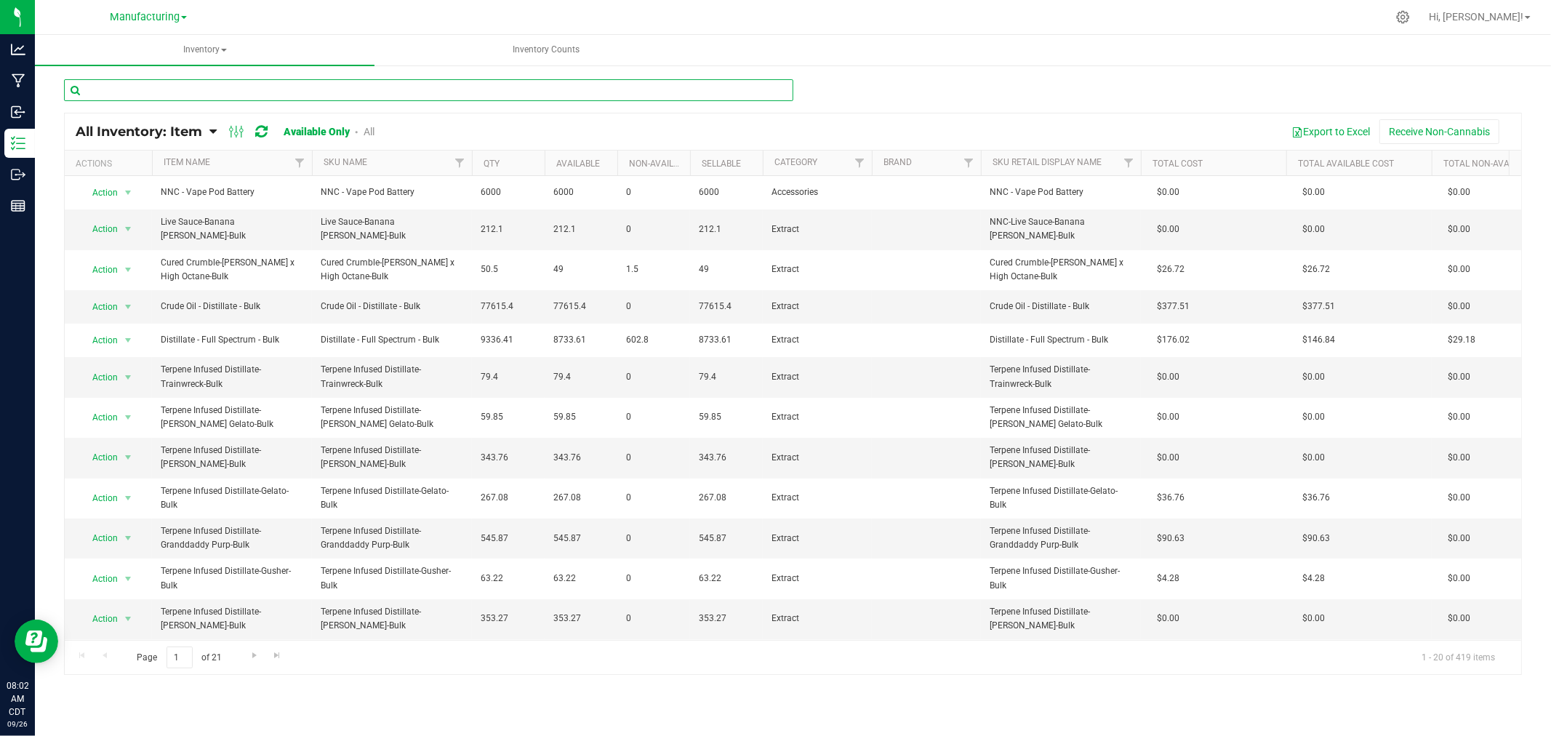
click at [193, 86] on input "text" at bounding box center [428, 90] width 729 height 22
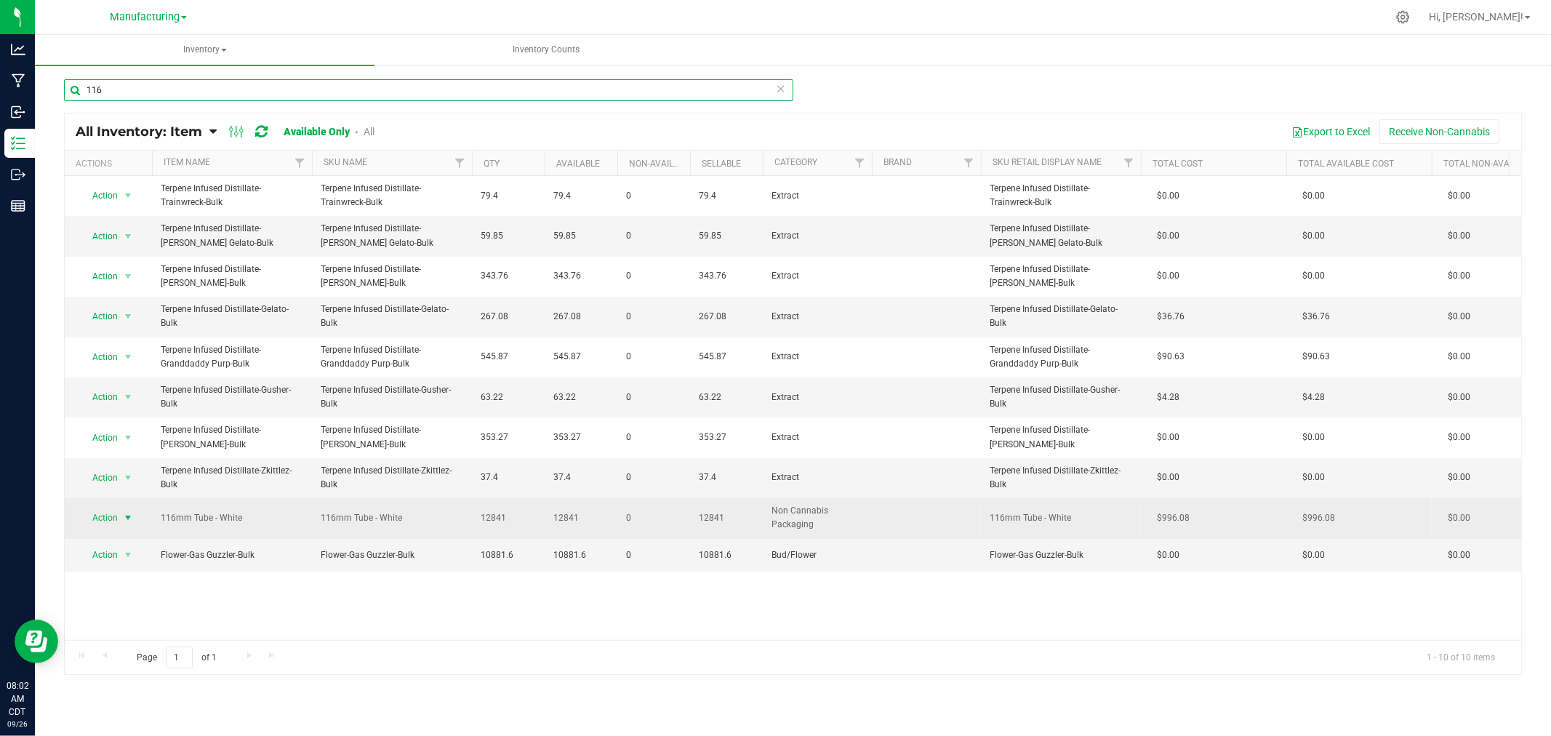
type input "116"
click at [129, 513] on span "select" at bounding box center [128, 518] width 12 height 12
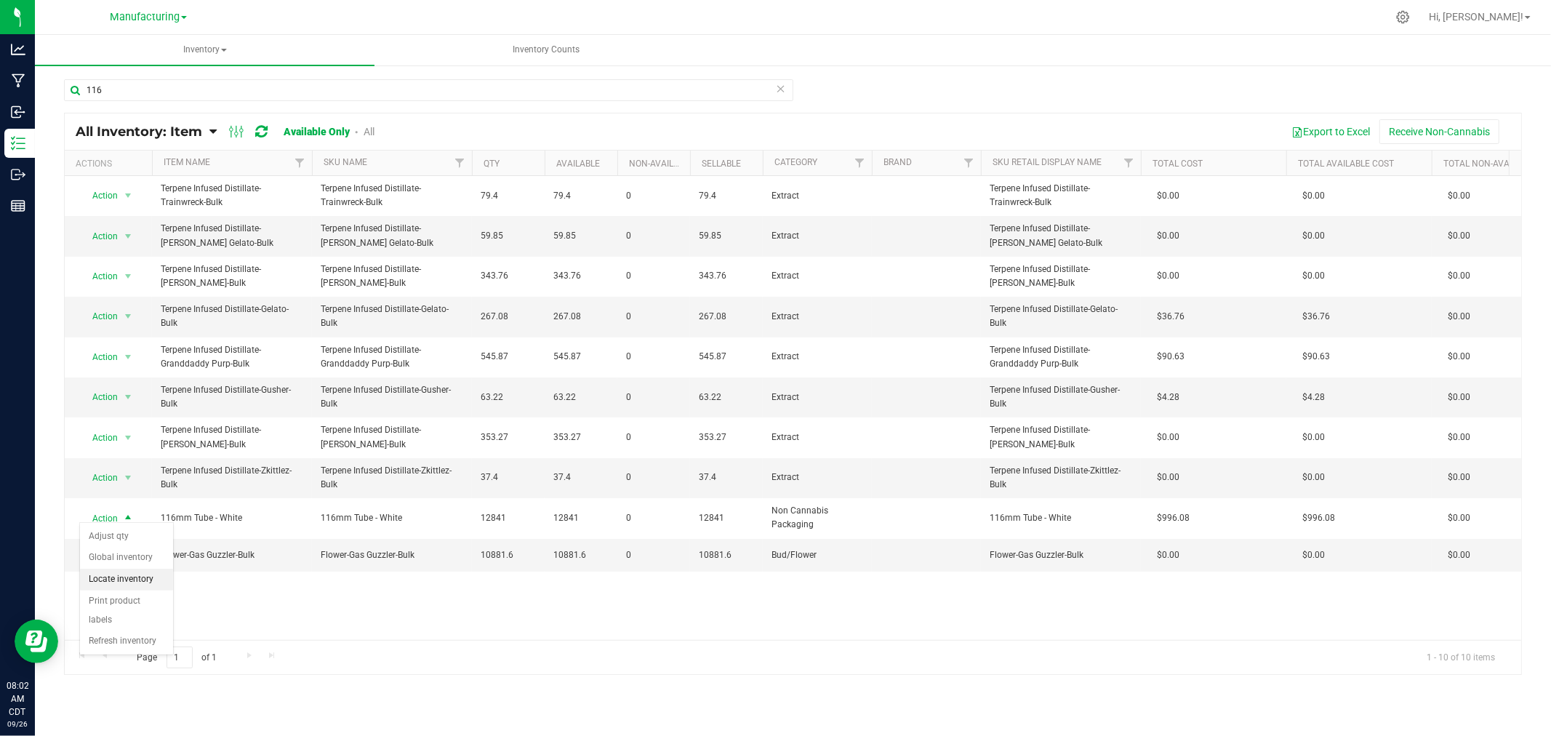
click at [119, 573] on li "Locate inventory" at bounding box center [126, 580] width 93 height 22
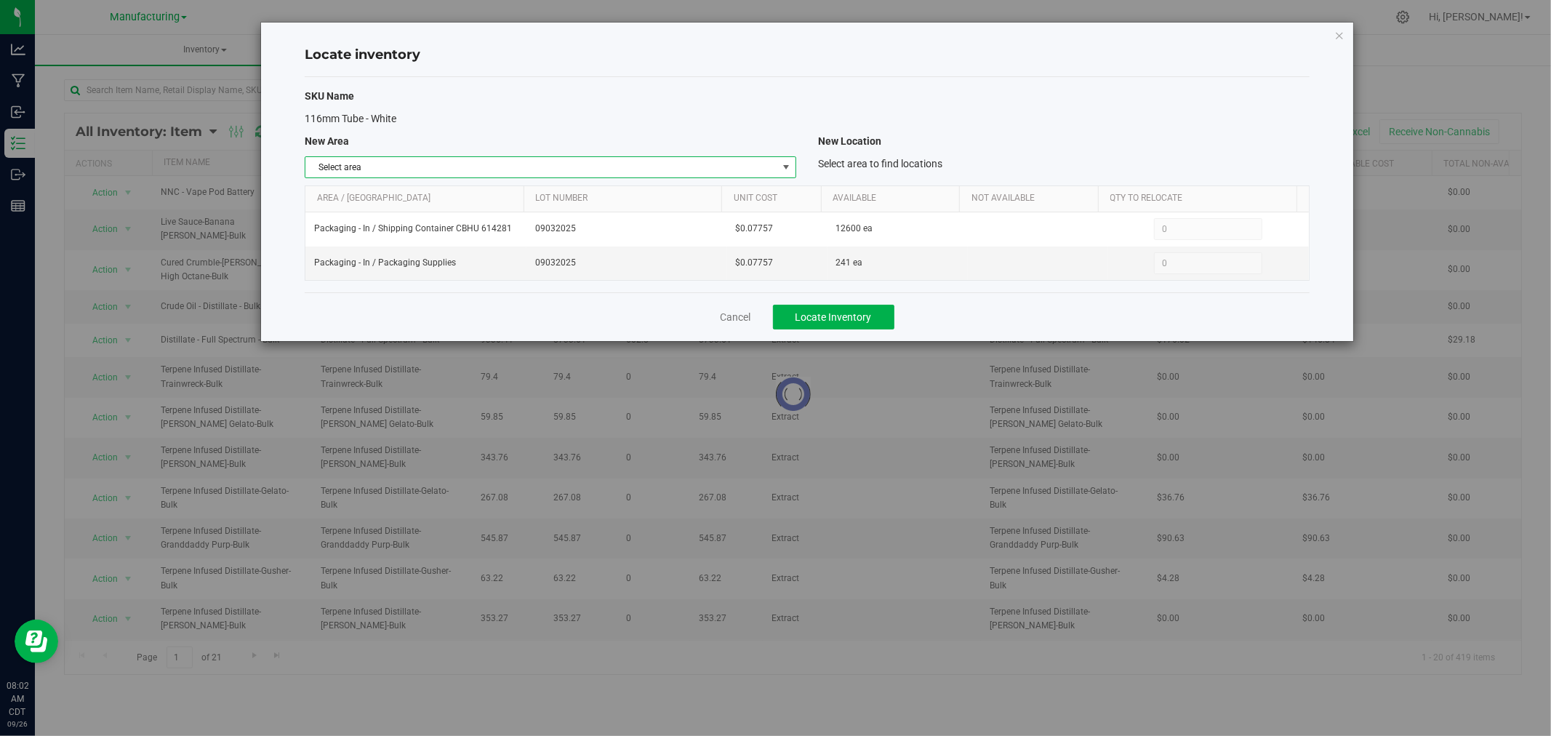
click at [782, 166] on span "select" at bounding box center [786, 167] width 12 height 12
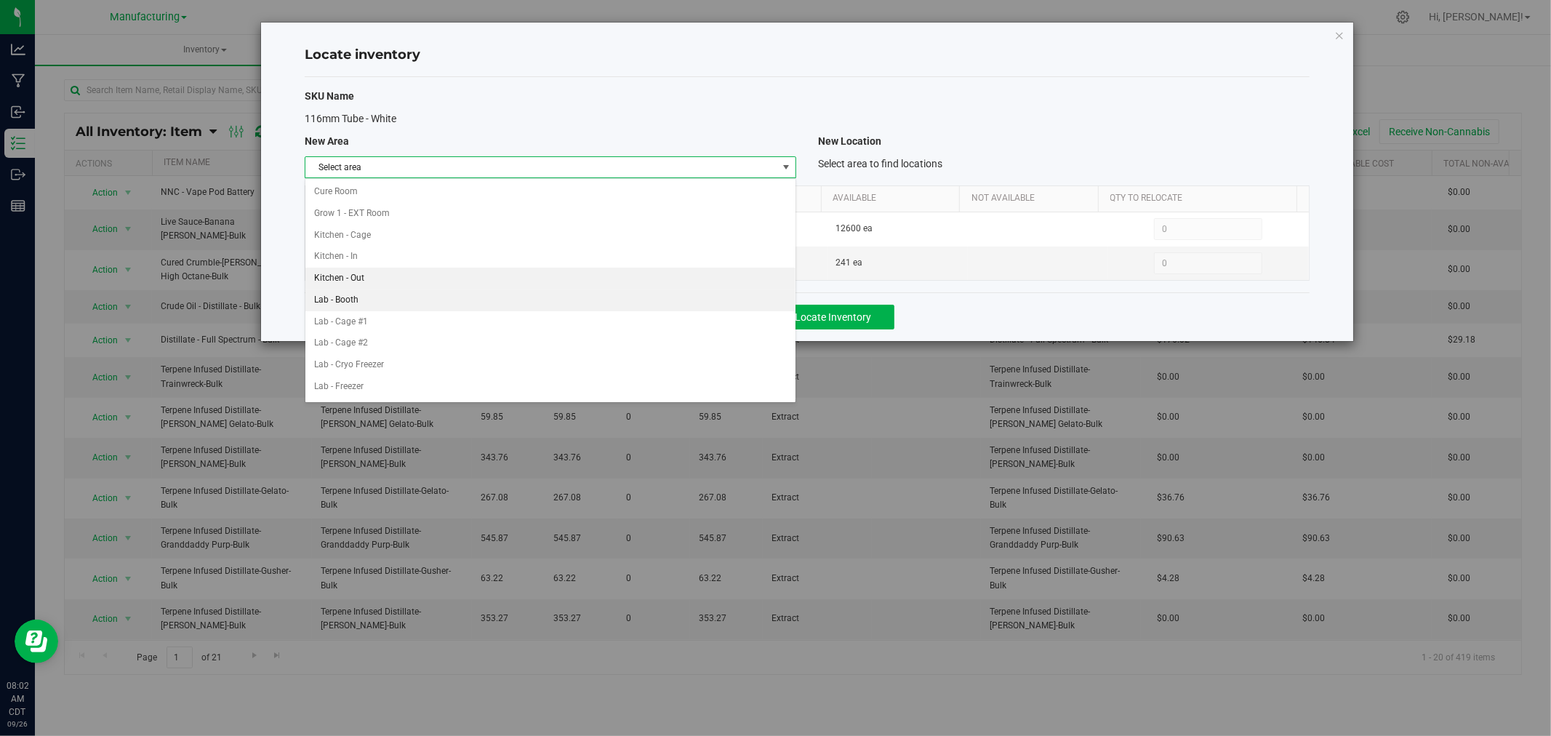
scroll to position [323, 0]
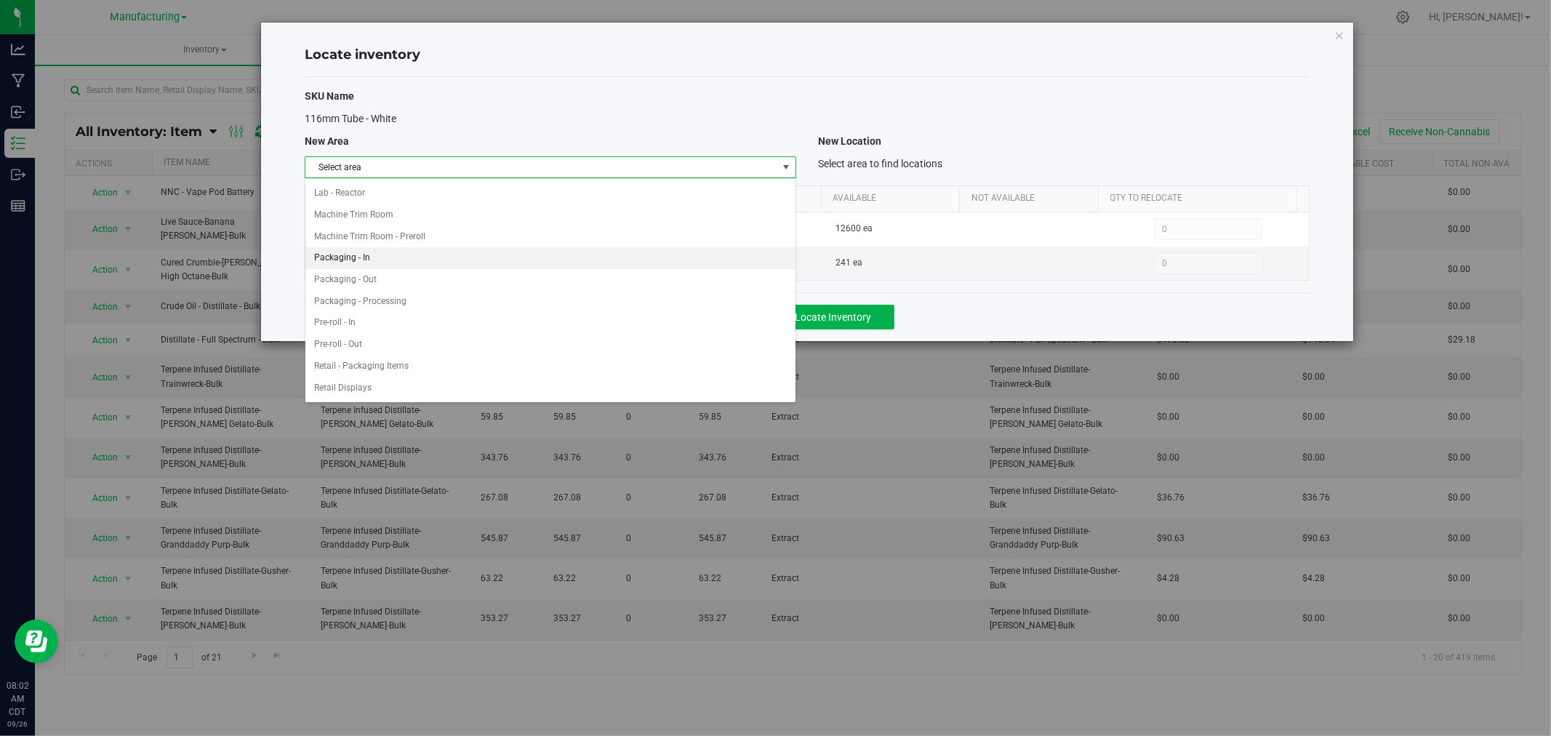
click at [592, 251] on li "Packaging - In" at bounding box center [550, 258] width 490 height 22
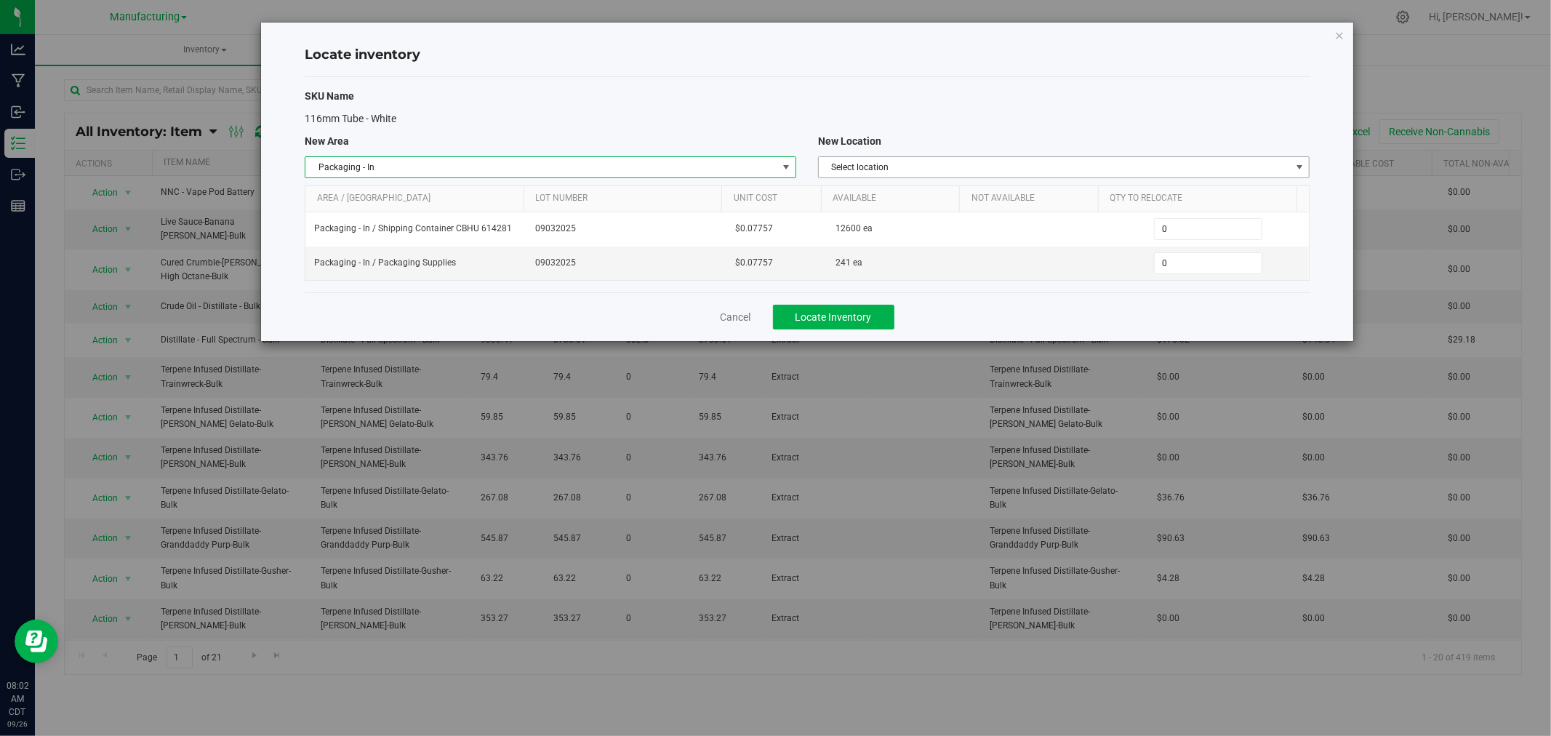
click at [891, 163] on span "Select location" at bounding box center [1055, 167] width 472 height 20
click at [903, 214] on li "Packaging Supplies" at bounding box center [1064, 214] width 490 height 22
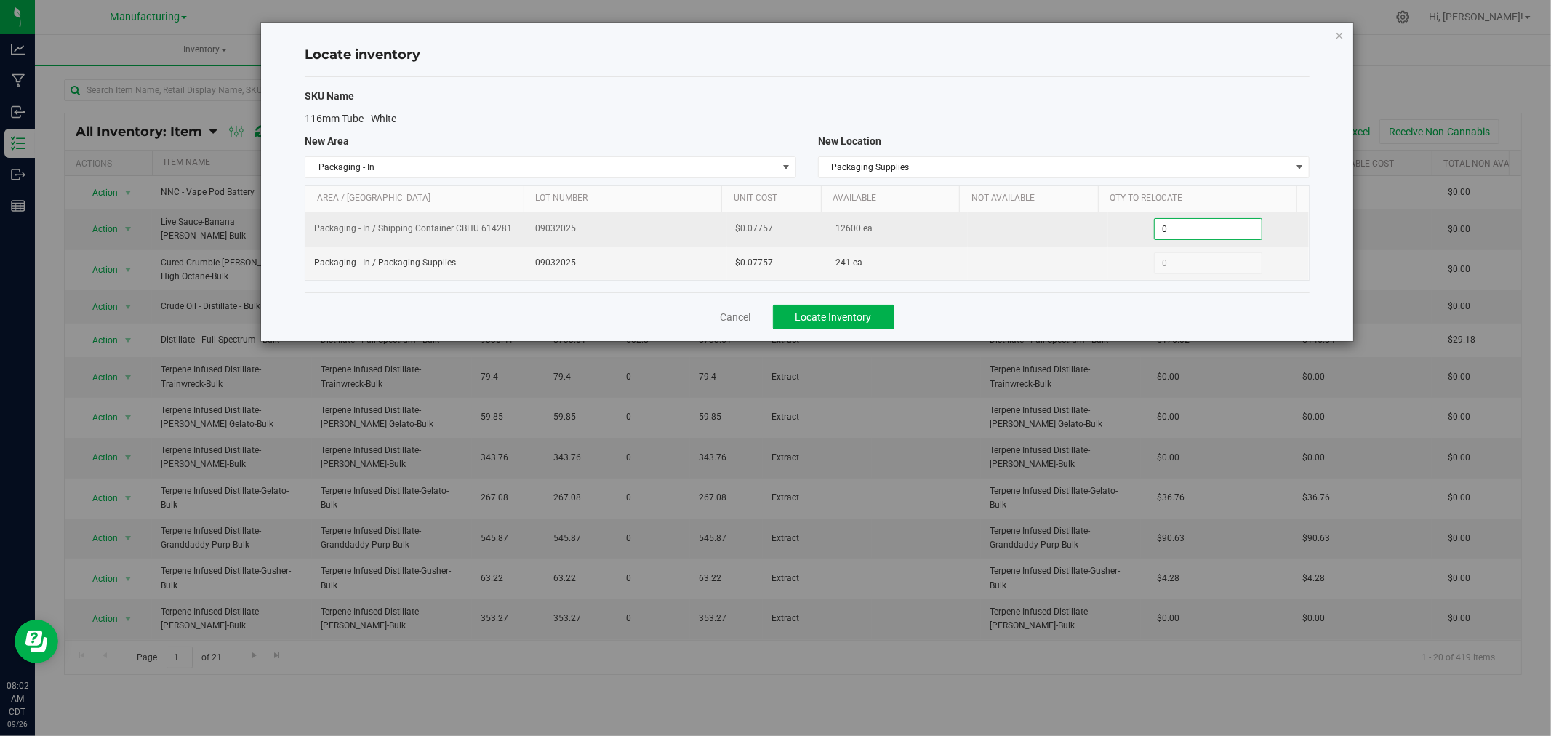
drag, startPoint x: 1176, startPoint y: 230, endPoint x: 1062, endPoint y: 233, distance: 114.2
click at [1064, 233] on tr "Packaging - In / Shipping Container CBHU 614281 09032025 $0.07757 12600 ea 0 0" at bounding box center [806, 229] width 1003 height 34
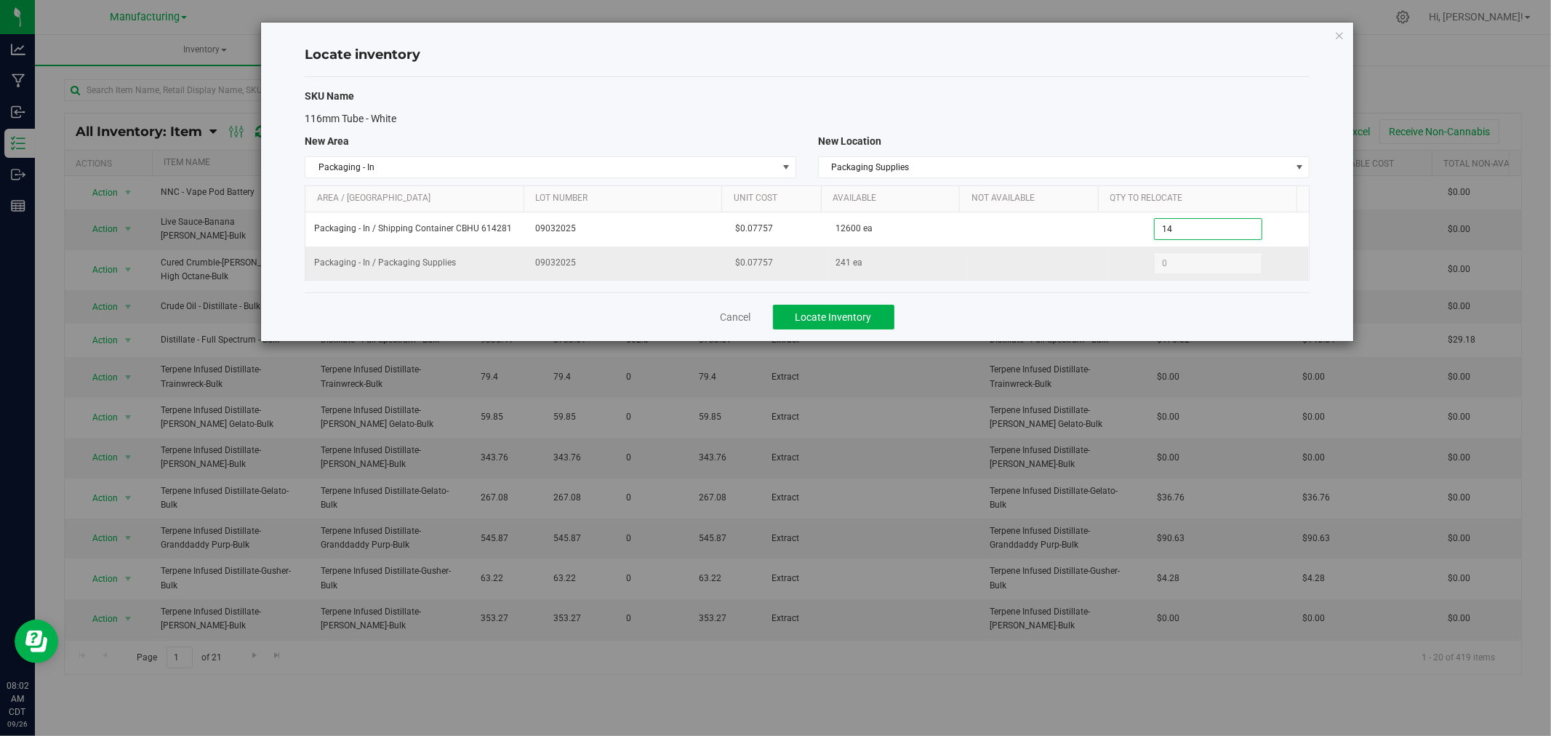
type input "1400"
type input "1,400"
click at [842, 320] on span "Locate Inventory" at bounding box center [833, 317] width 76 height 12
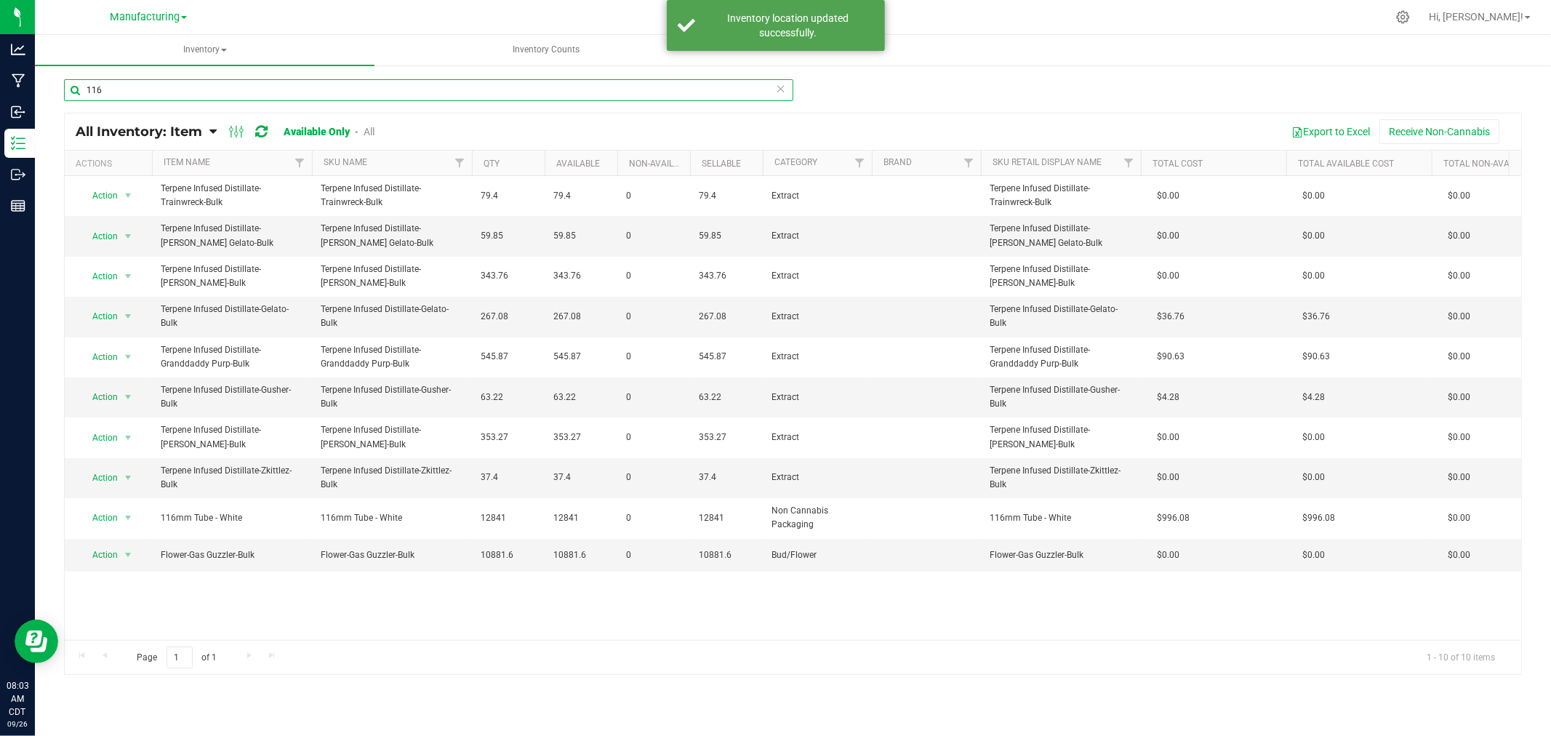
click at [127, 86] on input "116" at bounding box center [428, 90] width 729 height 22
type input "1"
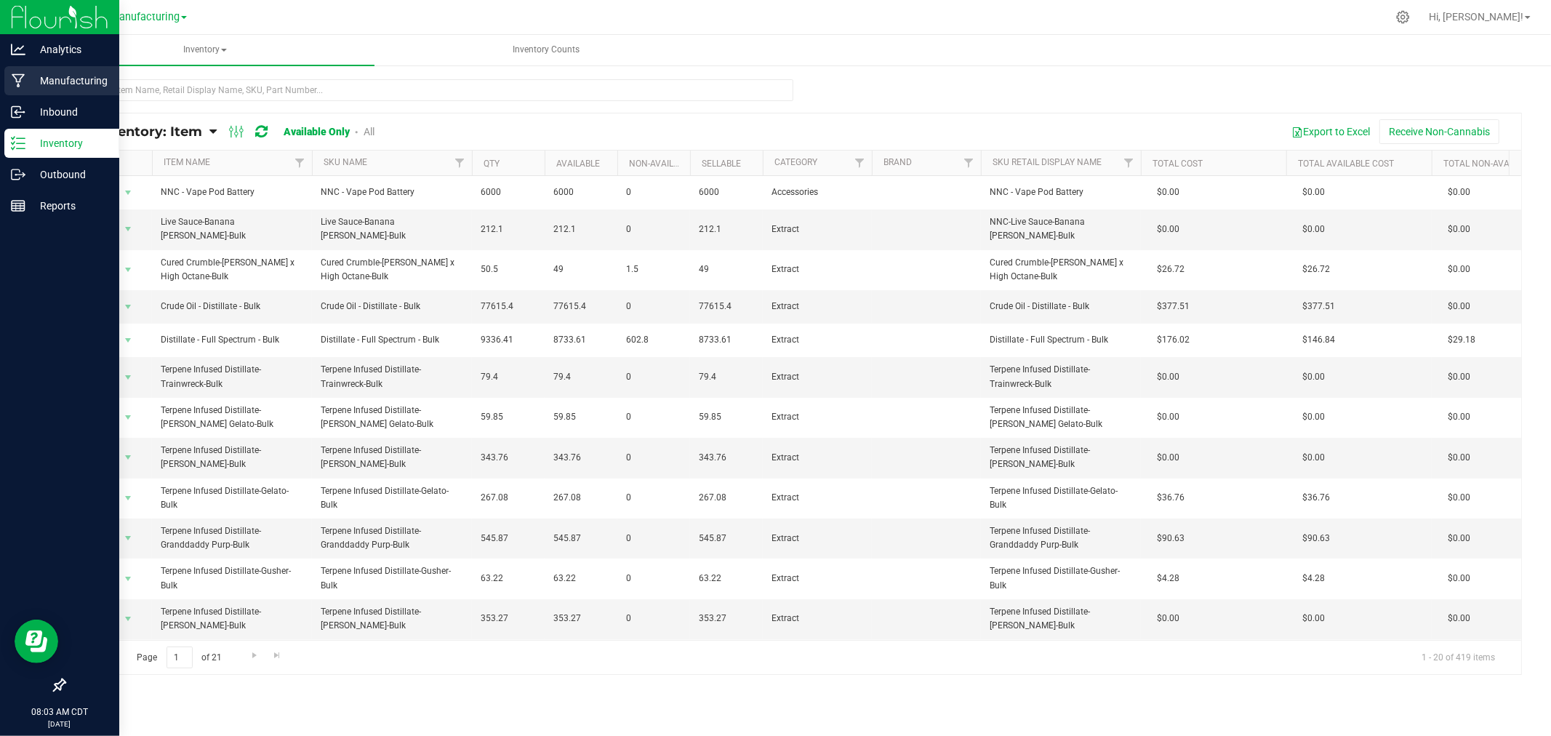
click at [20, 81] on icon at bounding box center [19, 80] width 14 height 15
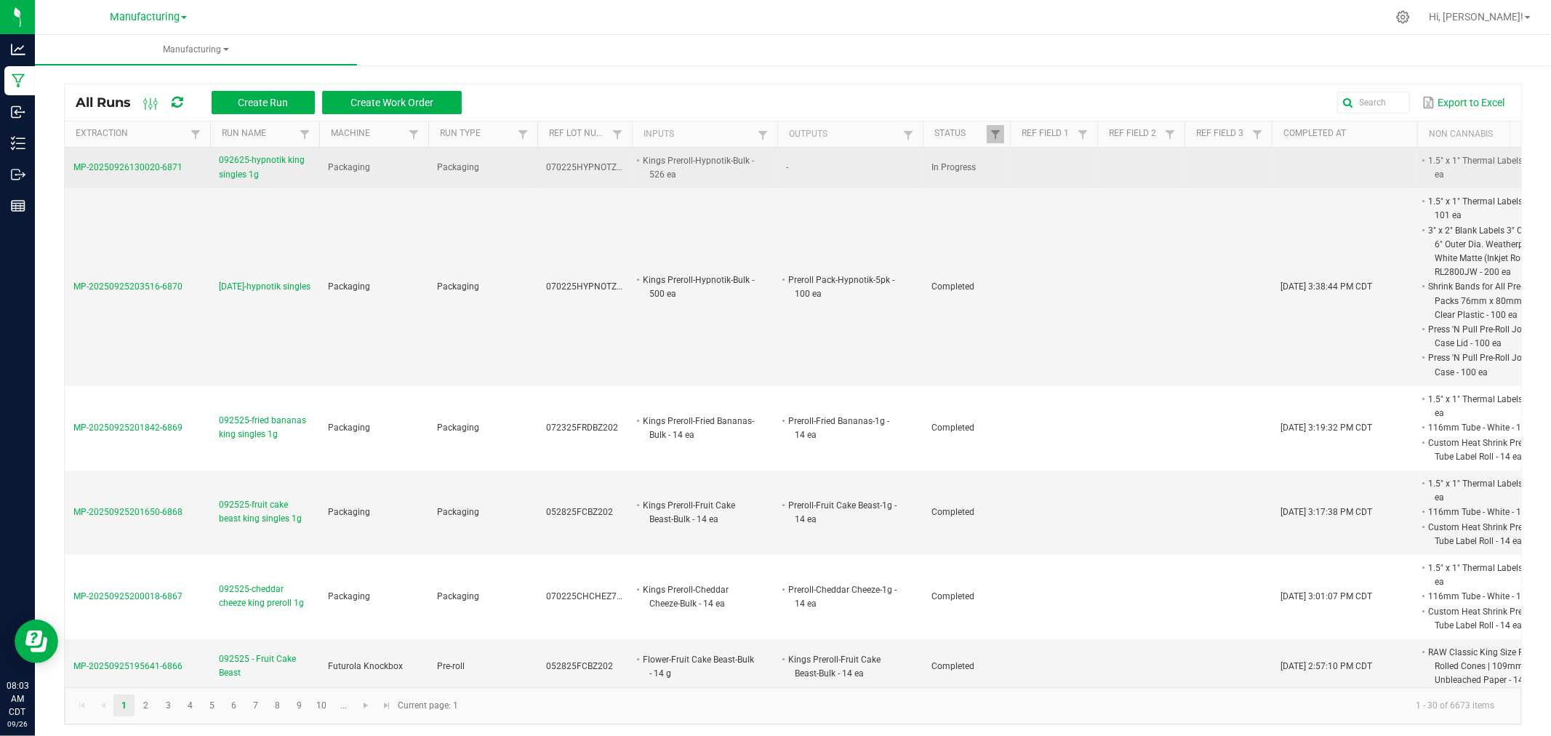
click at [95, 162] on span "MP-20250926130020-6871" at bounding box center [127, 167] width 109 height 10
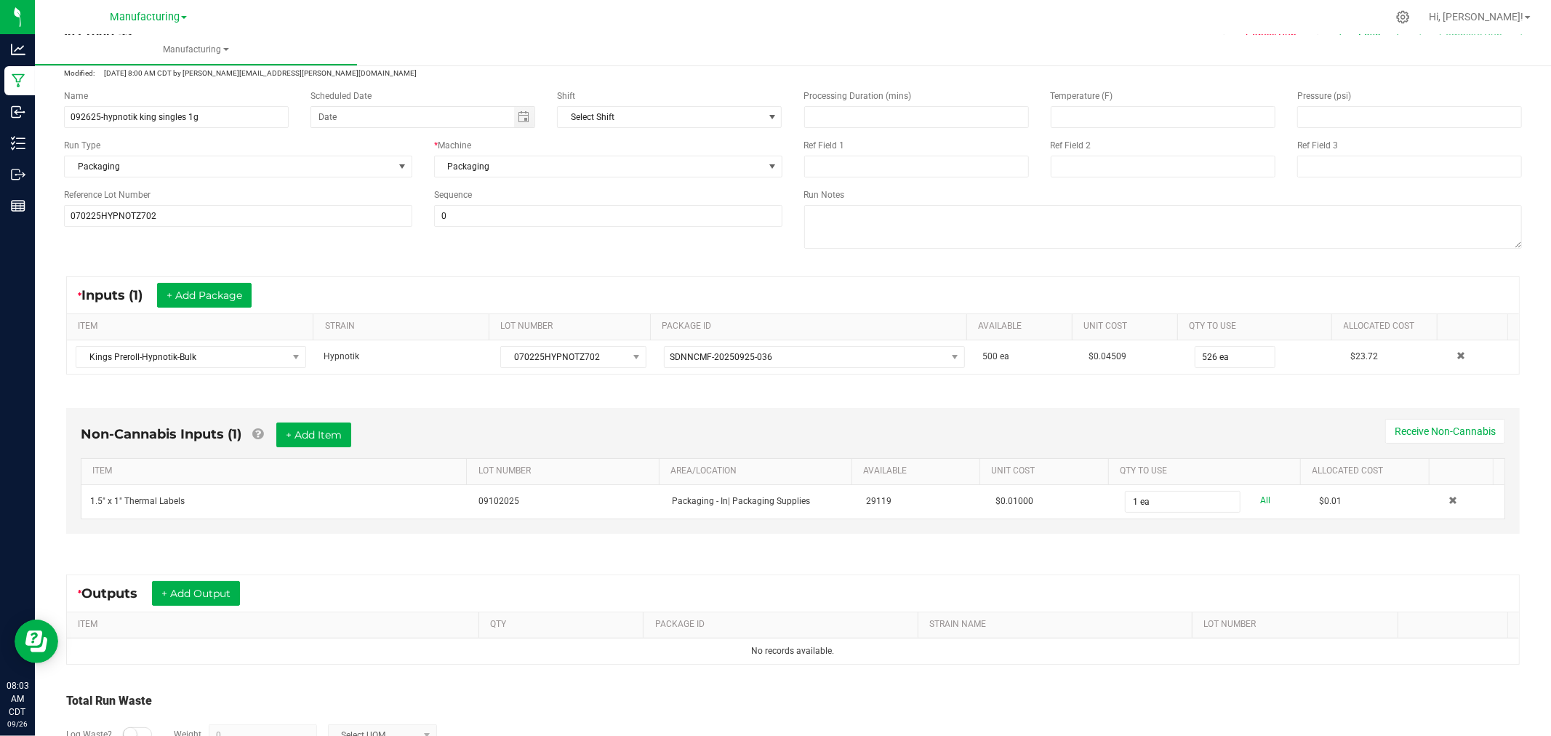
scroll to position [171, 0]
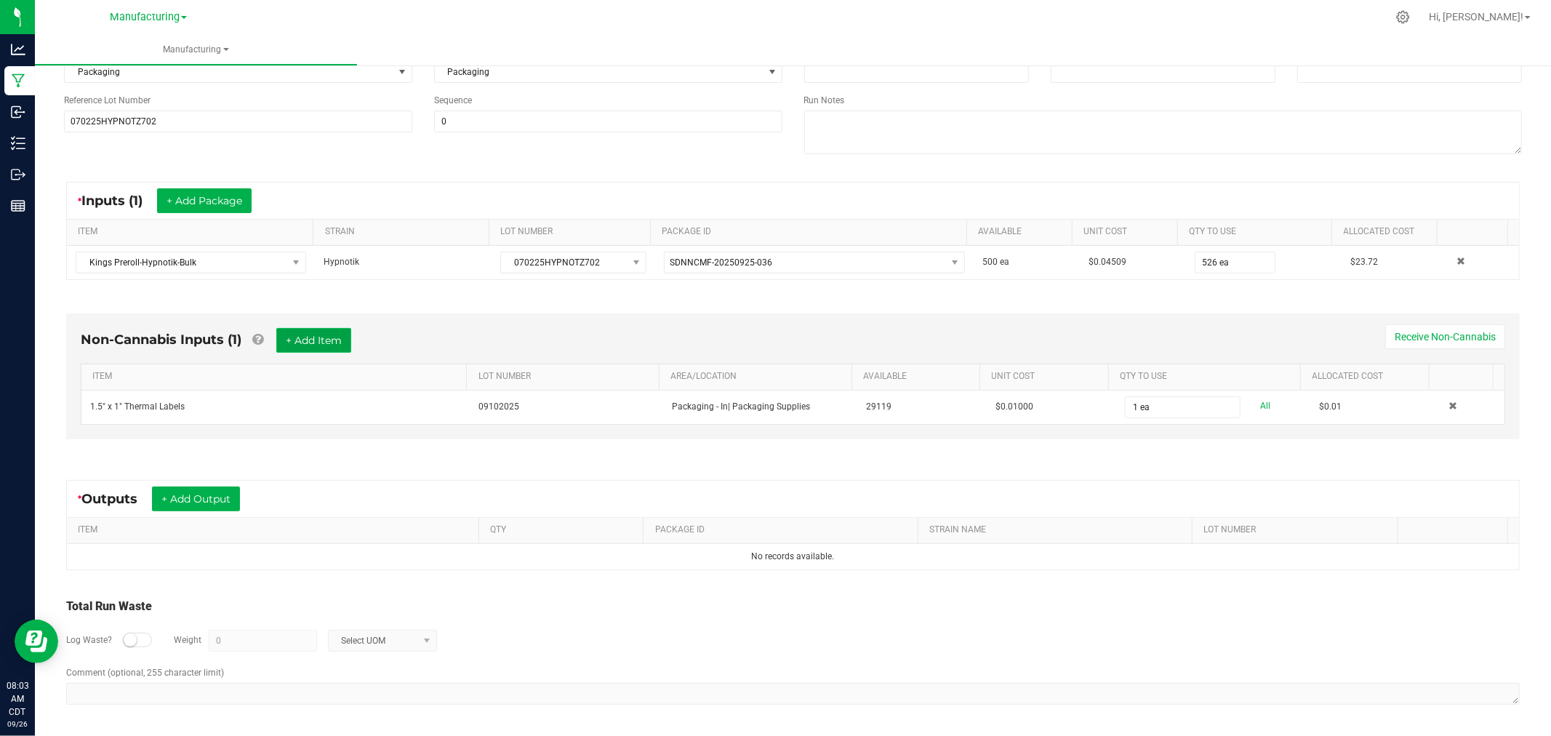
click at [310, 334] on button "+ Add Item" at bounding box center [313, 340] width 75 height 25
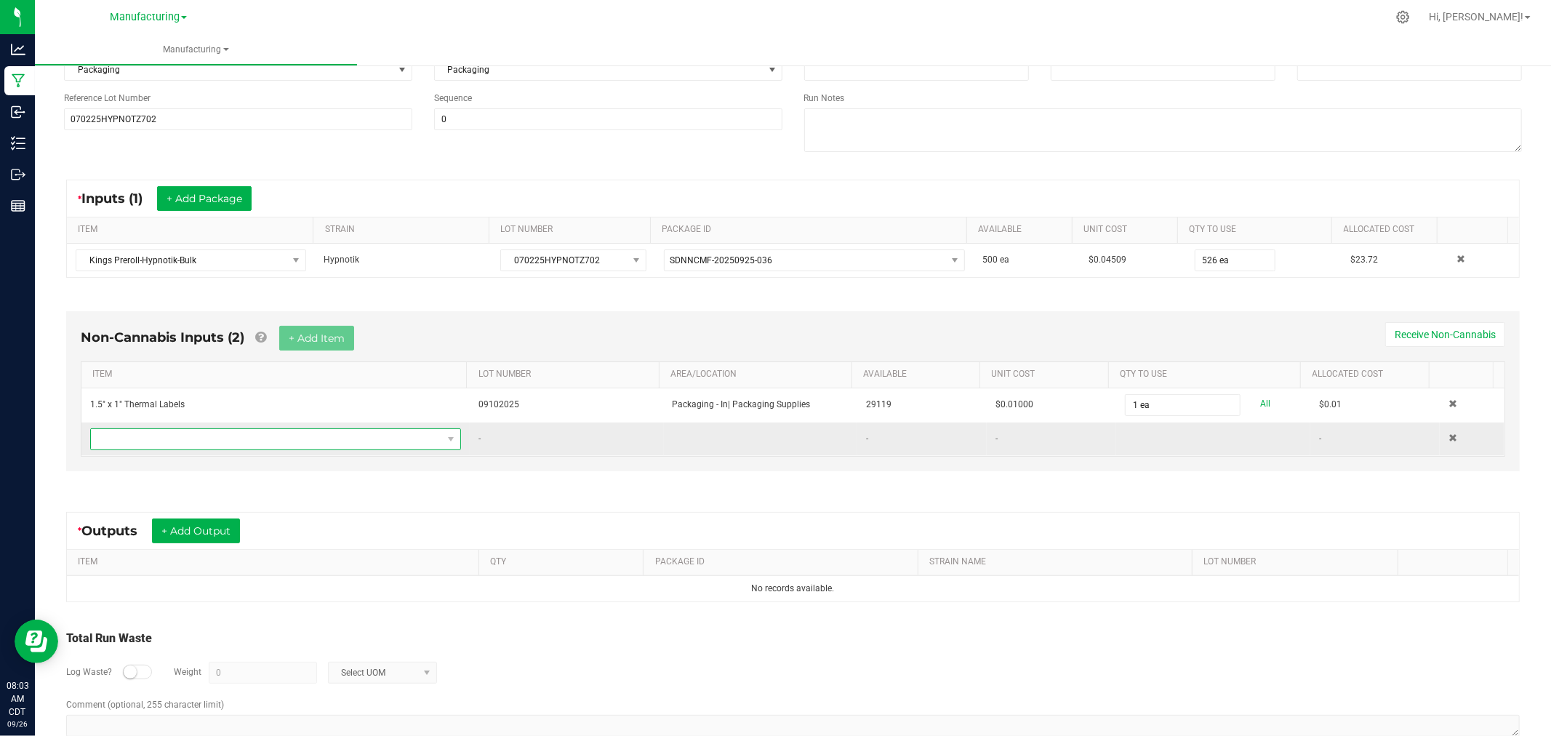
click at [321, 436] on span "NO DATA FOUND" at bounding box center [266, 439] width 351 height 20
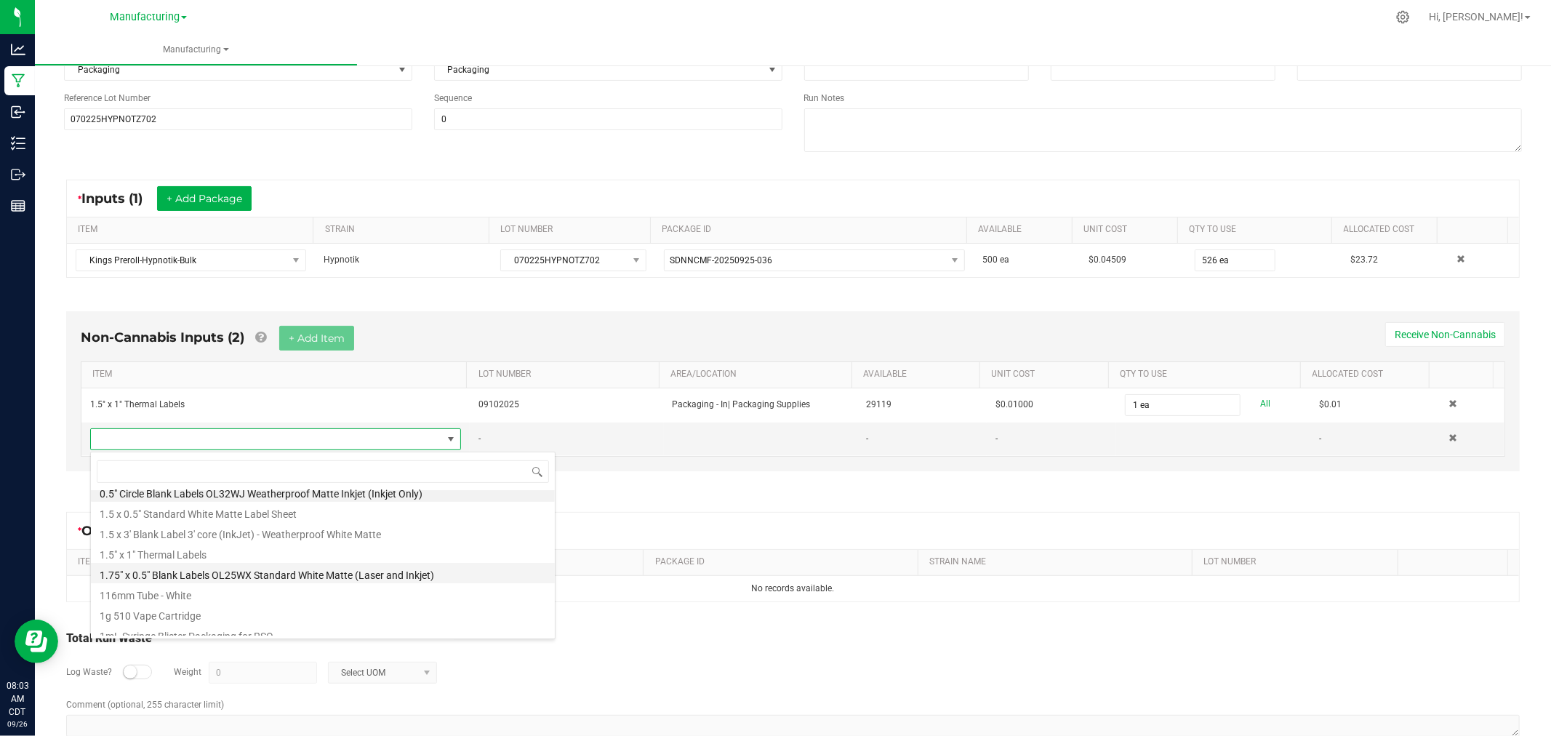
scroll to position [0, 0]
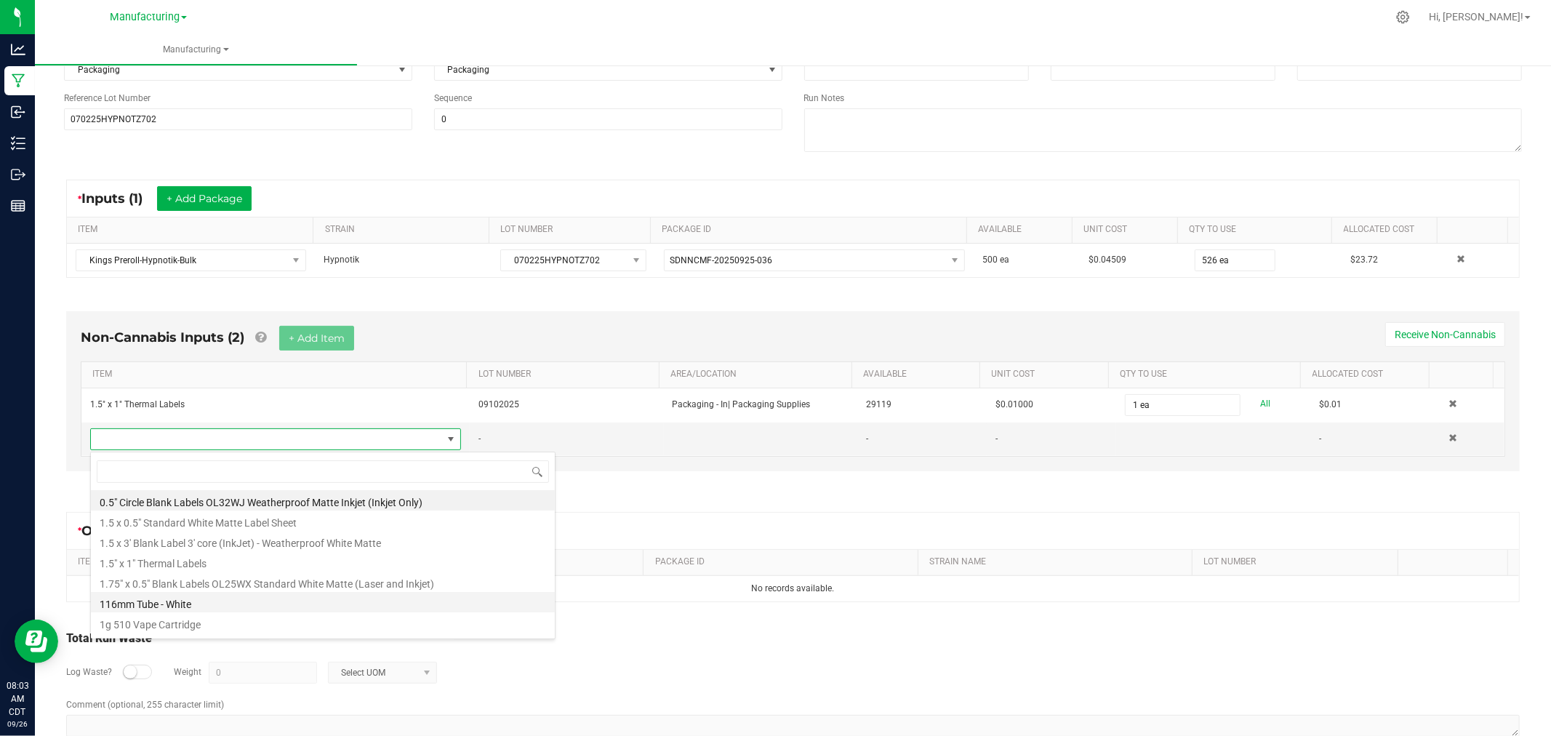
click at [186, 602] on li "116mm Tube - White" at bounding box center [323, 602] width 464 height 20
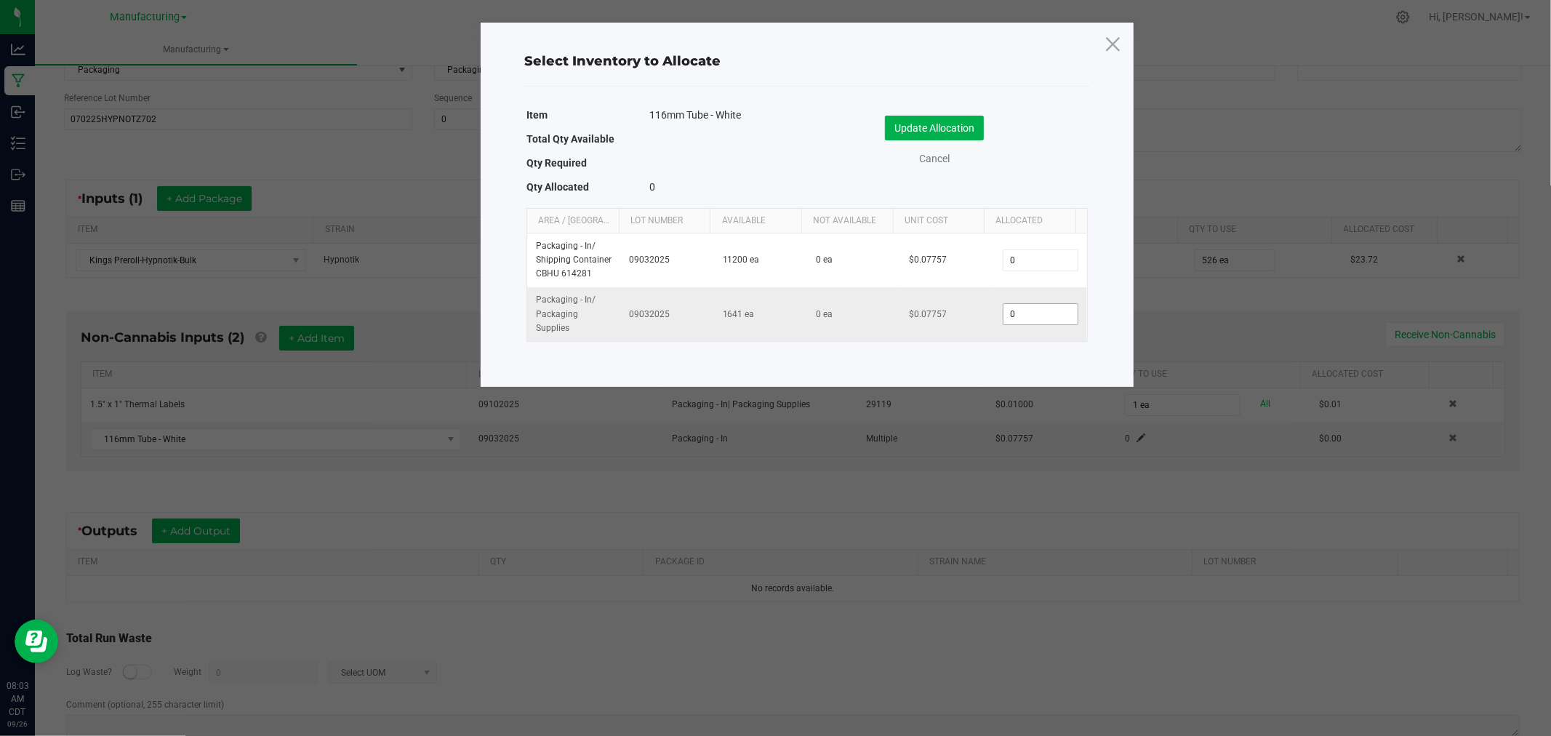
click at [1026, 311] on input "0" at bounding box center [1040, 314] width 74 height 20
type input "526"
click at [951, 132] on button "Update Allocation" at bounding box center [934, 128] width 99 height 25
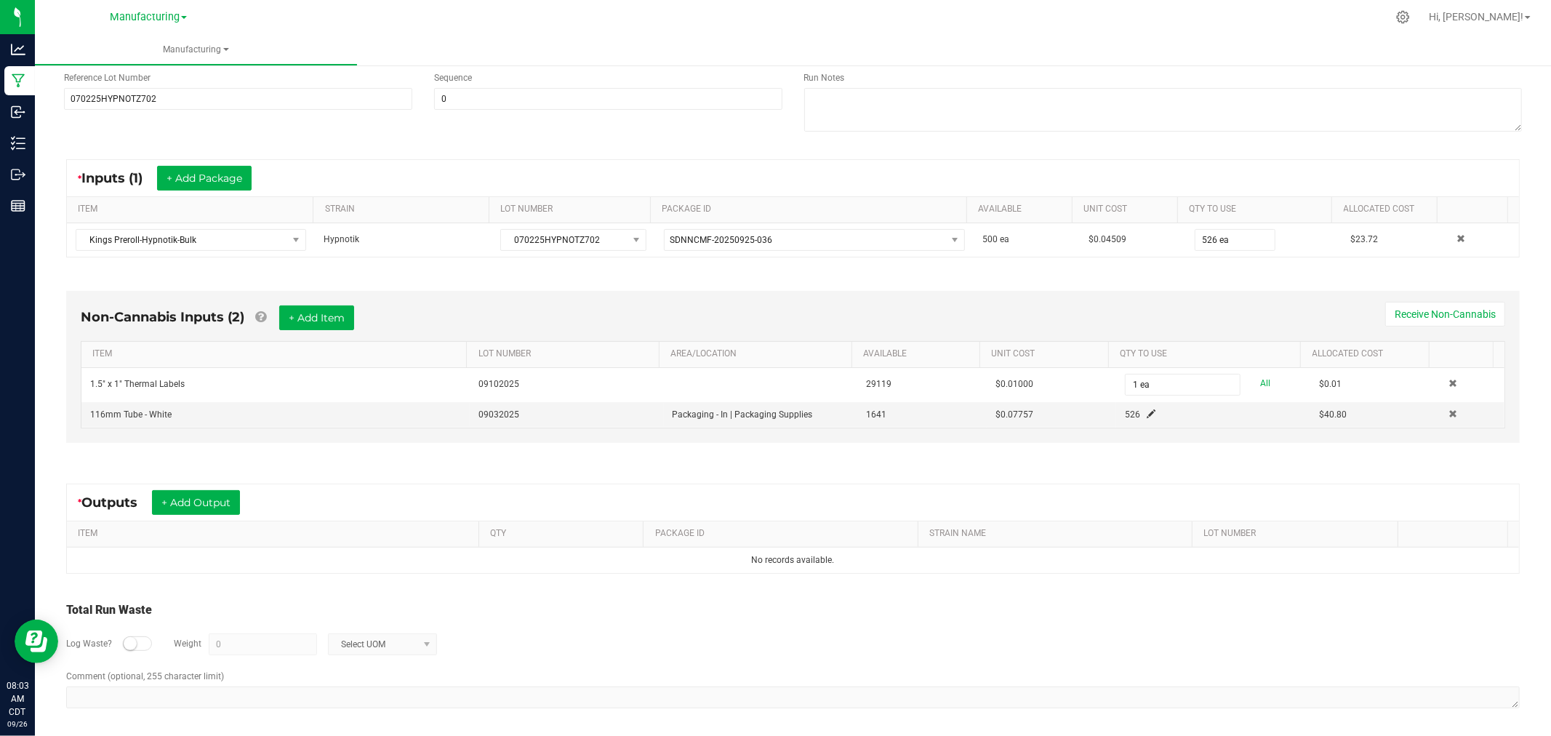
scroll to position [197, 0]
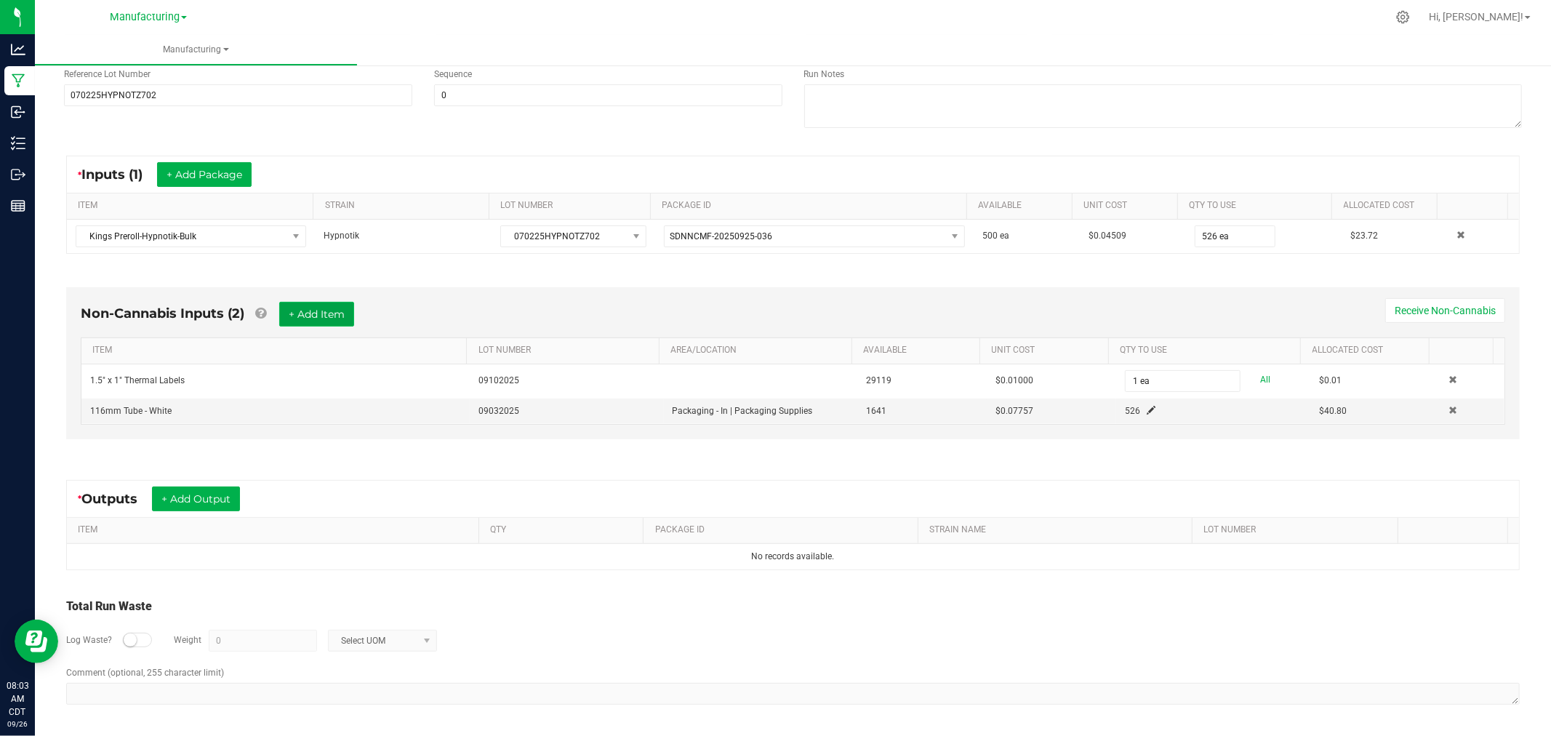
click at [310, 315] on button "+ Add Item" at bounding box center [316, 314] width 75 height 25
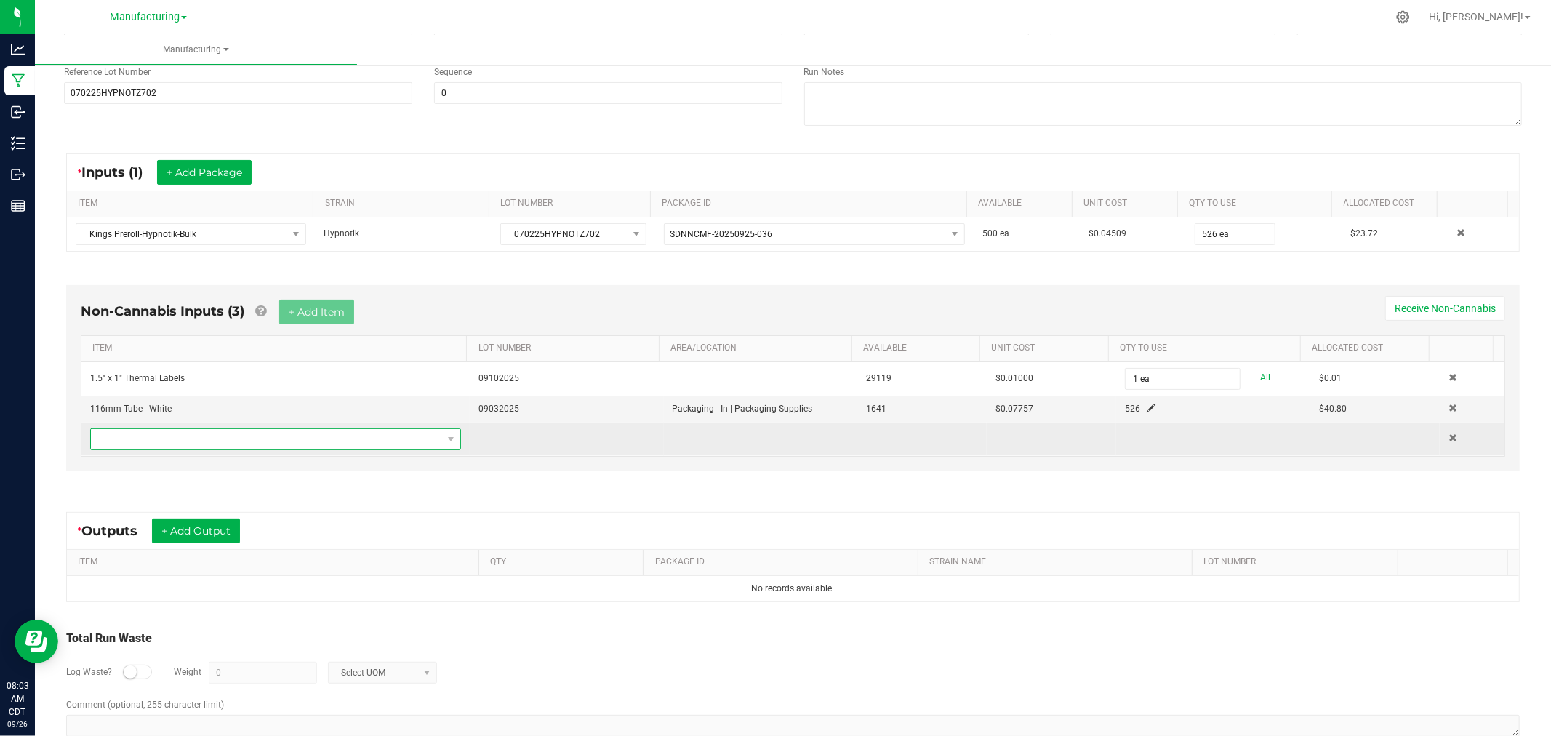
click at [307, 441] on span "NO DATA FOUND" at bounding box center [266, 439] width 351 height 20
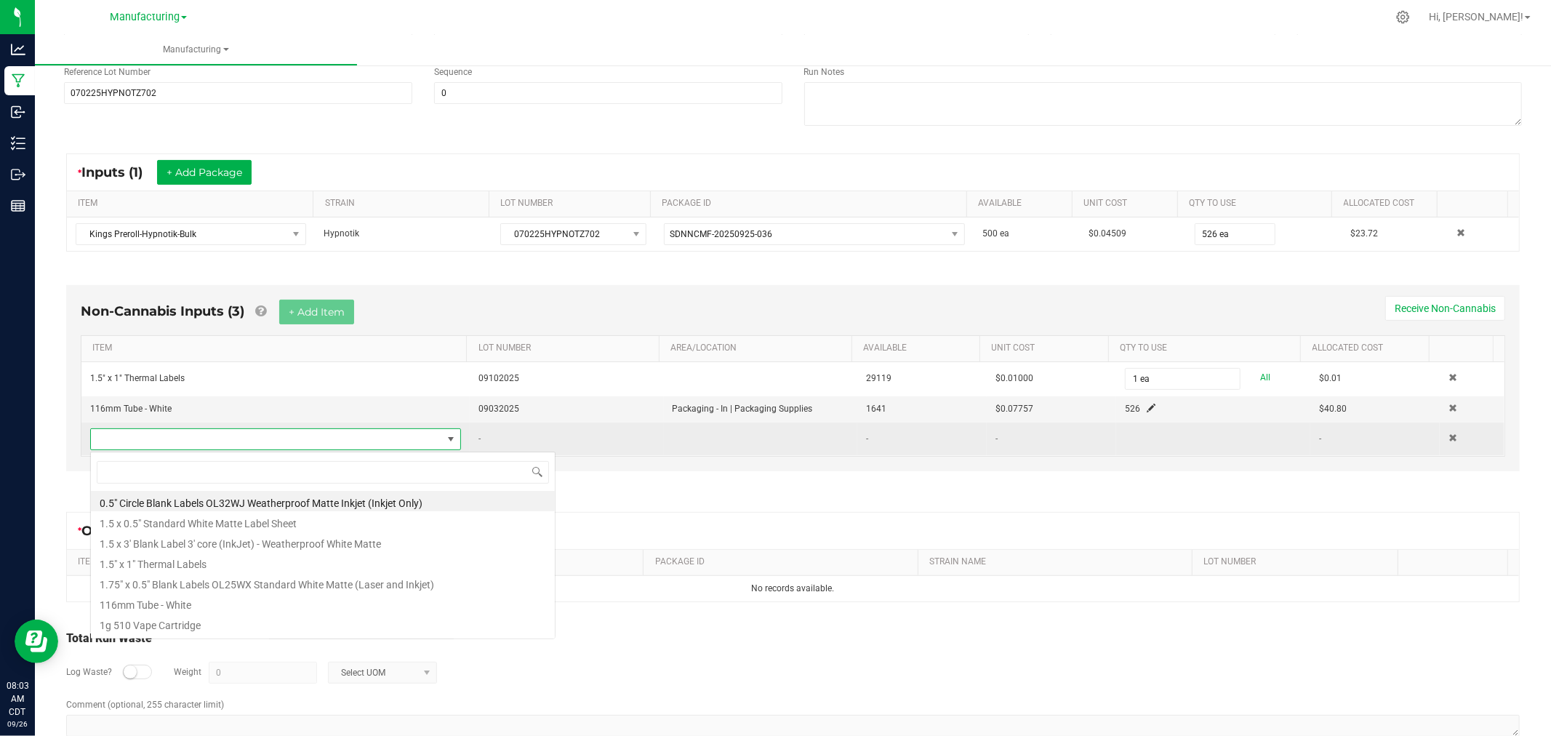
scroll to position [22, 360]
type input "heat"
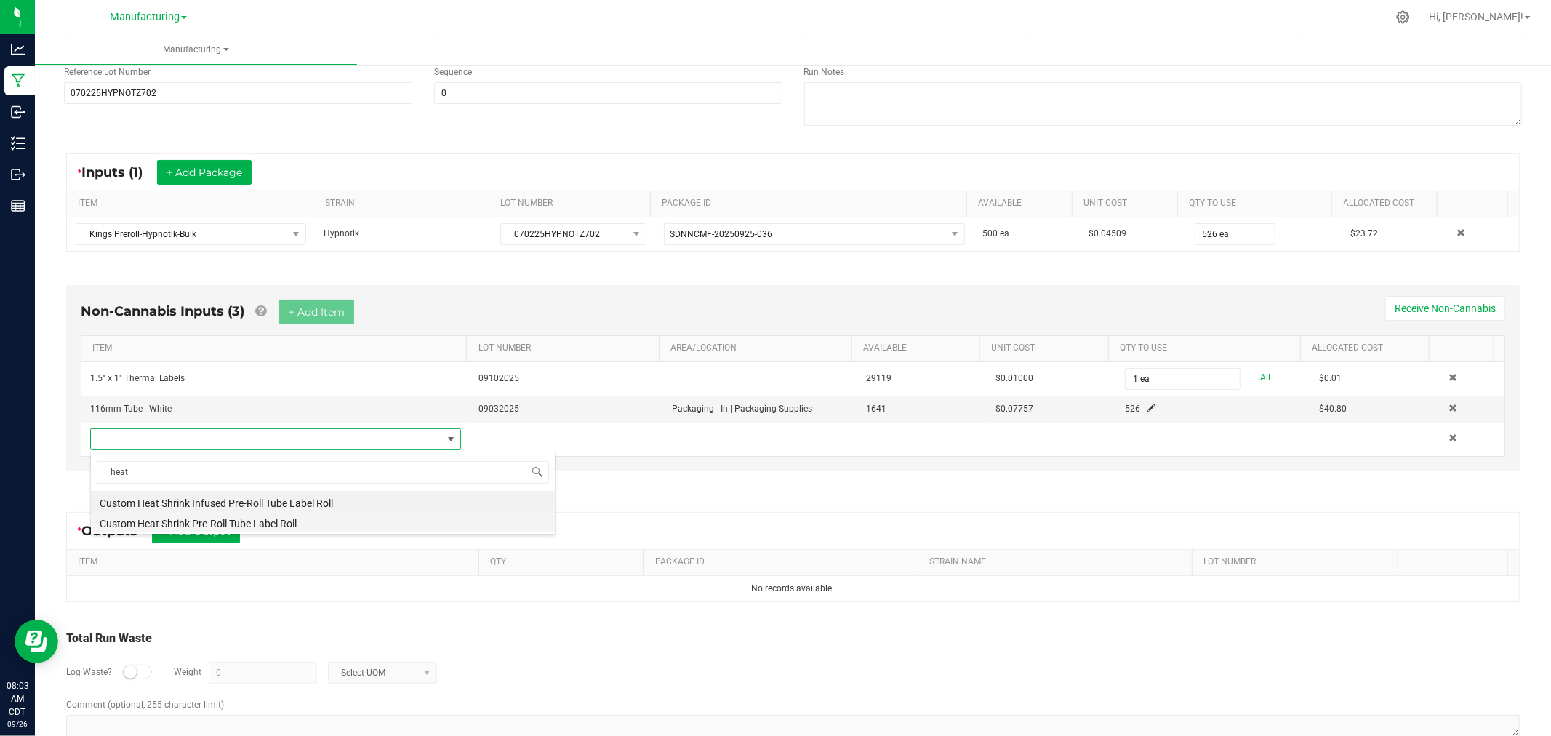
click at [258, 525] on li "Custom Heat Shrink Pre-Roll Tube Label Roll" at bounding box center [323, 521] width 464 height 20
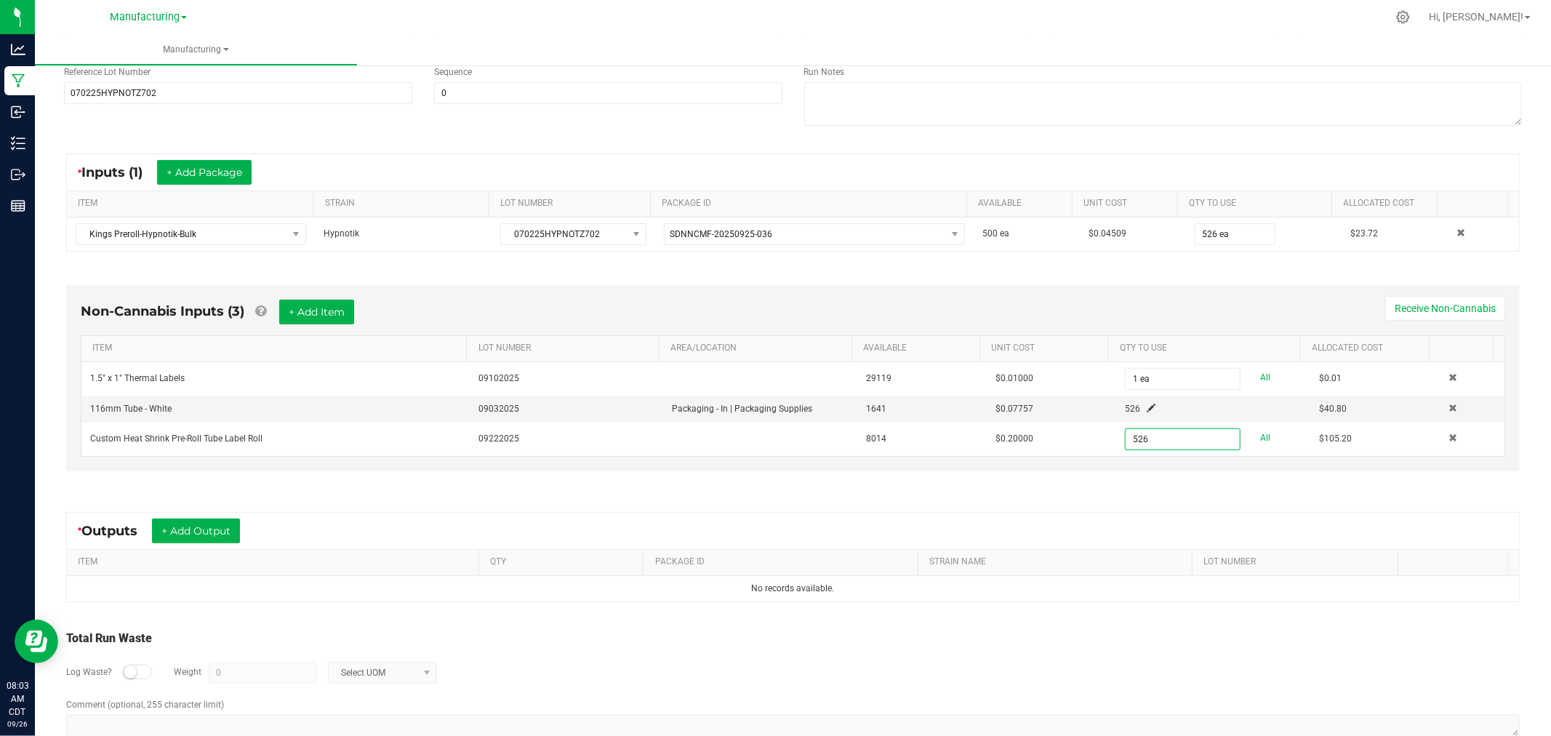
type input "526 ea"
click at [848, 505] on div "* Outputs + Add Output ITEM QTY PACKAGE ID STRAIN NAME LOT NUMBER No records av…" at bounding box center [793, 557] width 1480 height 116
click at [164, 529] on button "+ Add Output" at bounding box center [196, 530] width 88 height 25
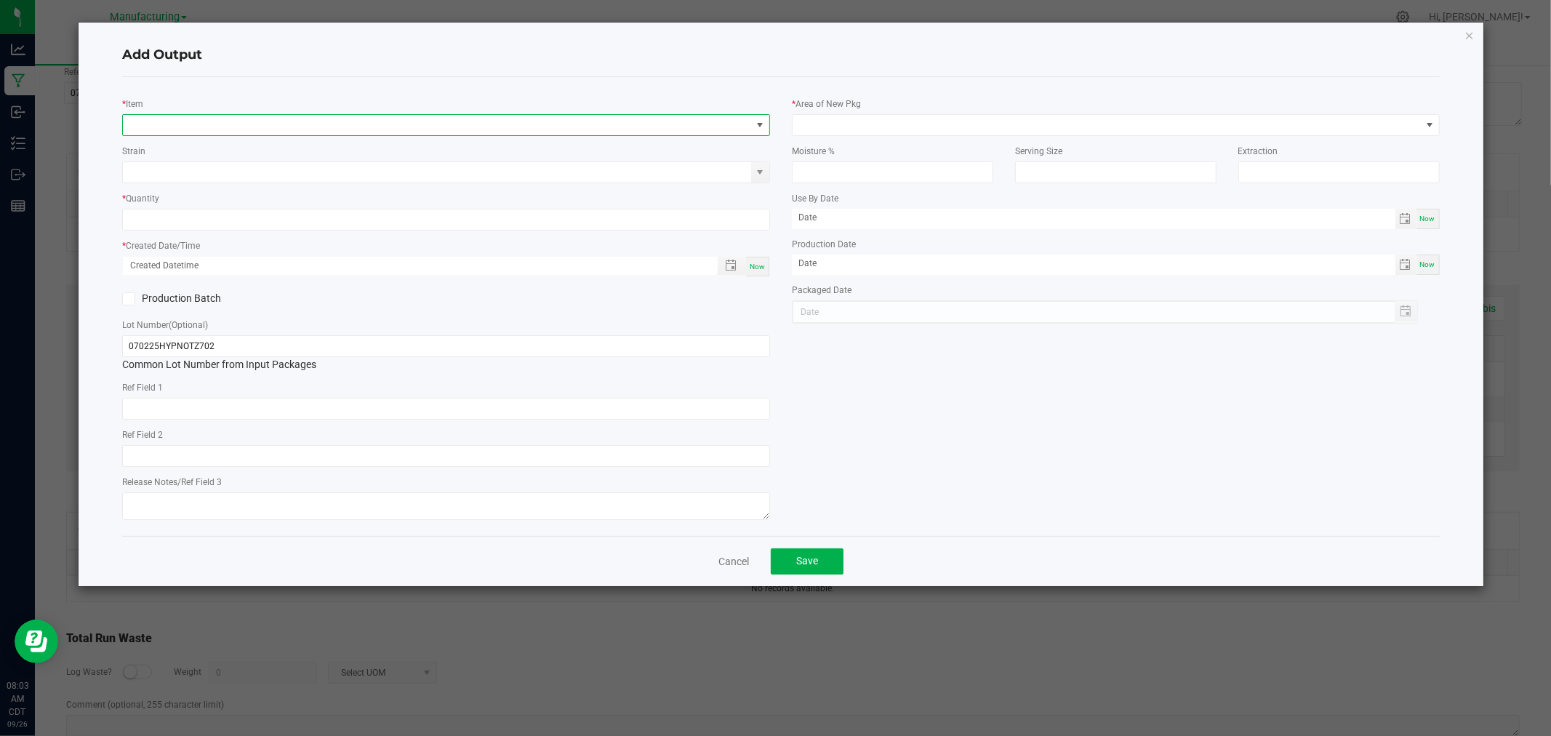
click at [209, 117] on span "NO DATA FOUND" at bounding box center [437, 125] width 628 height 20
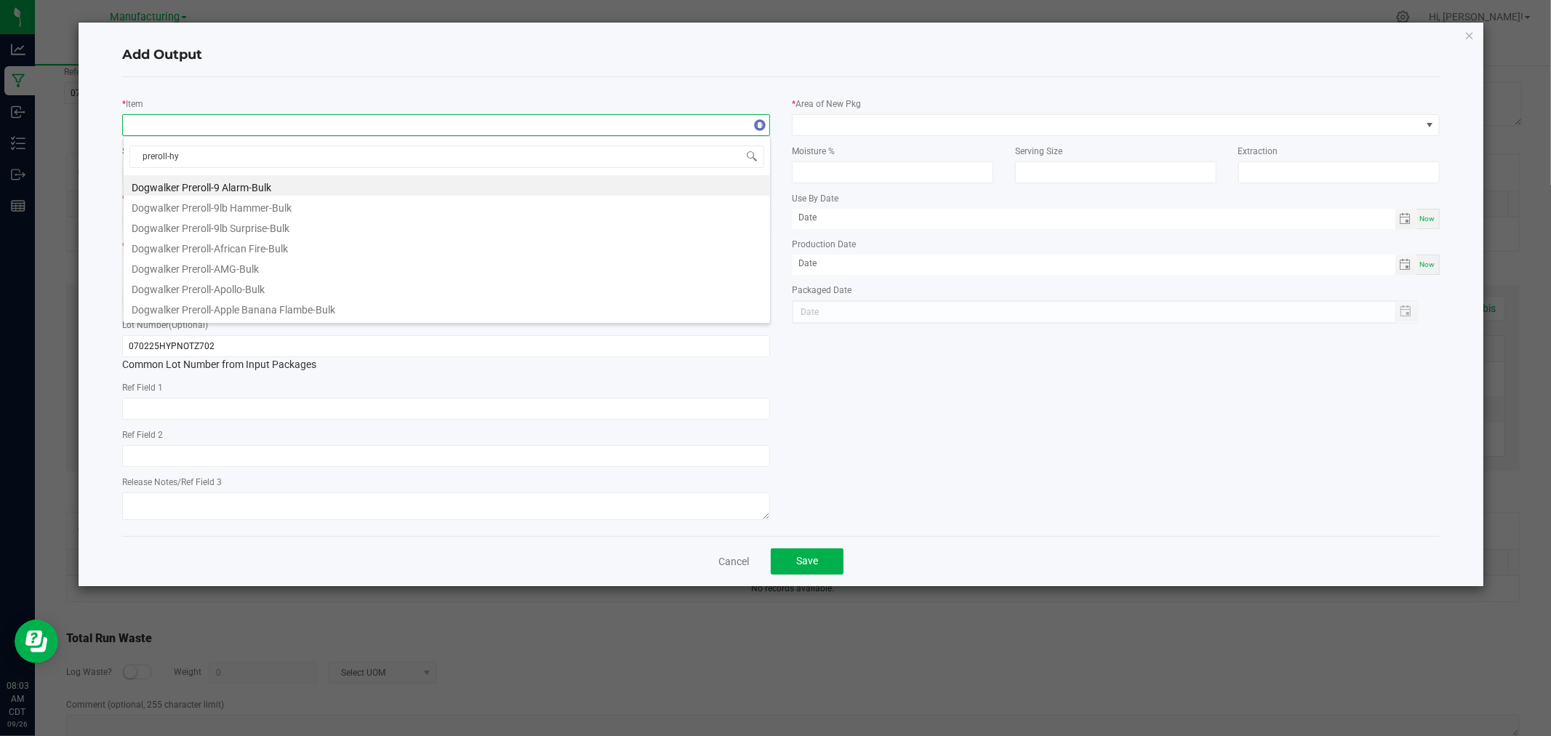
type input "preroll-hyp"
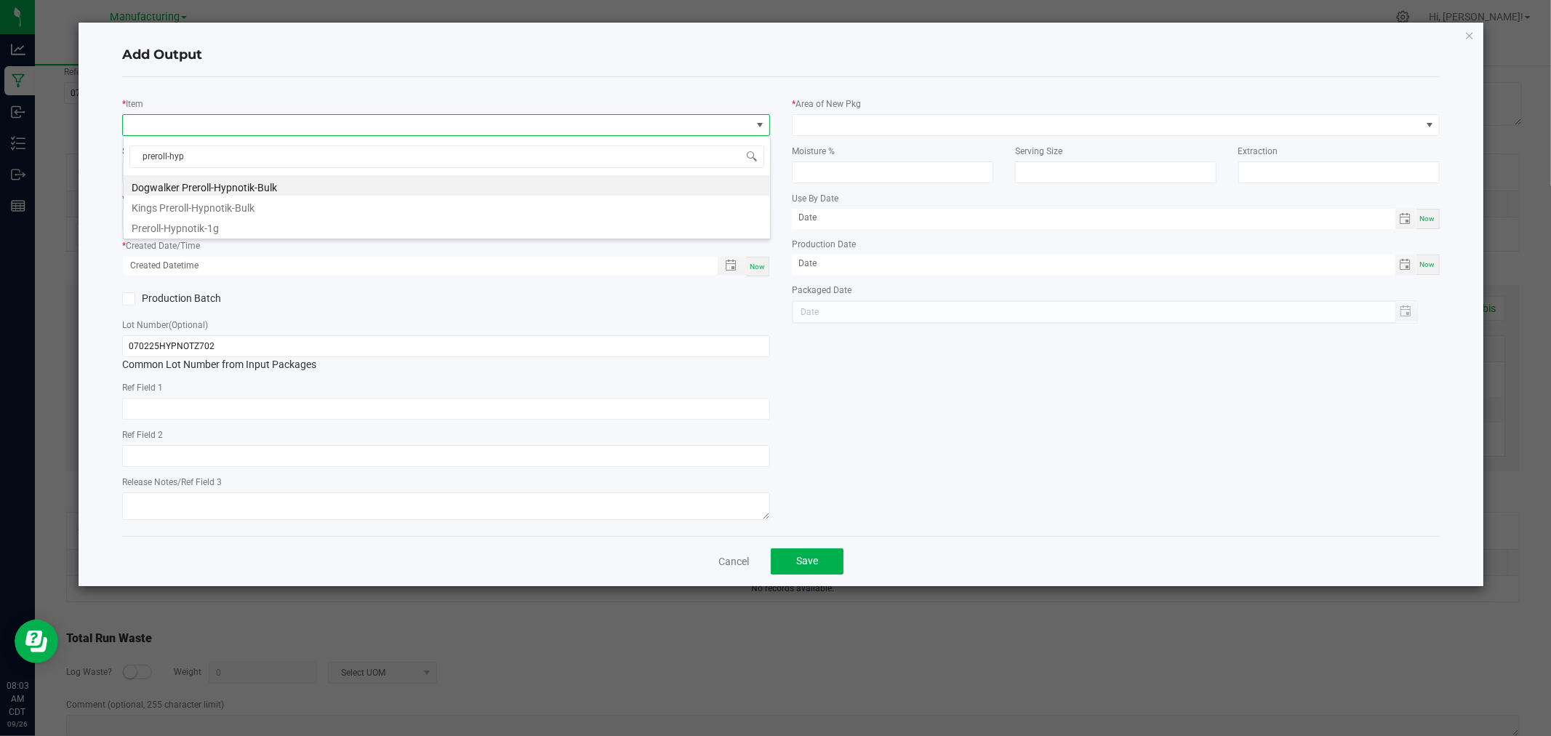
click at [231, 226] on li "Preroll-Hypnotik-1g" at bounding box center [447, 226] width 646 height 20
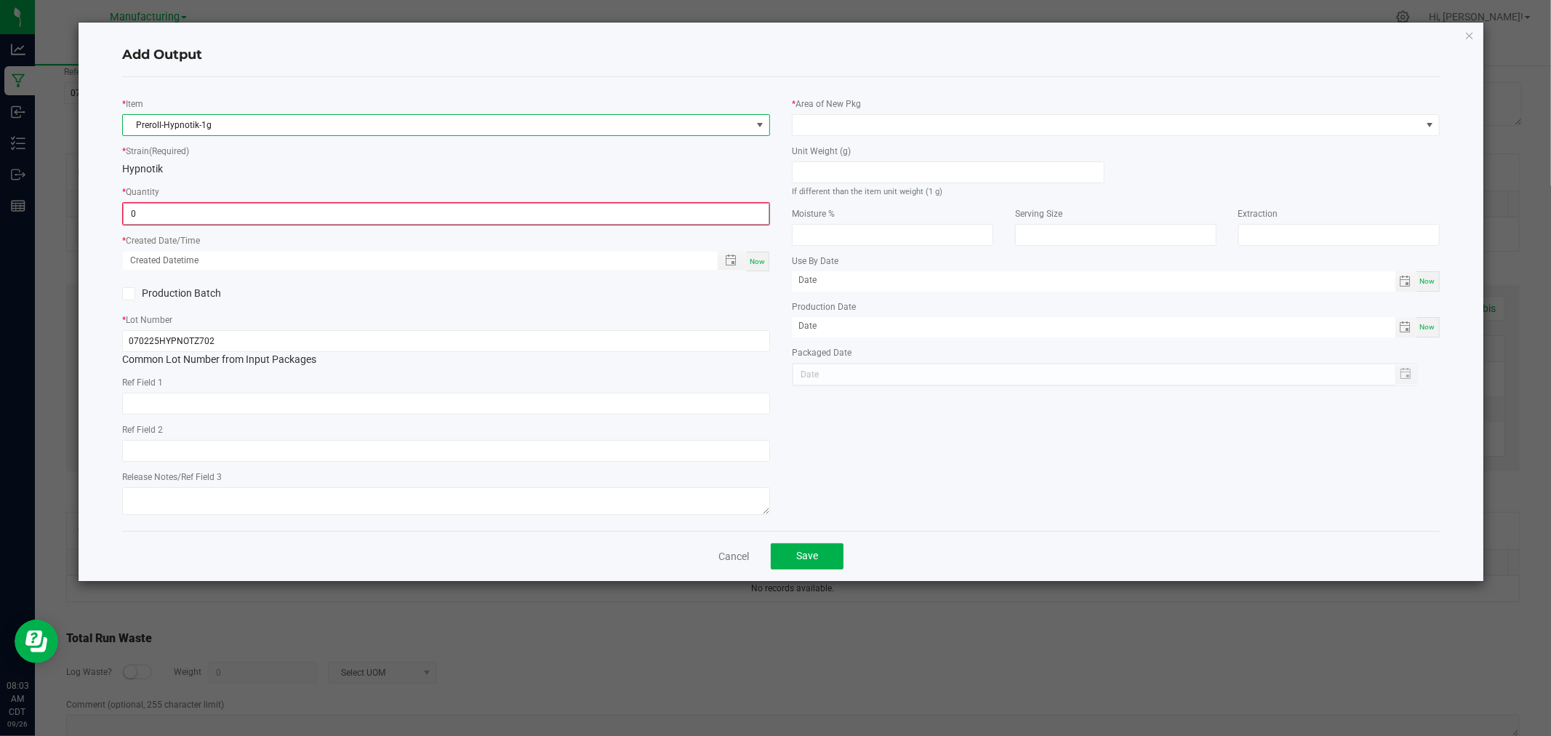
click at [228, 214] on input "0" at bounding box center [446, 214] width 645 height 20
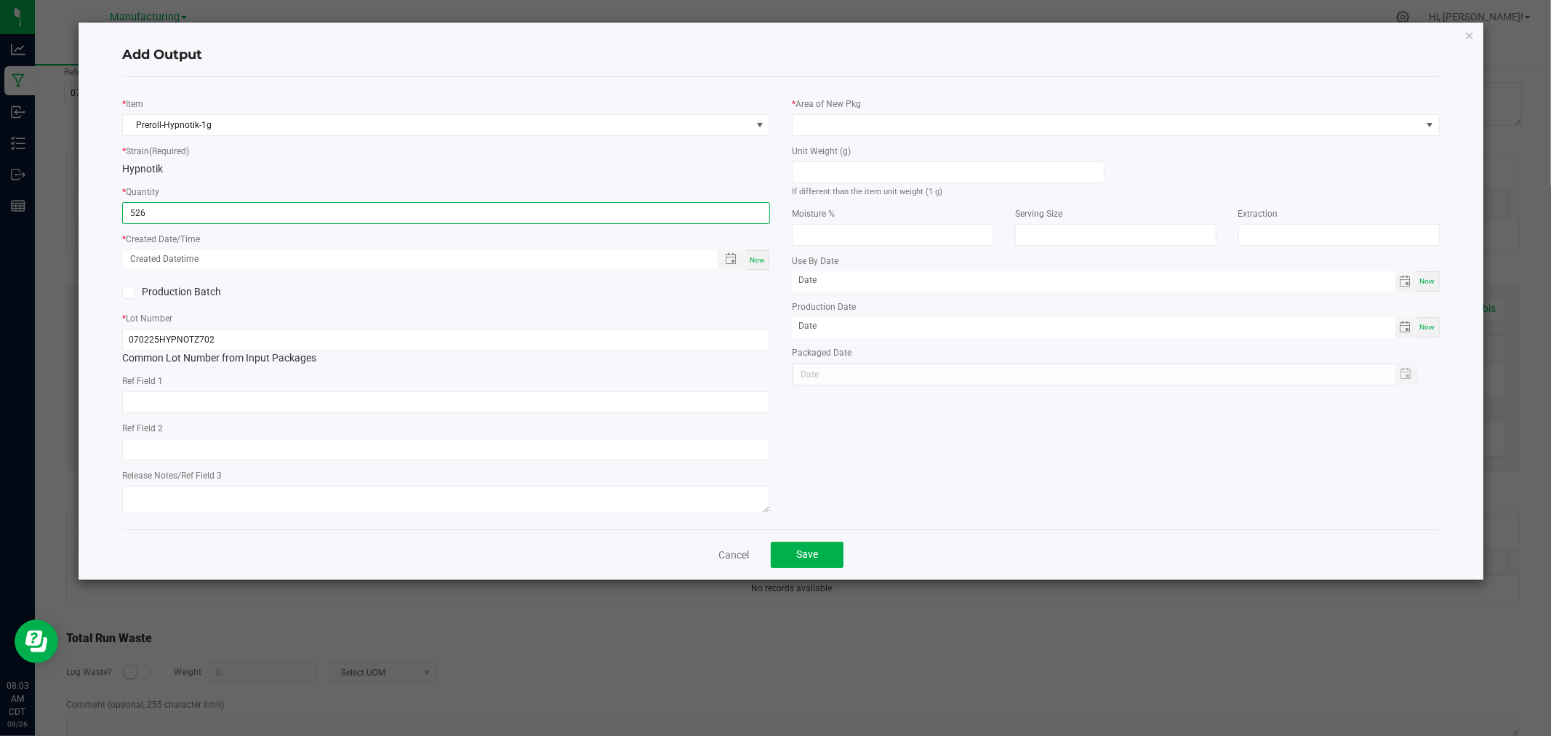
type input "526 ea"
click at [754, 265] on div "Now" at bounding box center [757, 260] width 23 height 20
type input "[DATE] 8:03 AM"
type input "[DATE]"
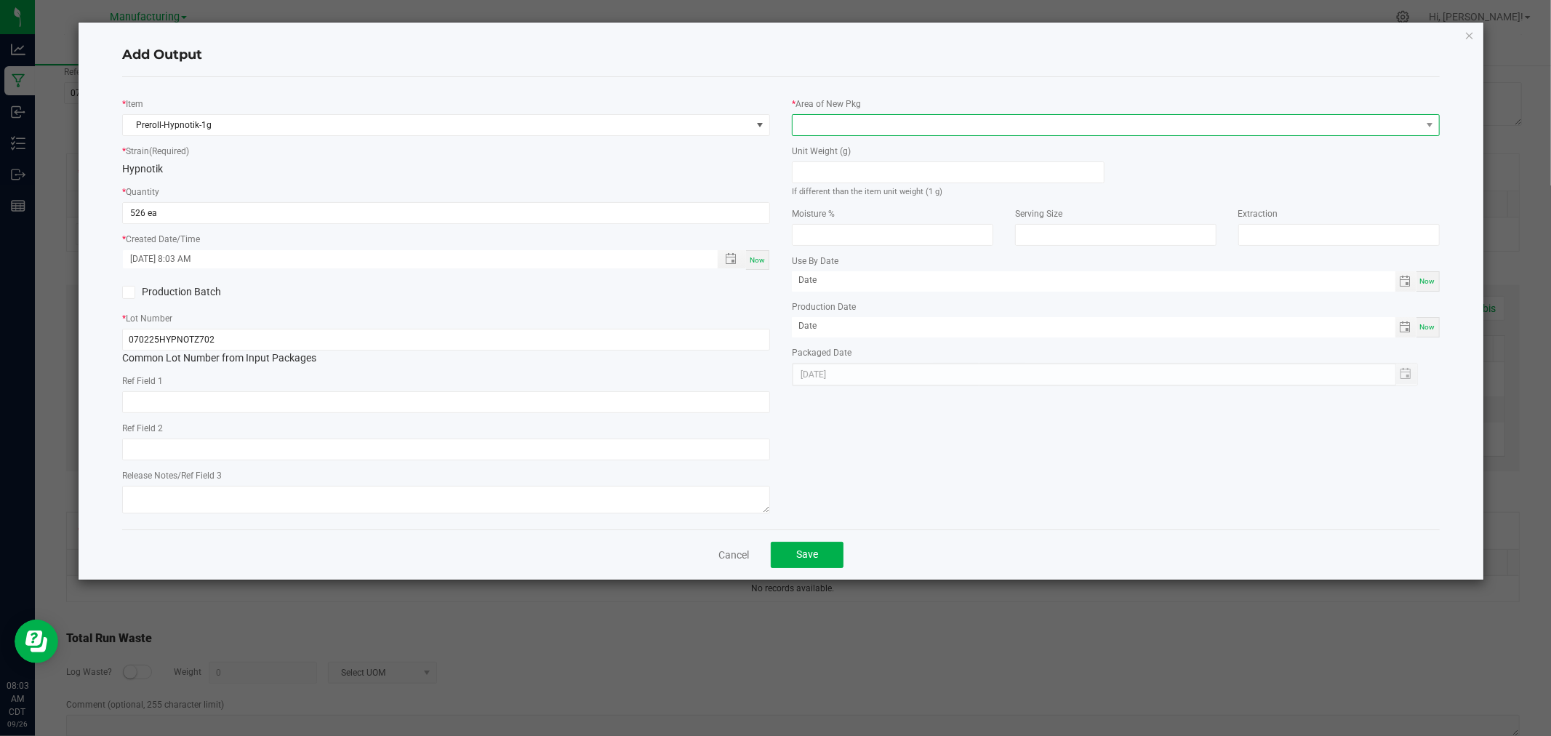
click at [830, 118] on span at bounding box center [1107, 125] width 628 height 20
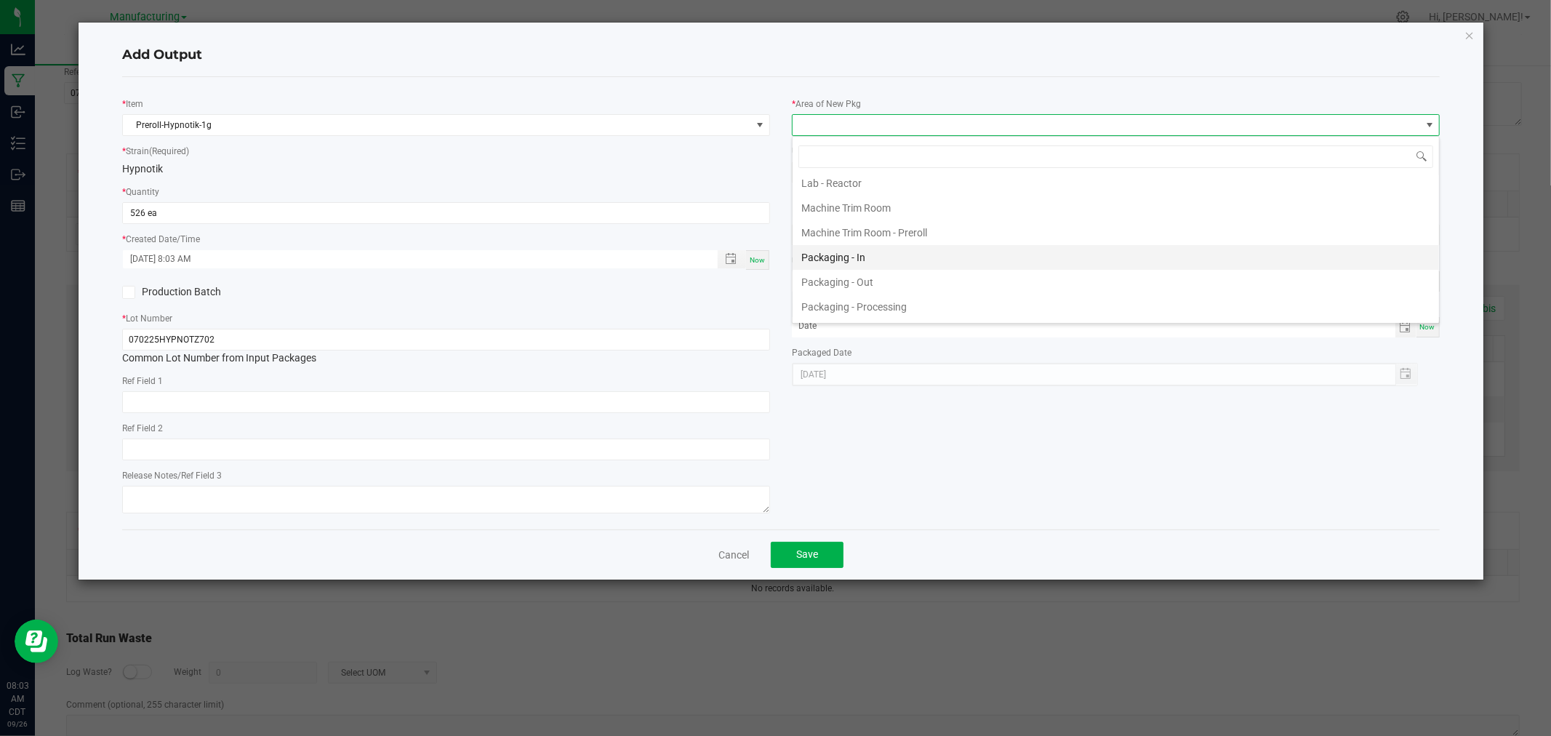
scroll to position [404, 0]
click at [916, 281] on li "Packaging - Processing" at bounding box center [1116, 278] width 646 height 25
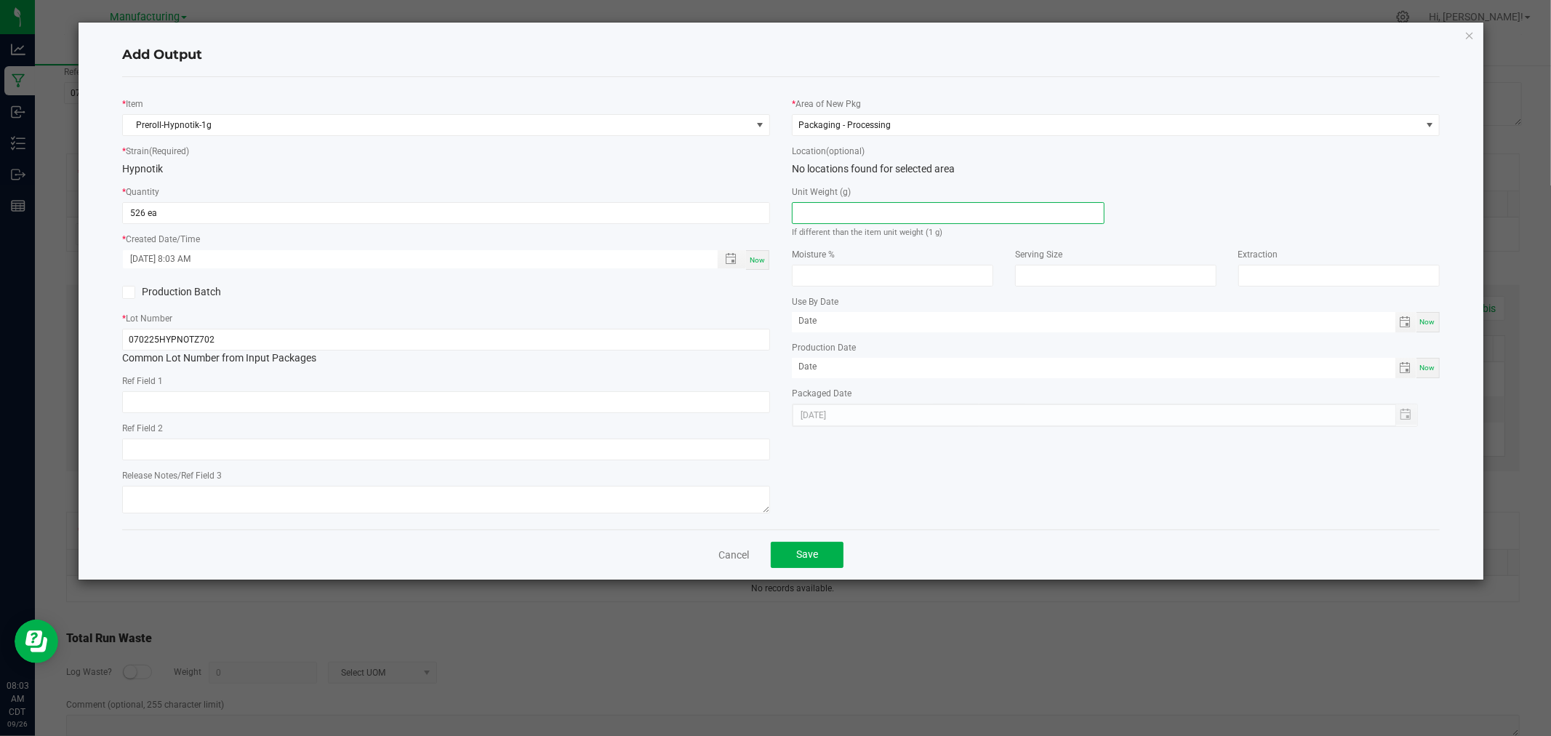
click at [902, 206] on input at bounding box center [948, 213] width 311 height 20
type input "1"
click at [819, 550] on button "Save" at bounding box center [807, 555] width 73 height 26
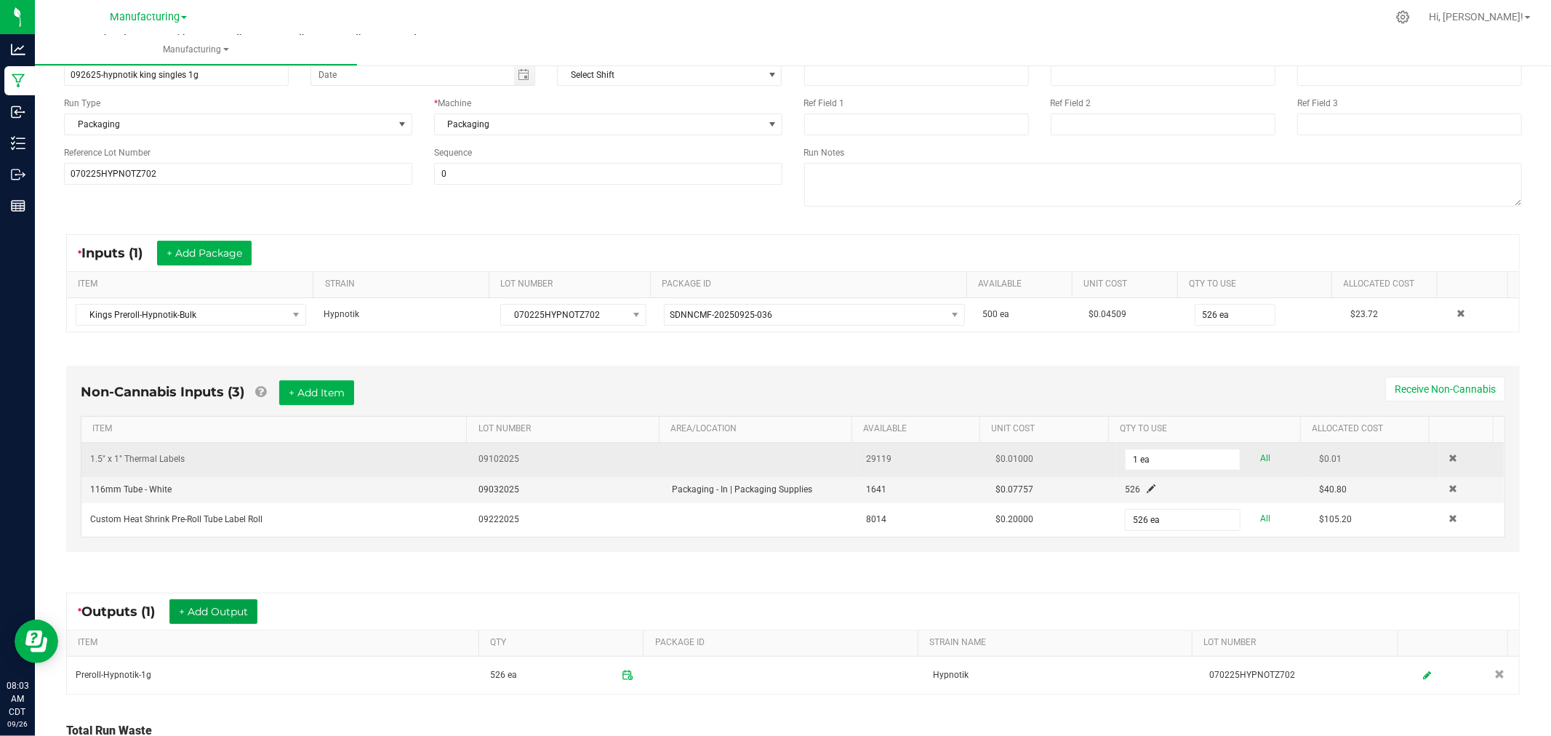
scroll to position [0, 0]
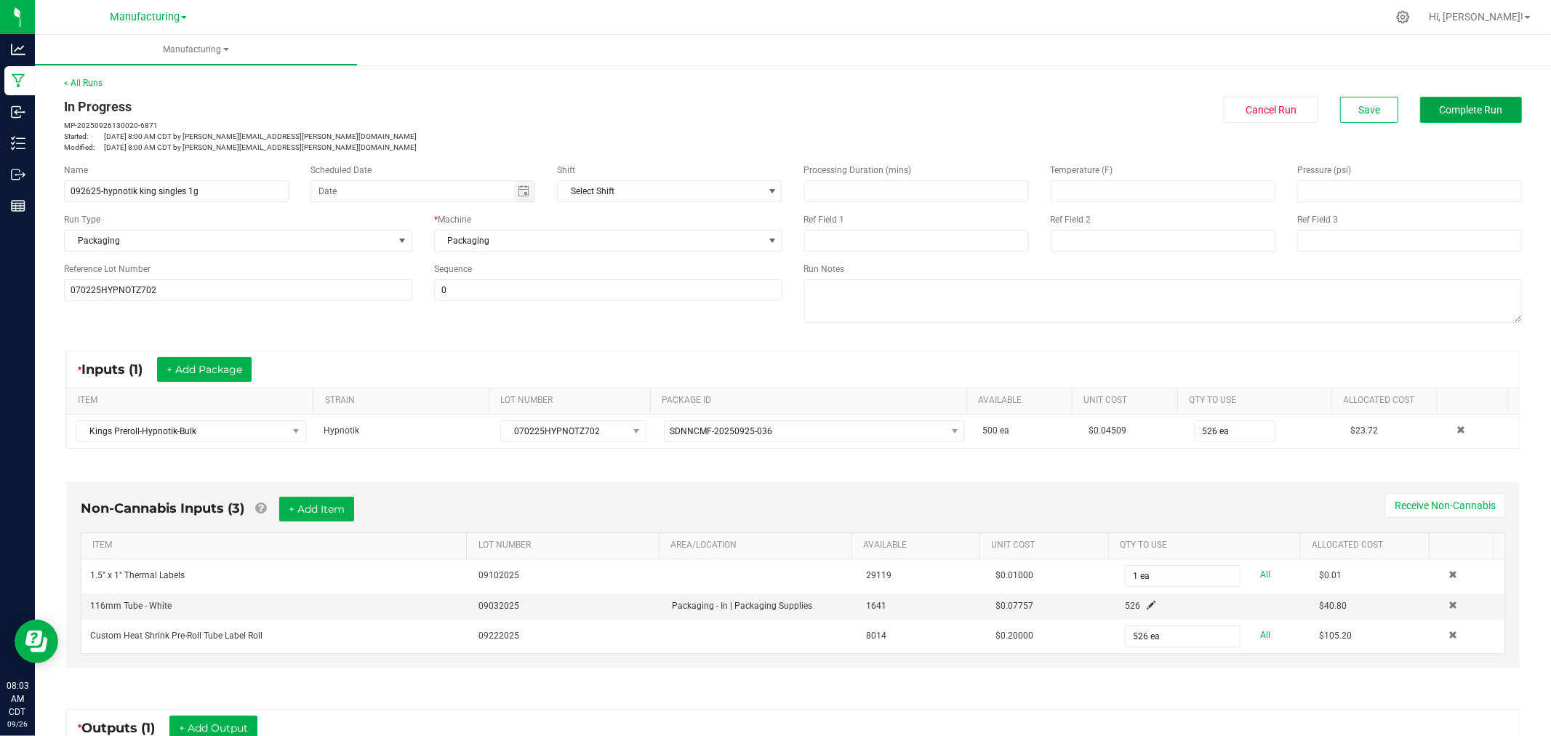
click at [1443, 113] on span "Complete Run" at bounding box center [1471, 110] width 63 height 12
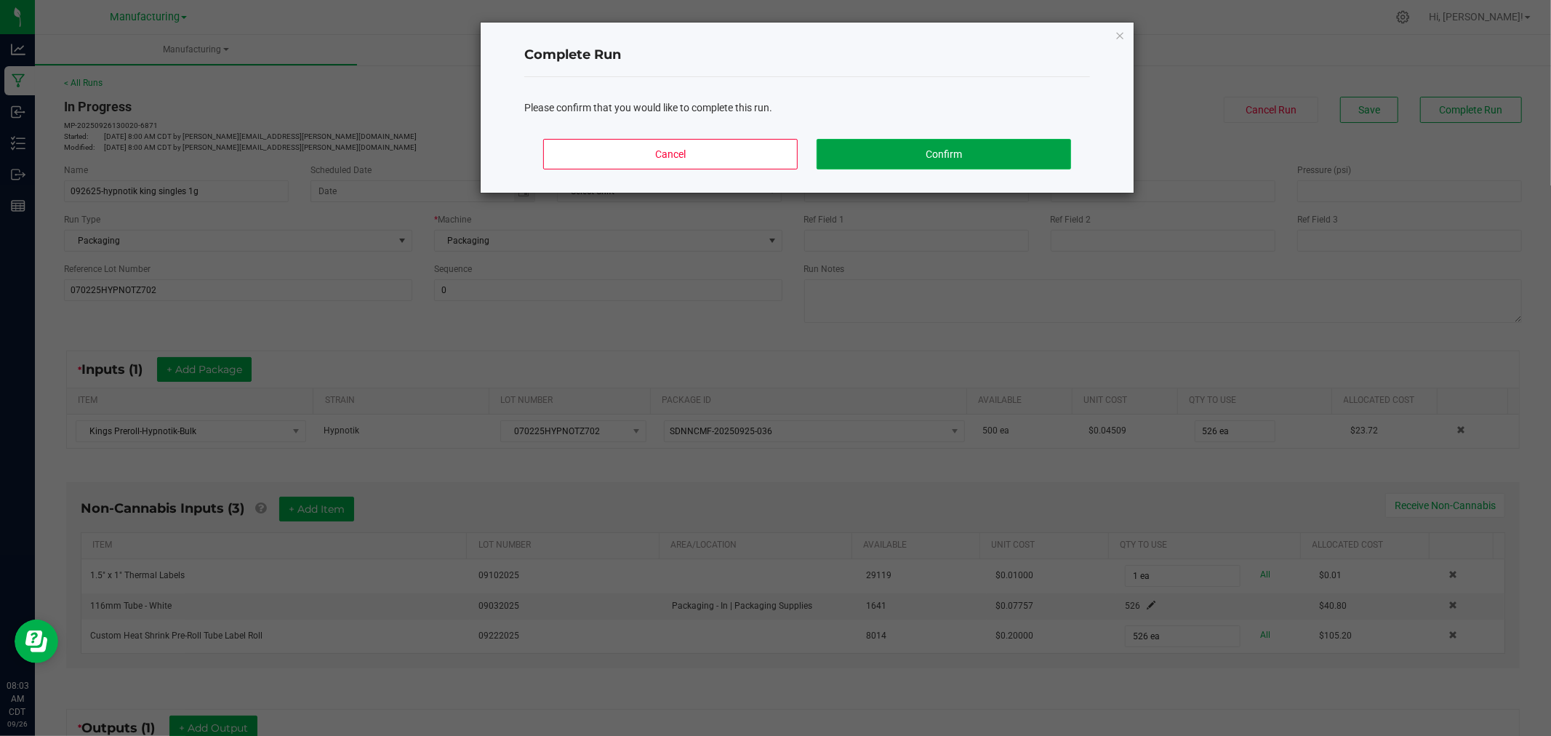
click at [1029, 153] on button "Confirm" at bounding box center [944, 154] width 254 height 31
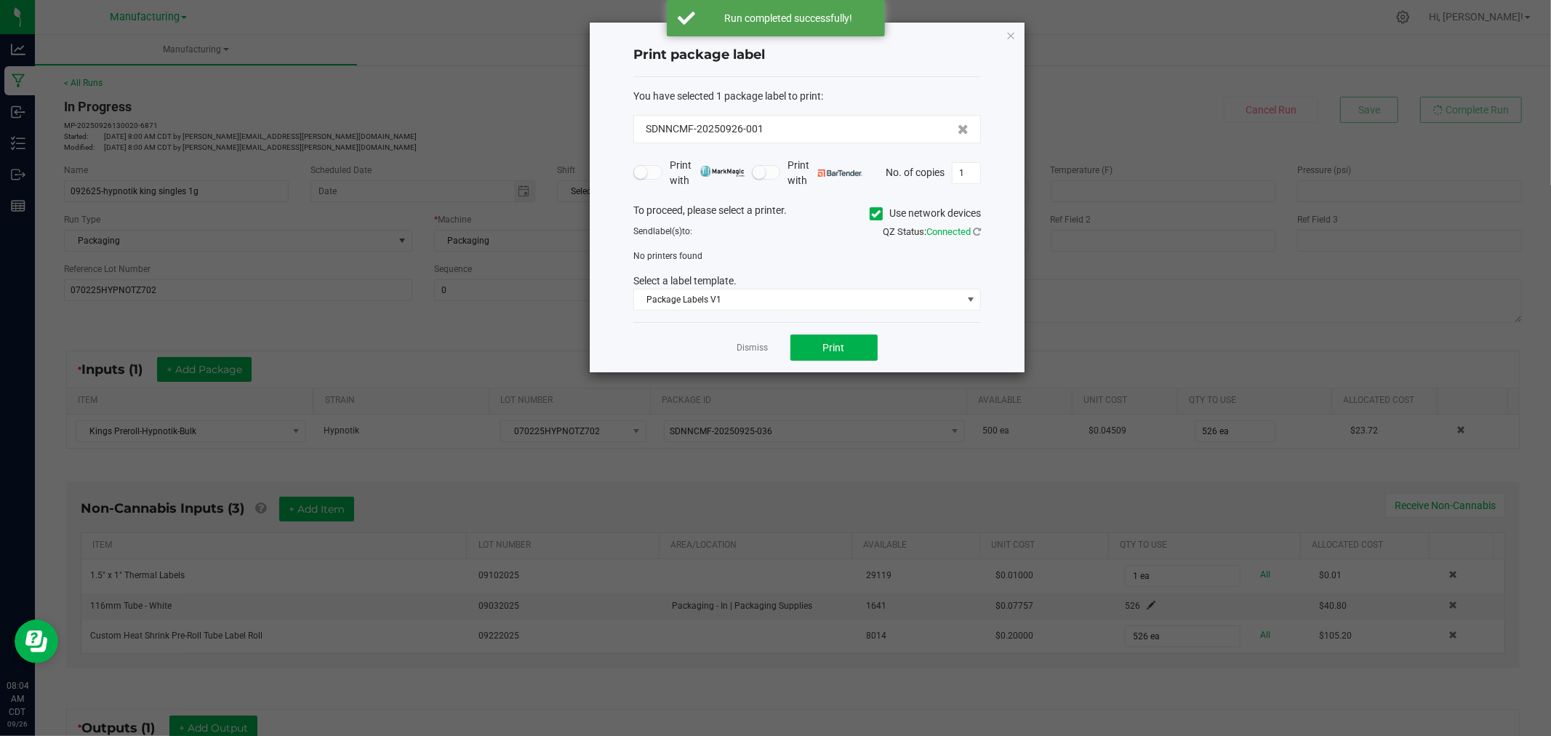
click at [875, 214] on icon at bounding box center [876, 214] width 9 height 0
click at [0, 0] on input "Use network devices" at bounding box center [0, 0] width 0 height 0
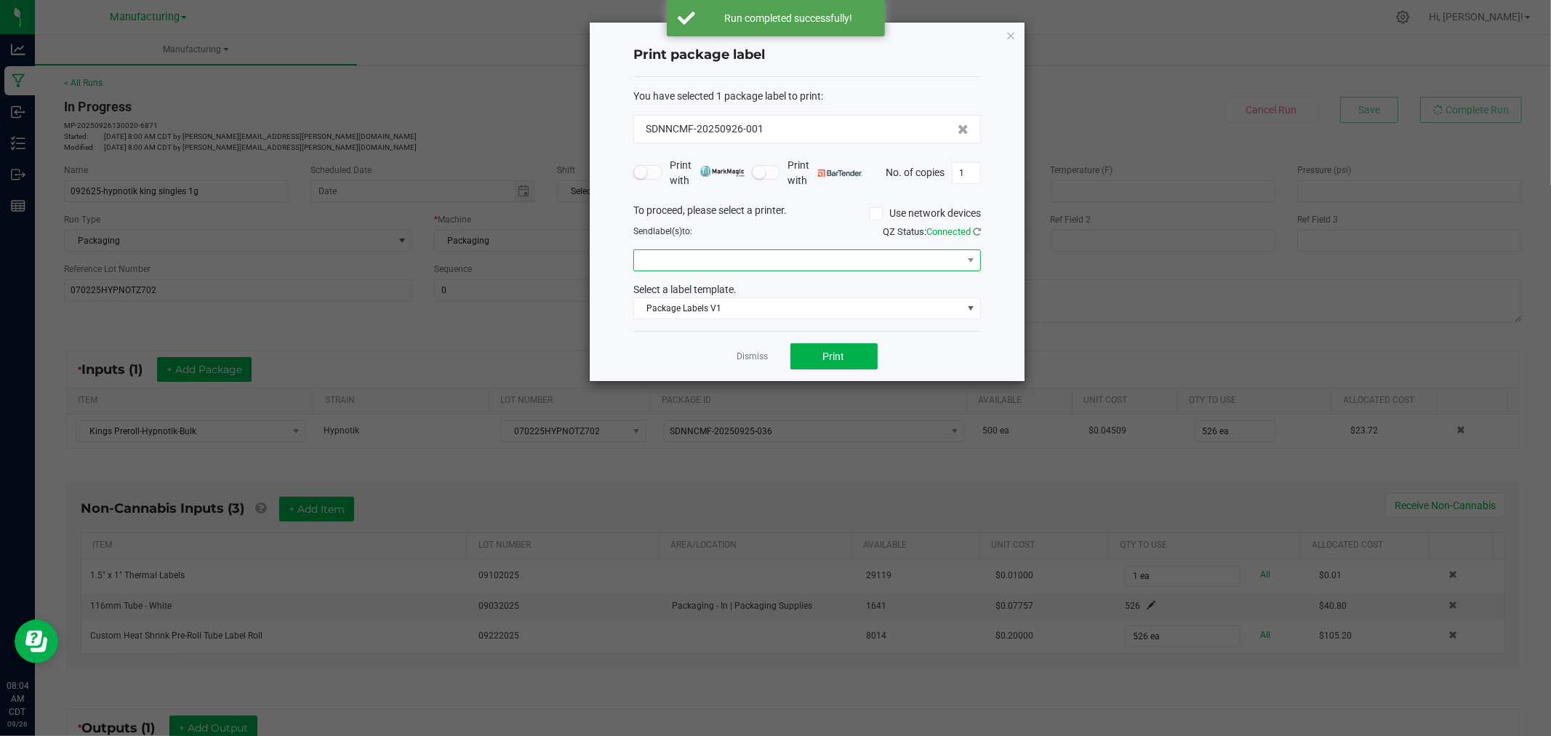
click at [875, 256] on span at bounding box center [798, 260] width 328 height 20
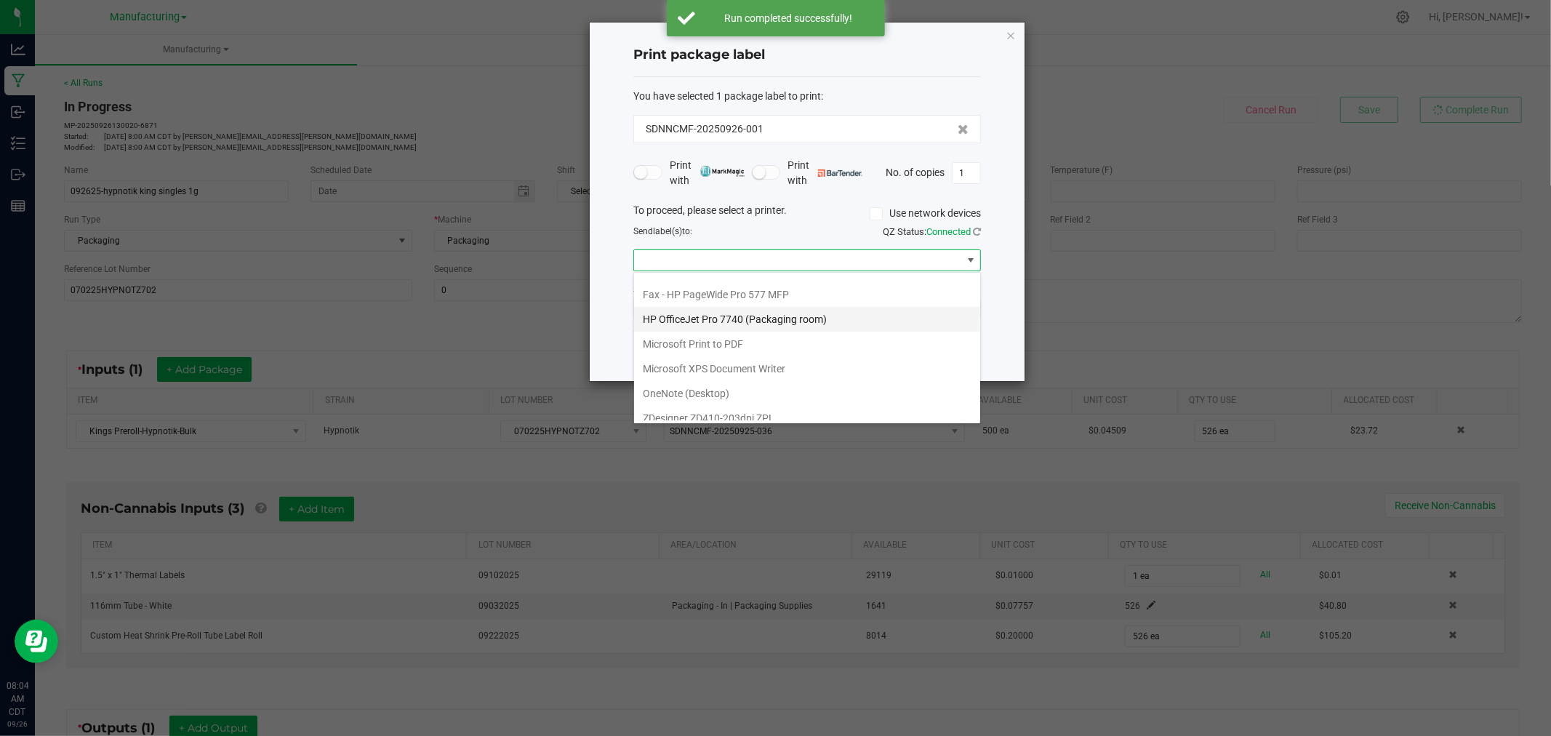
scroll to position [177, 0]
click at [769, 415] on ZPL "ZDesigner ZD411-300dpi ZPL" at bounding box center [807, 408] width 346 height 25
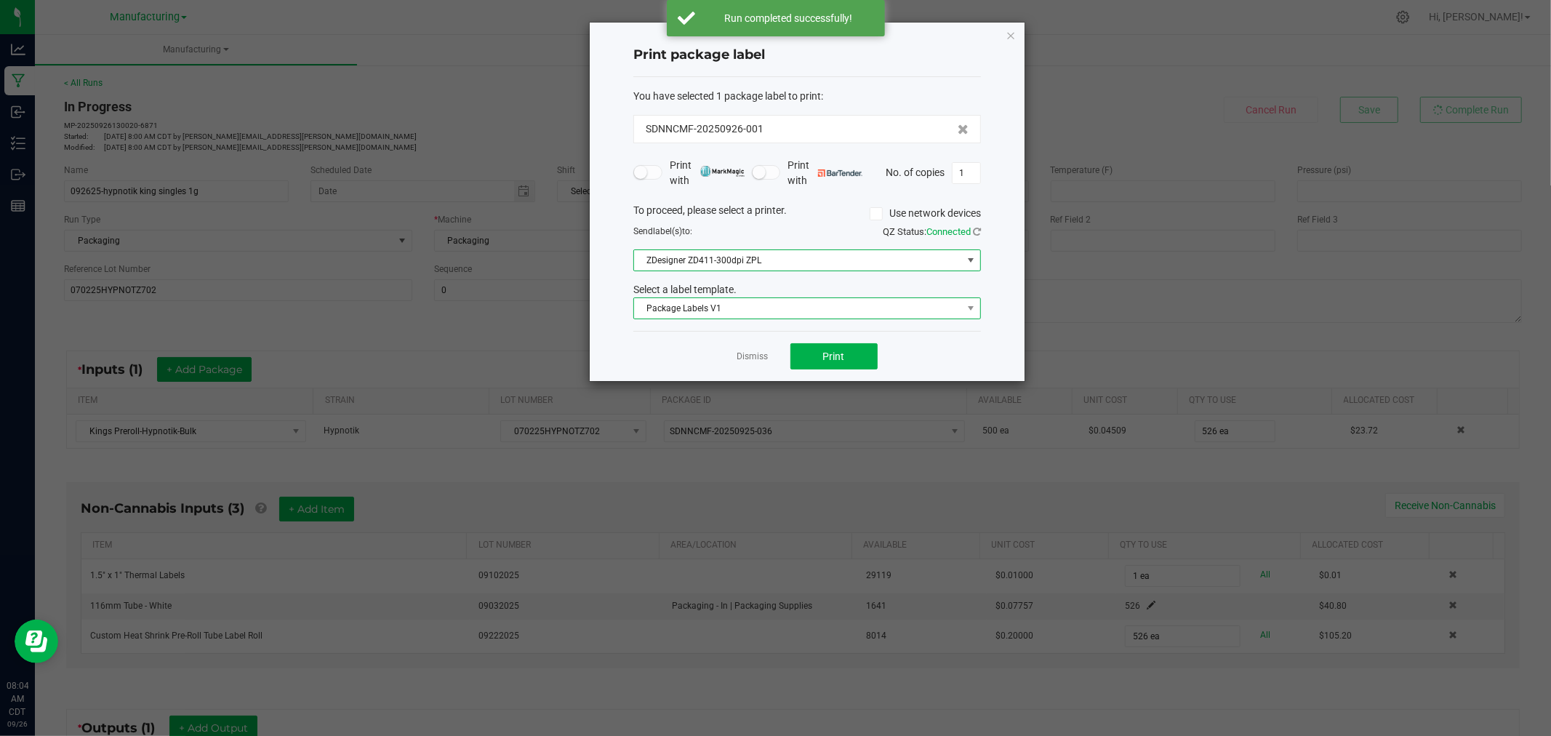
click at [759, 305] on span "Package Labels V1" at bounding box center [798, 308] width 328 height 20
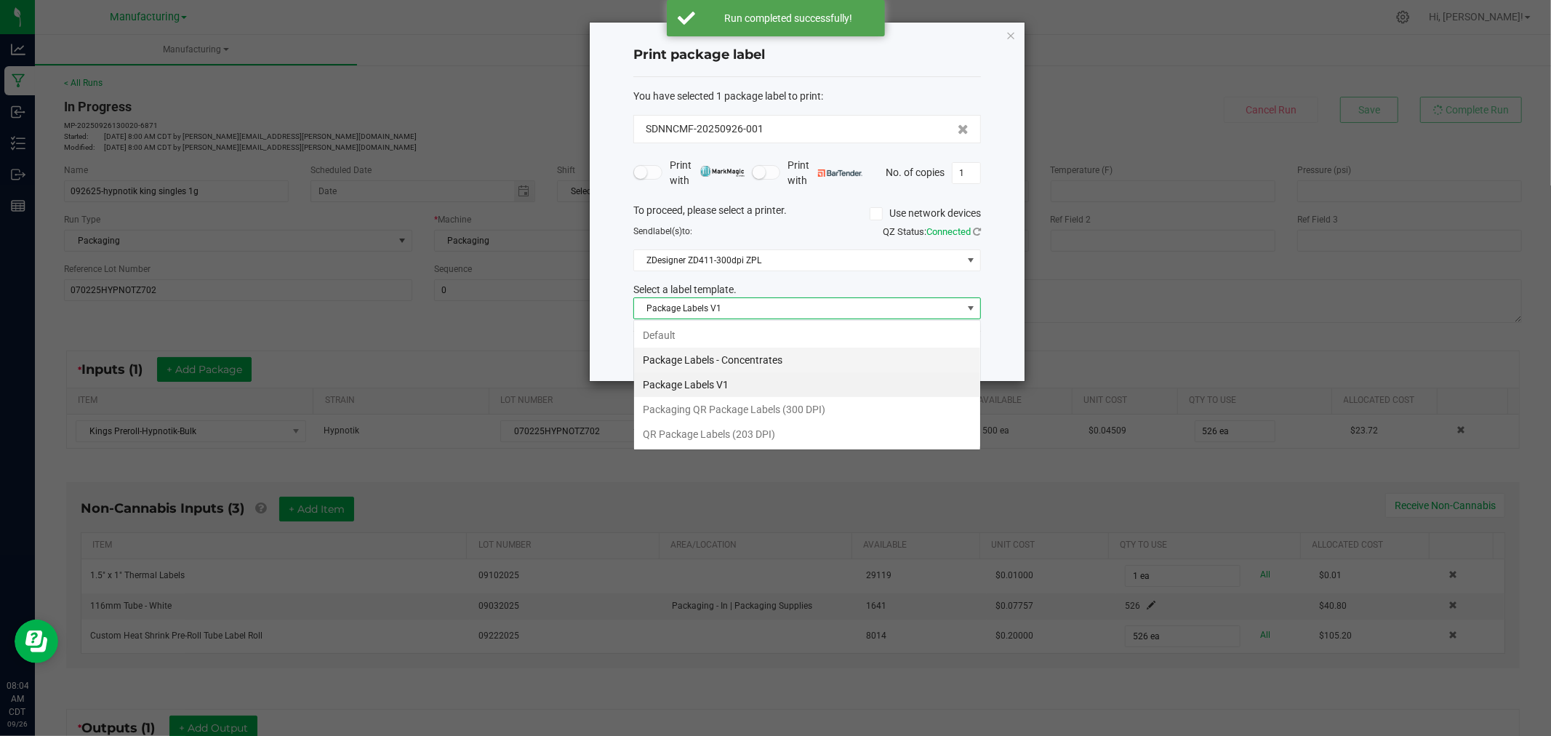
scroll to position [22, 347]
click at [756, 407] on li "Packaging QR Package Labels (300 DPI)" at bounding box center [807, 409] width 346 height 25
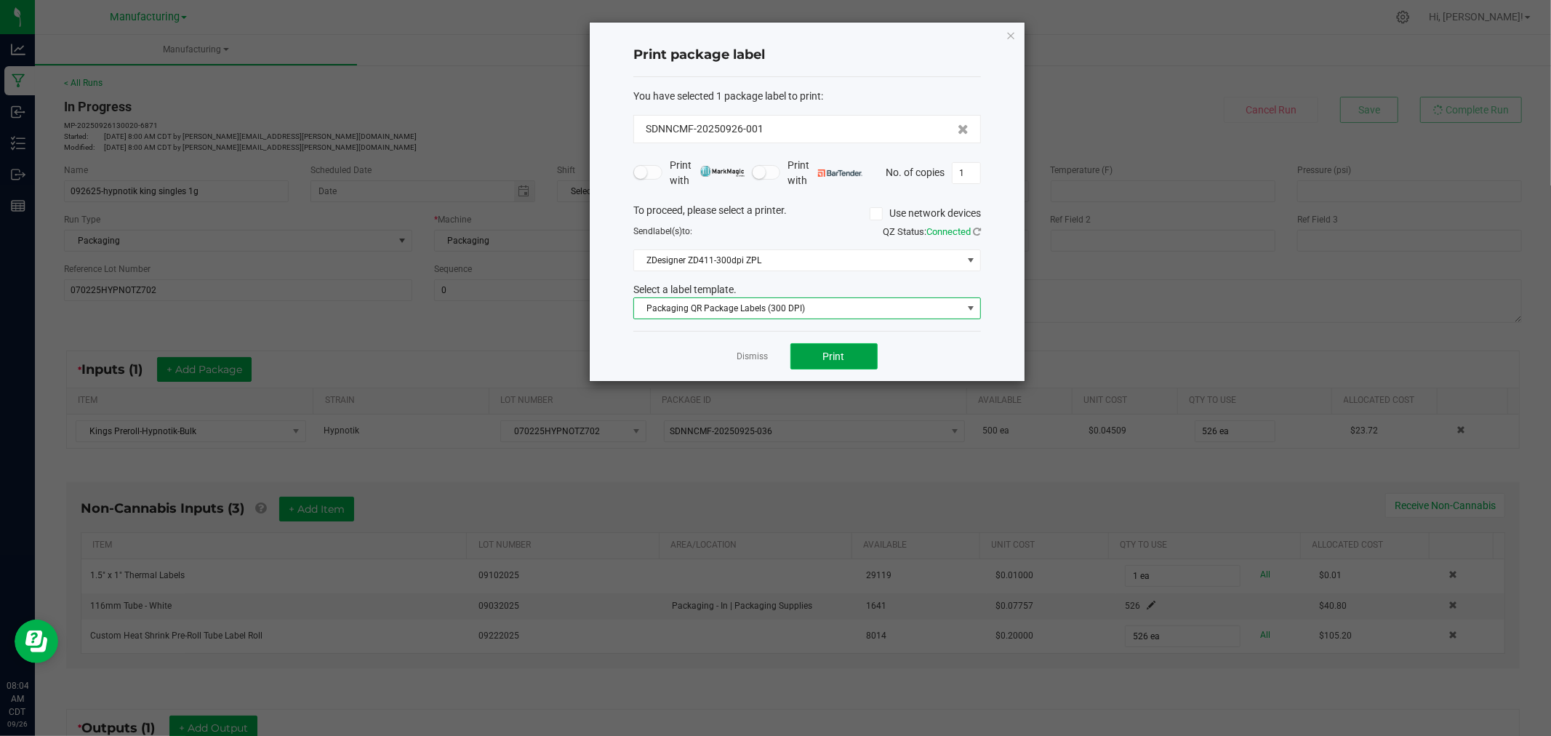
click at [810, 353] on button "Print" at bounding box center [833, 356] width 87 height 26
click at [1011, 32] on icon "button" at bounding box center [1011, 34] width 10 height 17
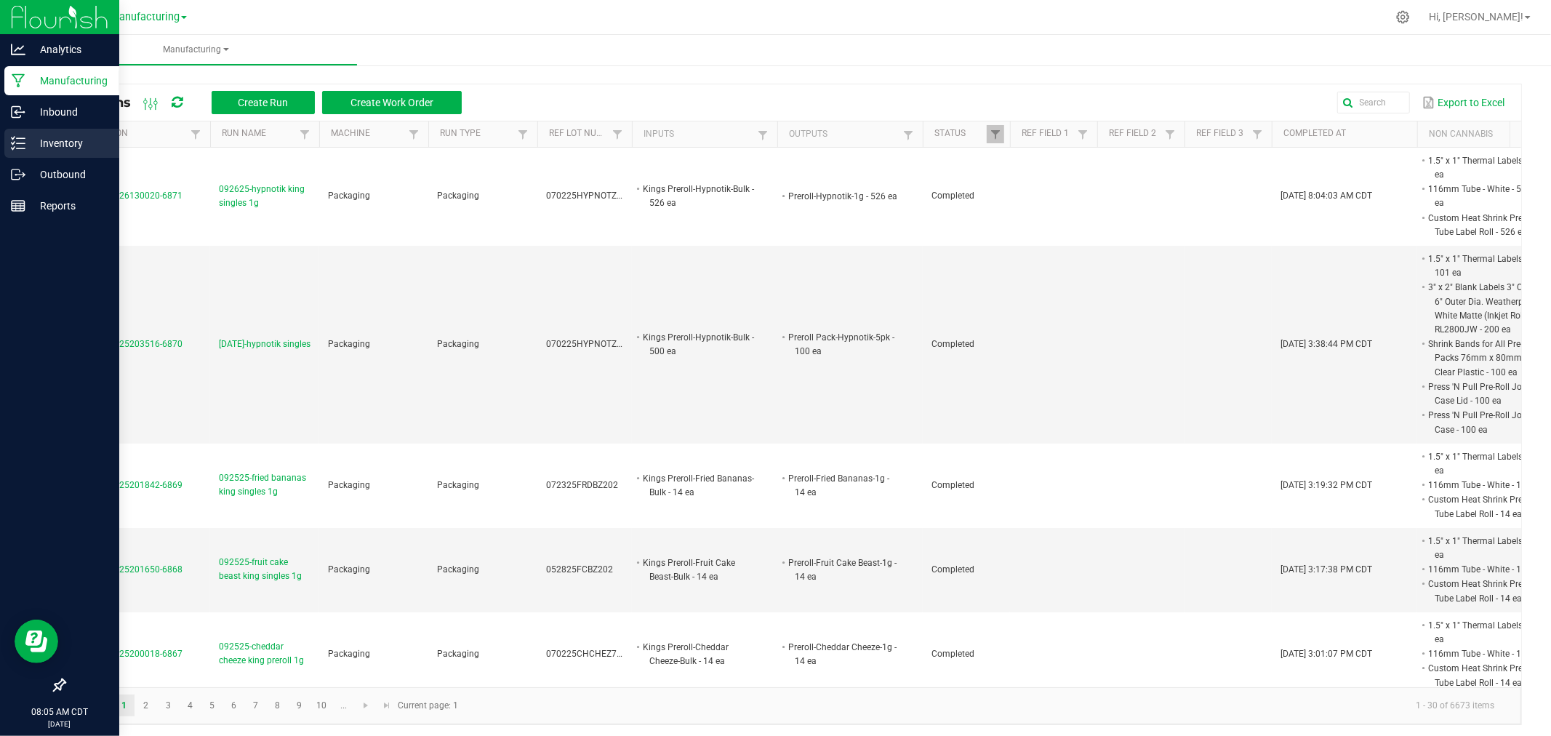
click at [31, 142] on p "Inventory" at bounding box center [68, 143] width 87 height 17
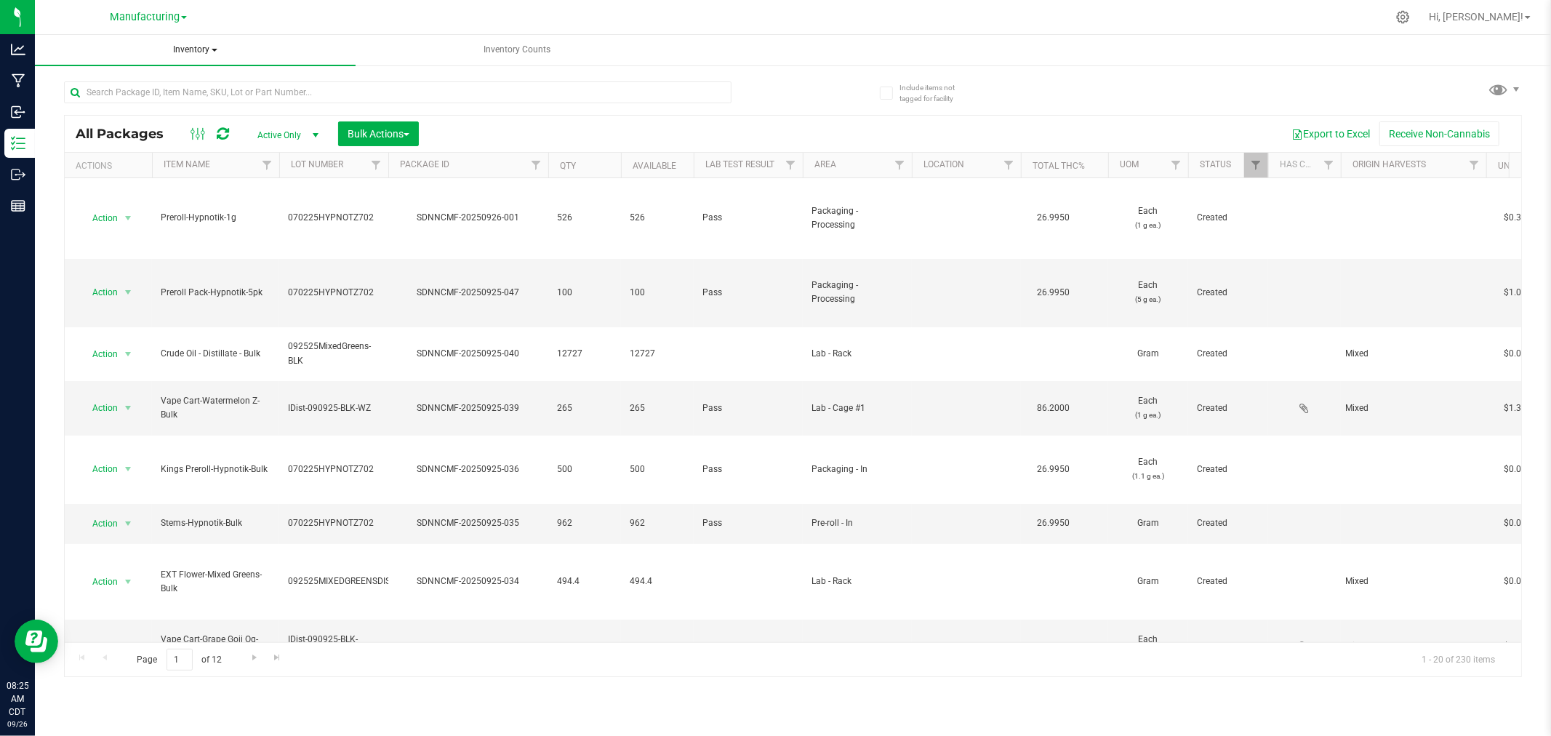
click at [204, 49] on span "Inventory" at bounding box center [195, 50] width 321 height 31
click at [178, 103] on li "All inventory" at bounding box center [195, 104] width 321 height 17
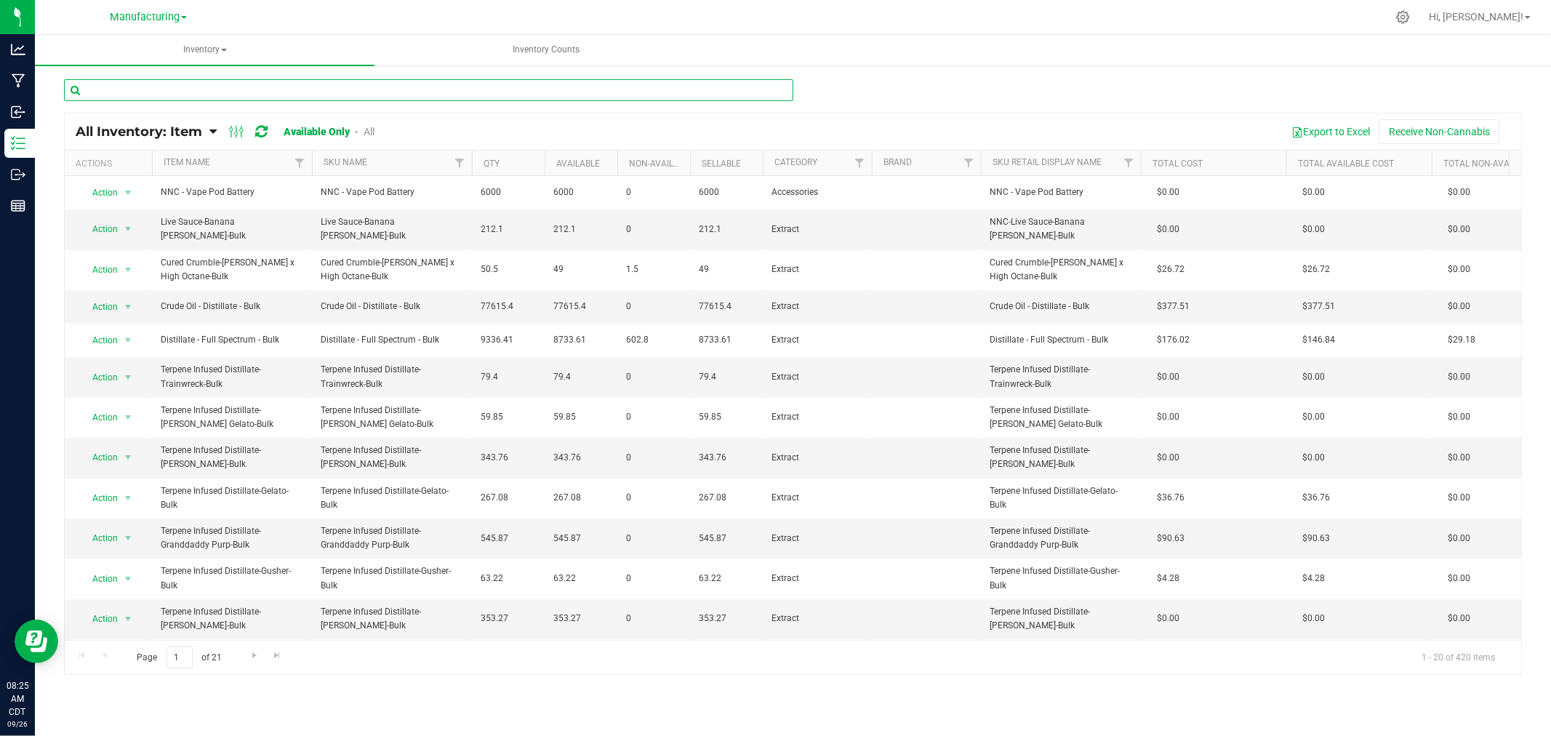
click at [212, 91] on input "text" at bounding box center [428, 90] width 729 height 22
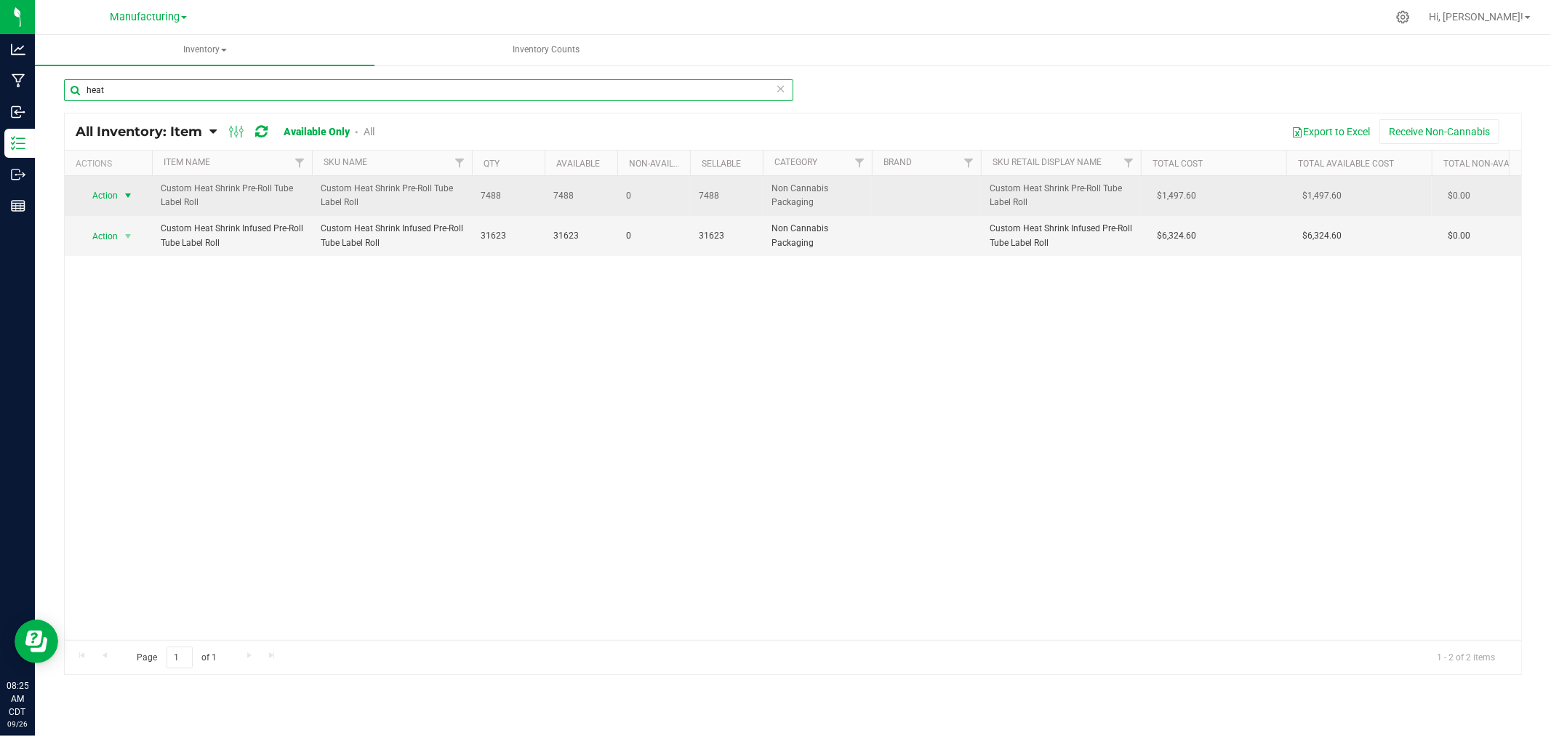
type input "heat"
click at [122, 193] on span "select" at bounding box center [128, 196] width 12 height 12
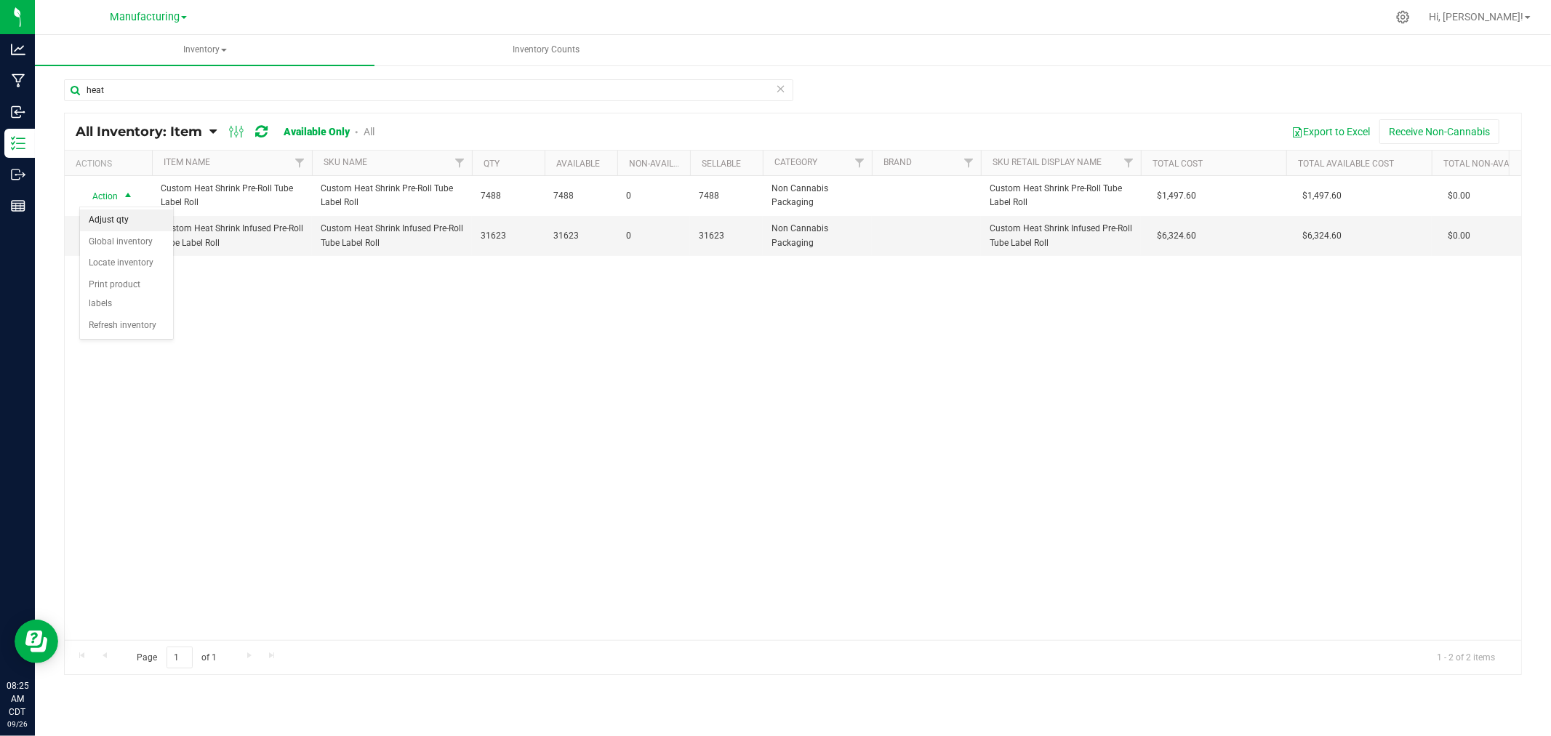
click at [133, 217] on li "Adjust qty" at bounding box center [126, 220] width 93 height 22
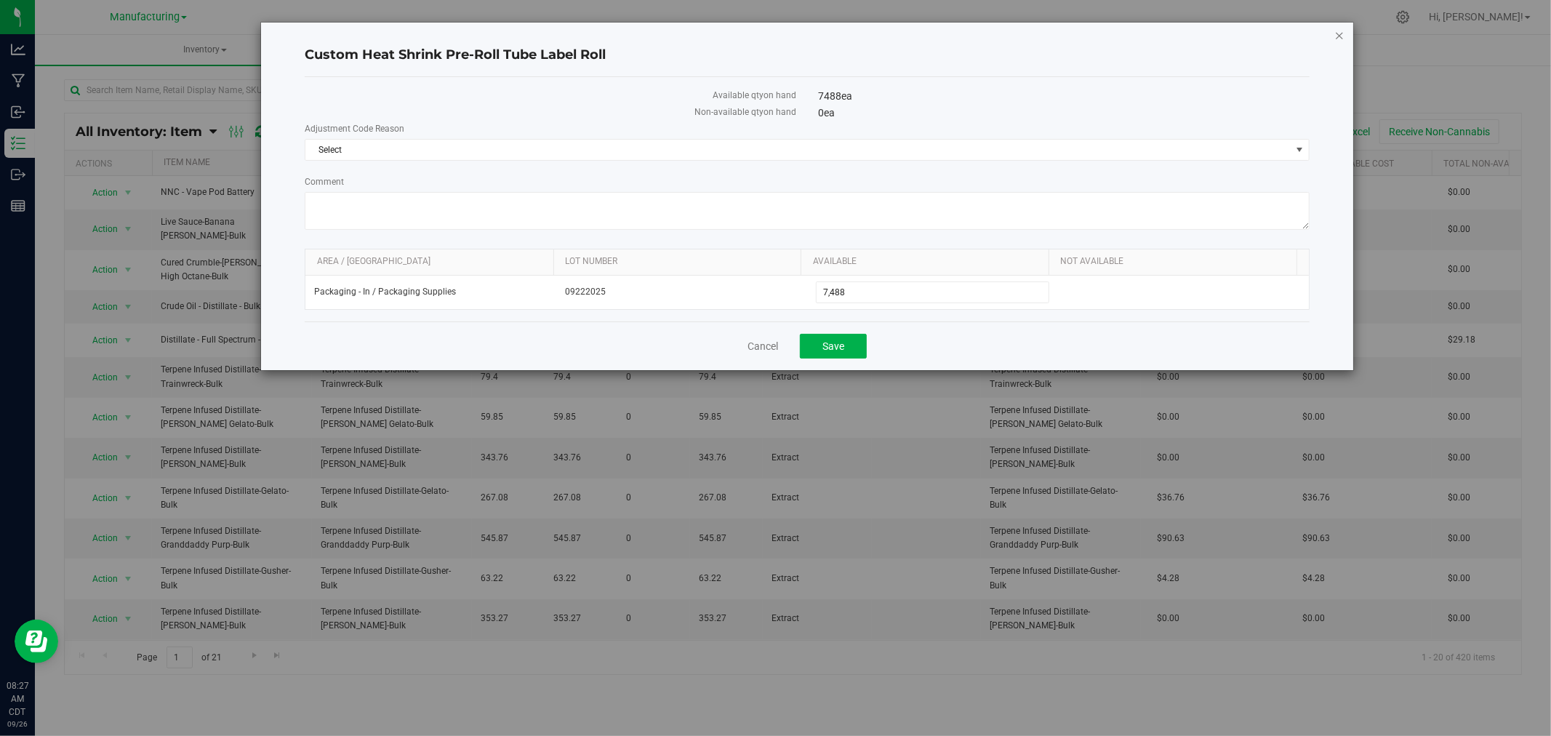
click at [1339, 32] on icon "button" at bounding box center [1339, 34] width 10 height 17
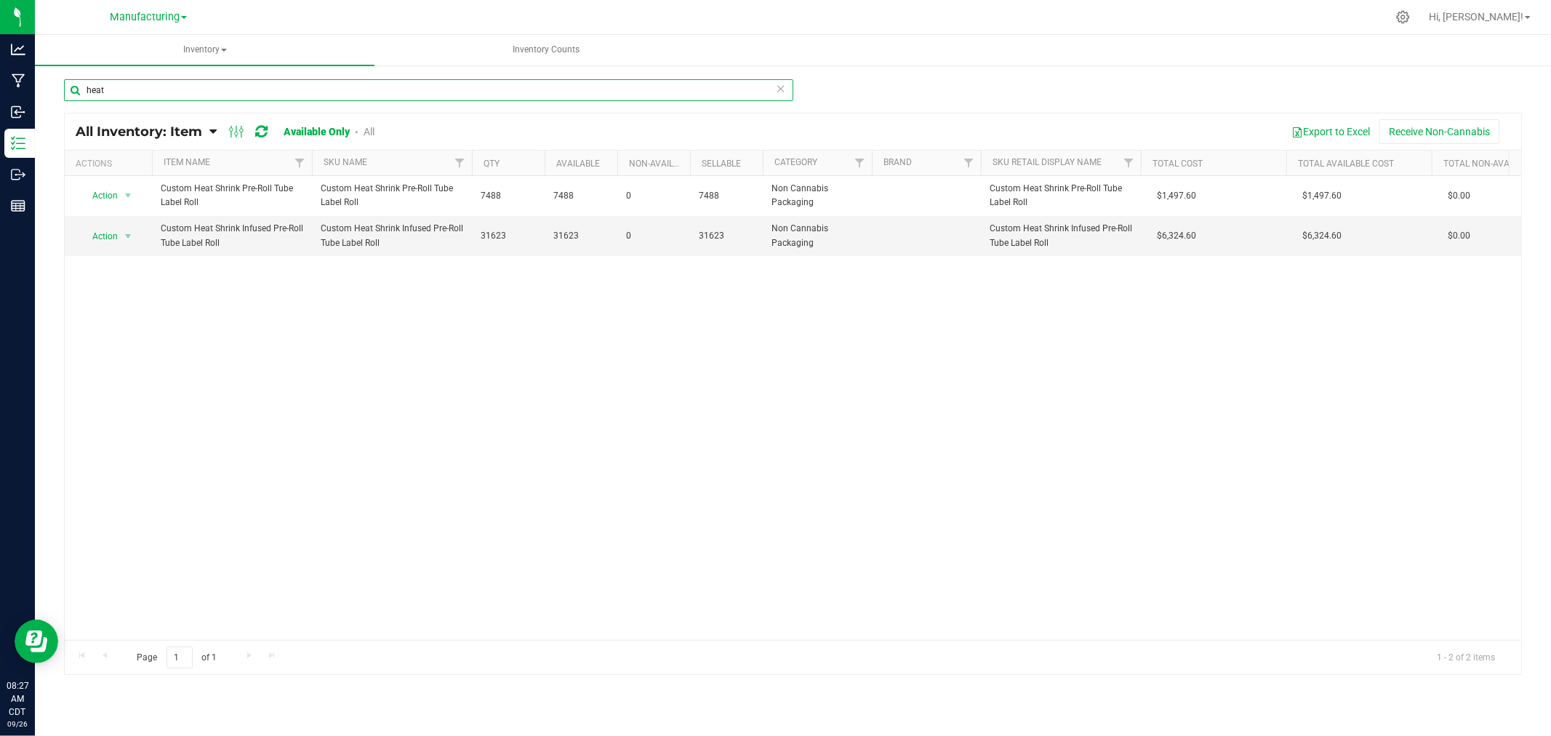
click at [129, 92] on input "heat" at bounding box center [428, 90] width 729 height 22
type input "h"
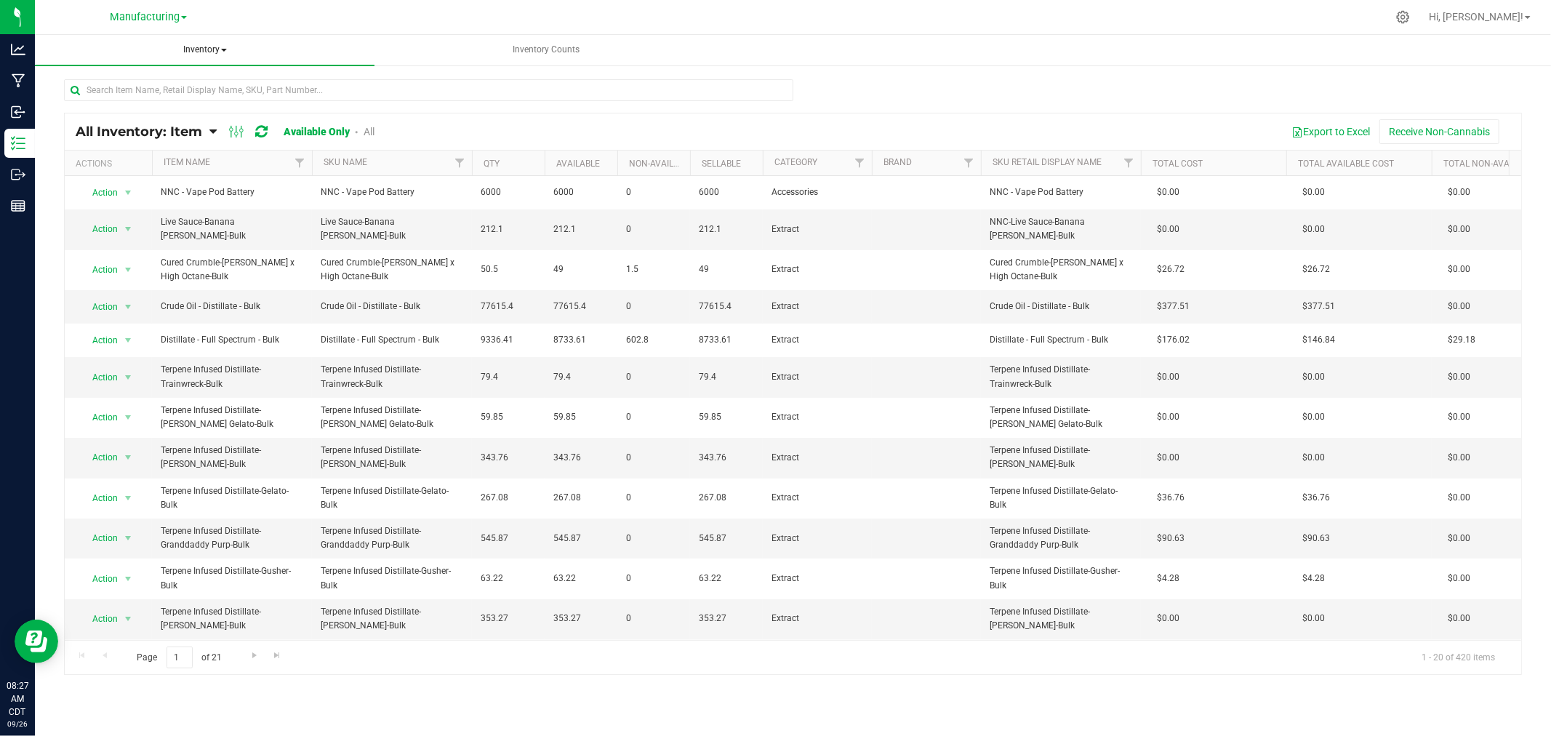
click at [185, 49] on span "Inventory" at bounding box center [205, 50] width 340 height 31
click at [180, 89] on li "All packages" at bounding box center [205, 87] width 340 height 17
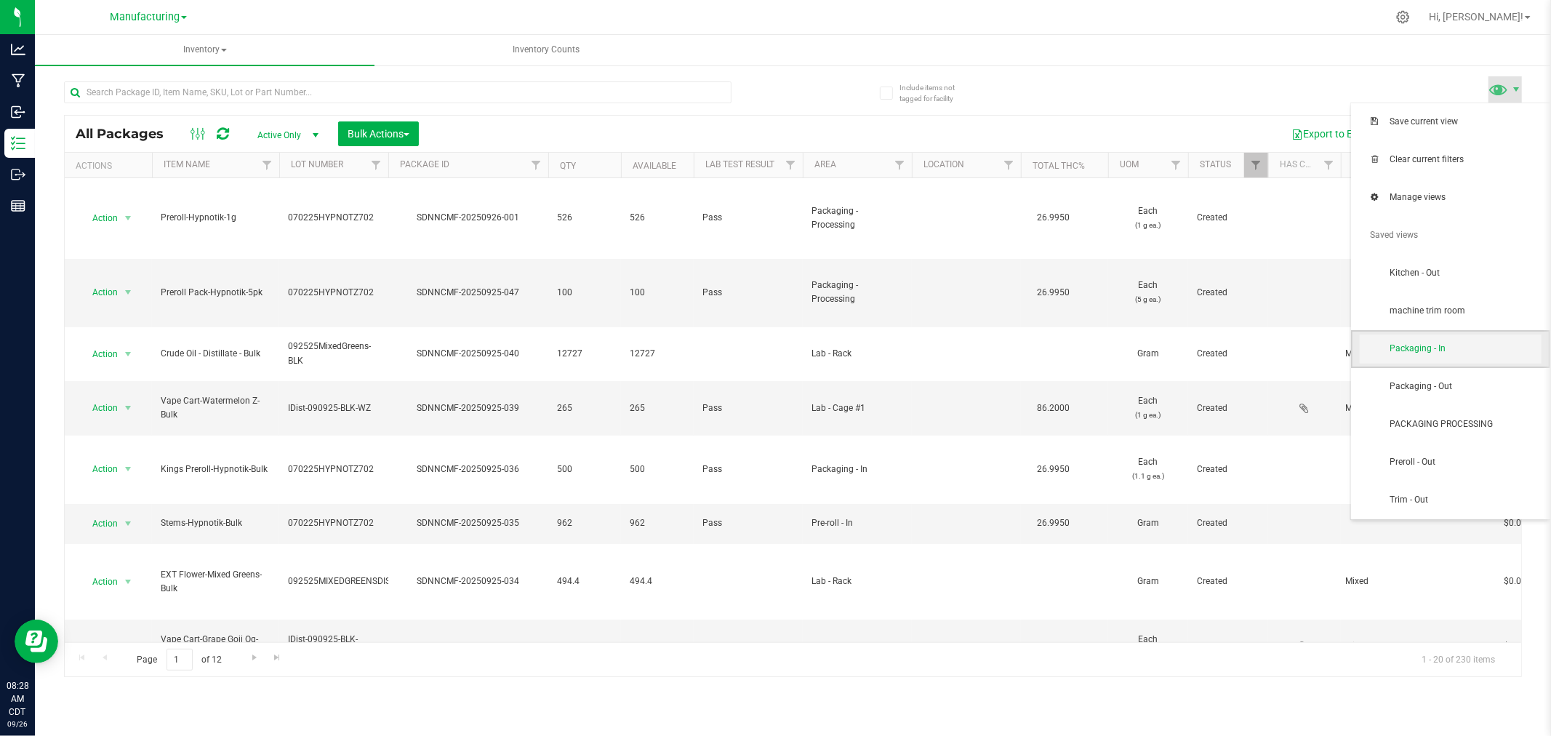
click at [1484, 350] on span "Packaging - In" at bounding box center [1464, 348] width 151 height 12
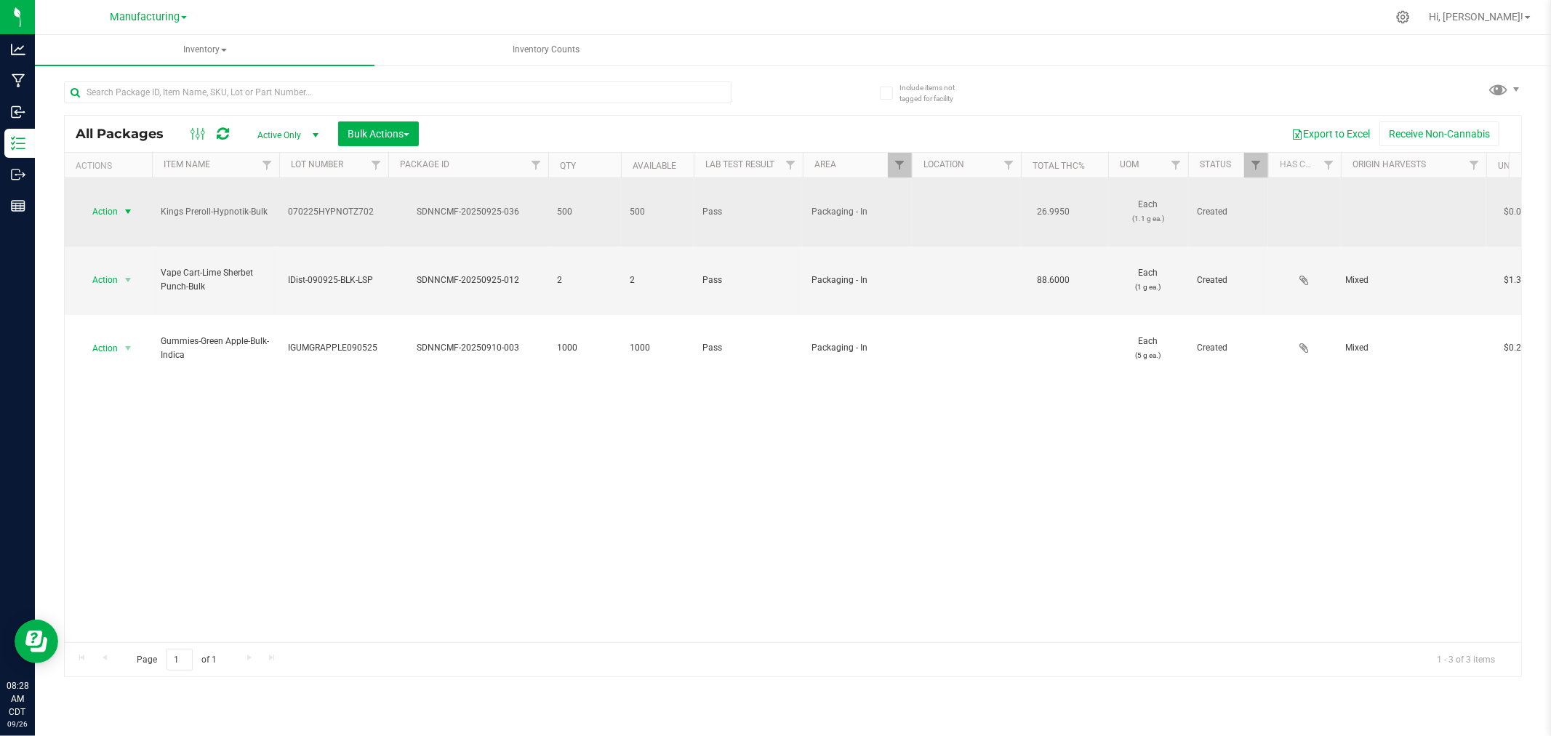
click at [125, 206] on span "select" at bounding box center [128, 212] width 12 height 12
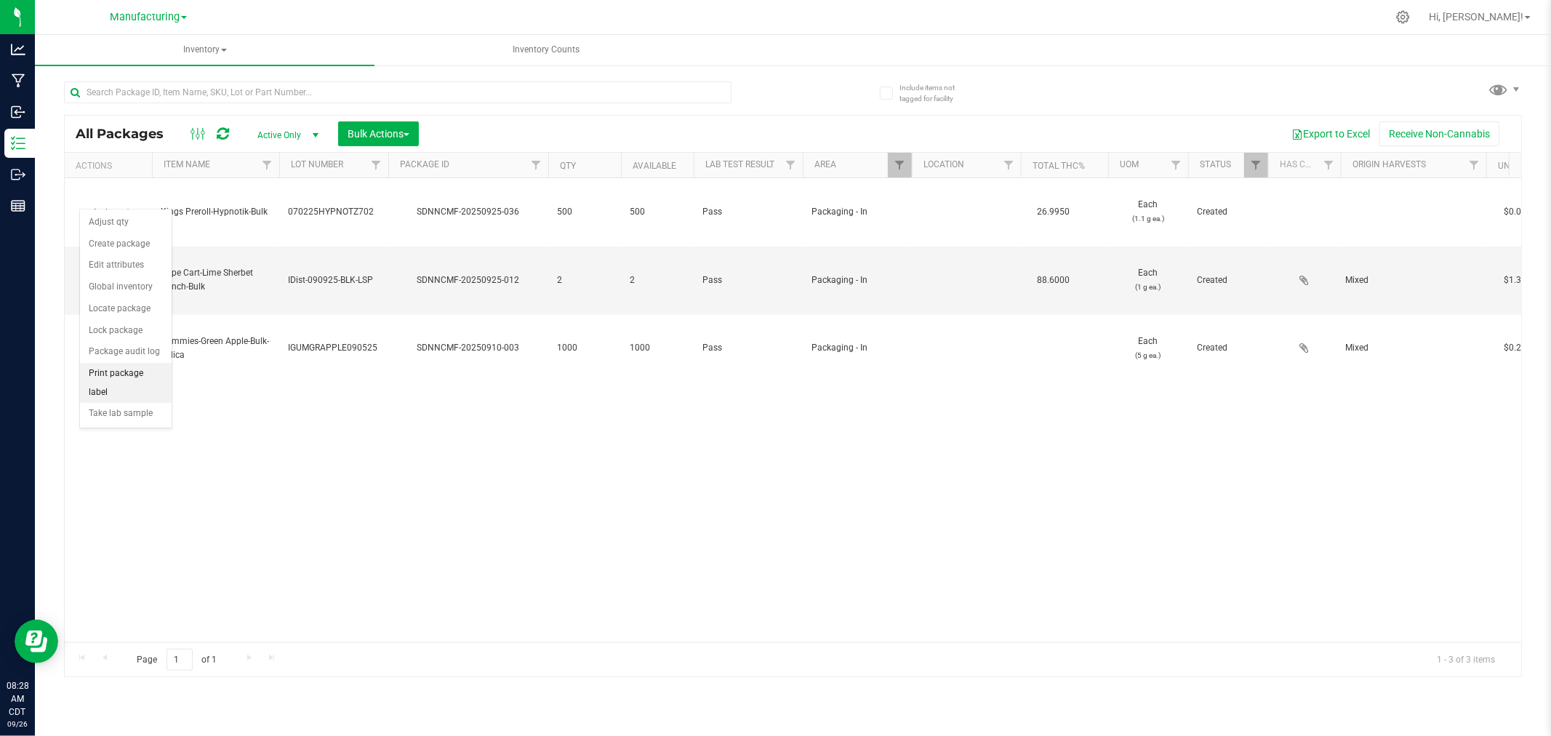
click at [110, 374] on li "Print package label" at bounding box center [126, 383] width 92 height 40
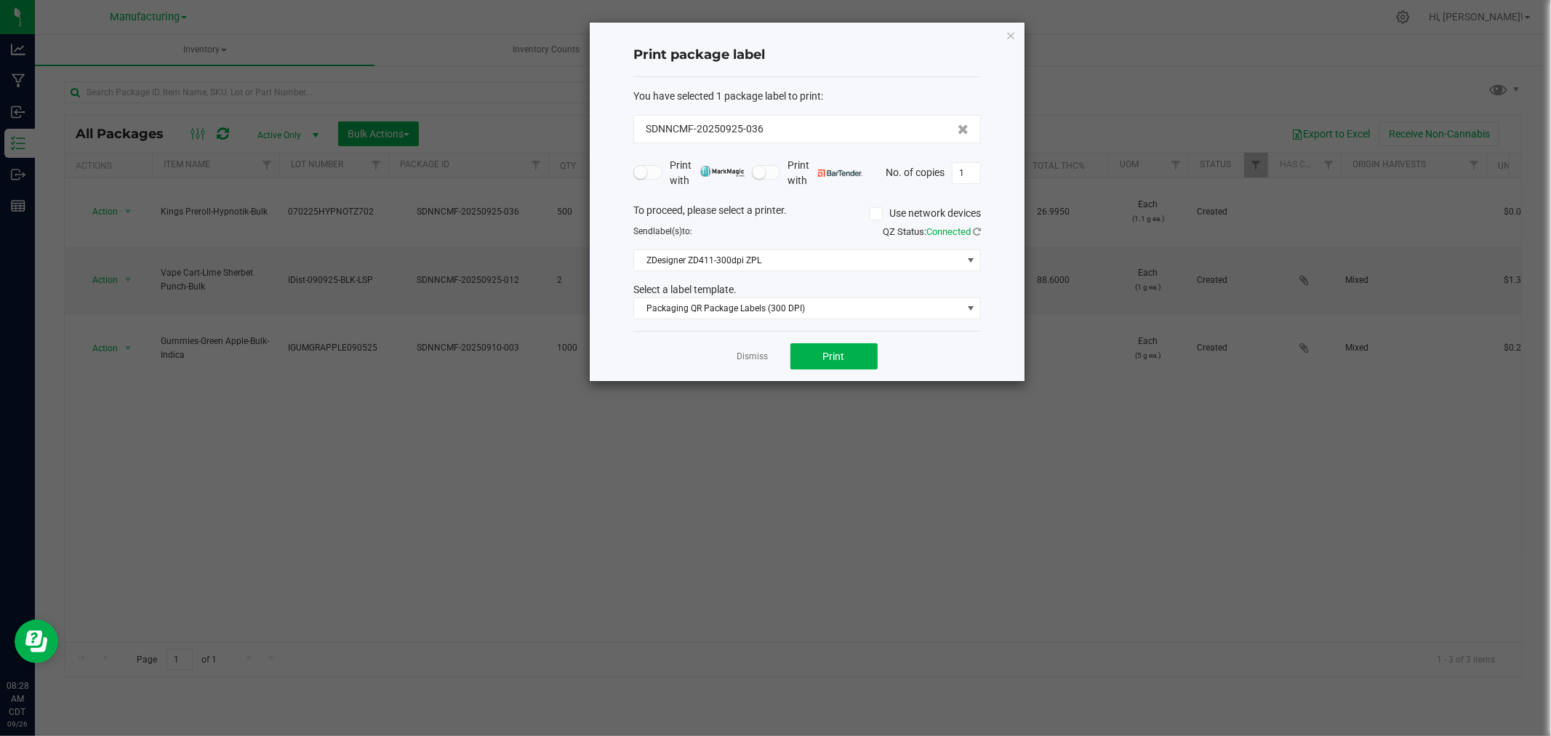
drag, startPoint x: 1008, startPoint y: 33, endPoint x: 1014, endPoint y: 39, distance: 7.7
click at [1009, 33] on icon "button" at bounding box center [1011, 34] width 10 height 17
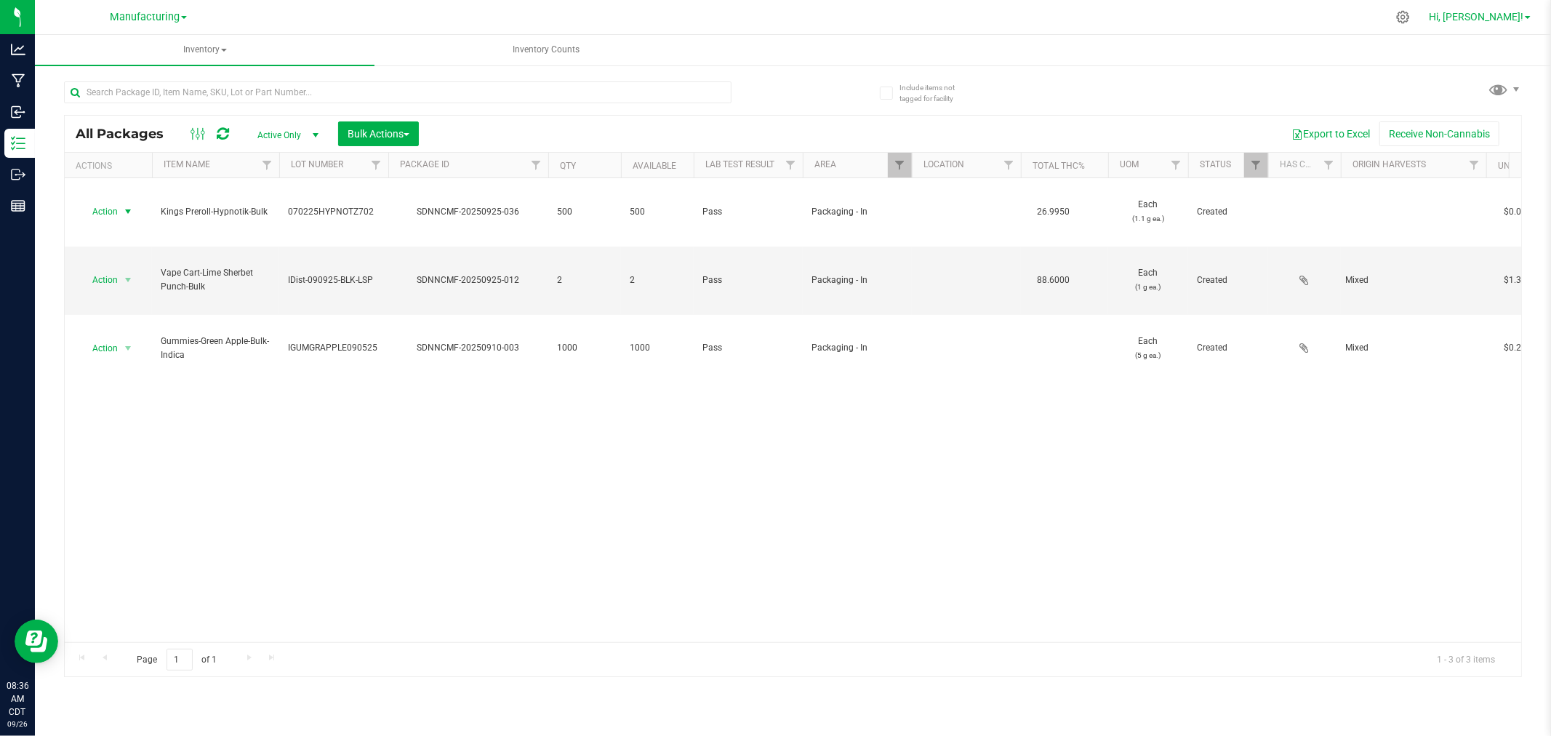
click at [1504, 19] on span "Hi, [PERSON_NAME]!" at bounding box center [1476, 17] width 95 height 12
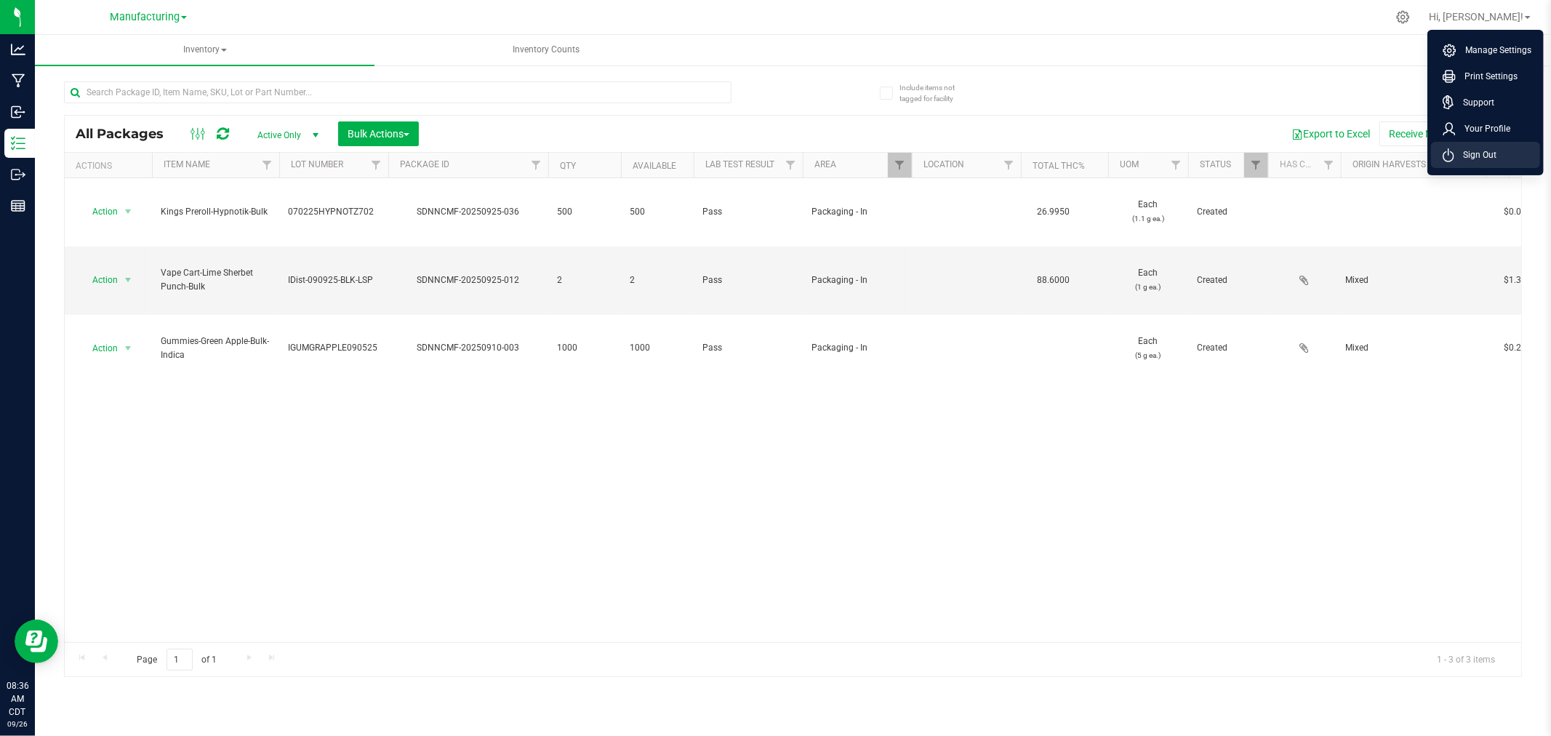
click at [1476, 150] on span "Sign Out" at bounding box center [1475, 155] width 42 height 15
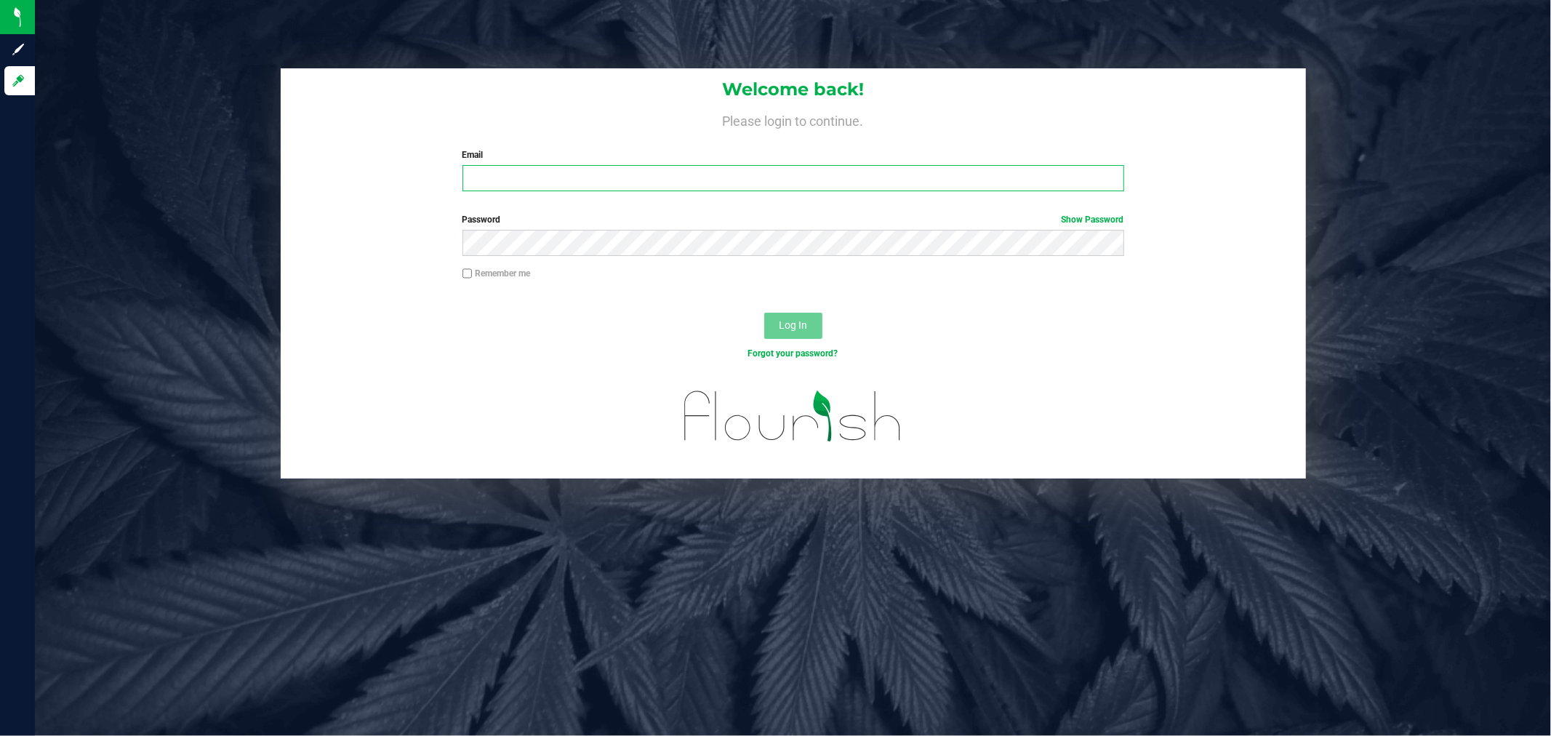
click at [1022, 185] on input "Email" at bounding box center [793, 178] width 662 height 26
type input "[PERSON_NAME][EMAIL_ADDRESS][PERSON_NAME][DOMAIN_NAME]"
click at [642, 226] on div "Password Show Password" at bounding box center [793, 234] width 683 height 43
click at [764, 313] on button "Log In" at bounding box center [793, 326] width 58 height 26
